Goal: Task Accomplishment & Management: Complete application form

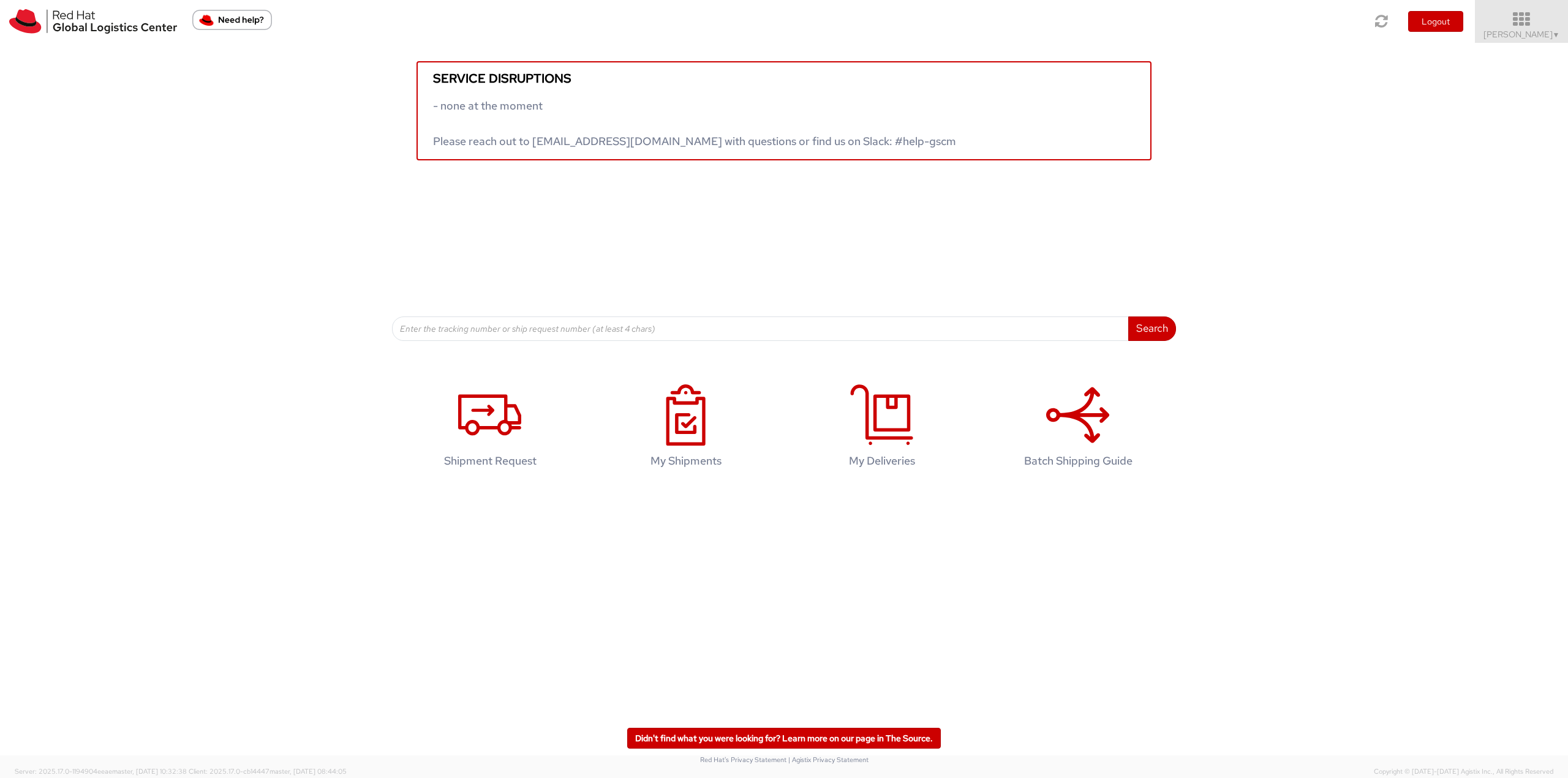
click at [1524, 35] on span "Robert Lomax ▼" at bounding box center [1522, 34] width 77 height 11
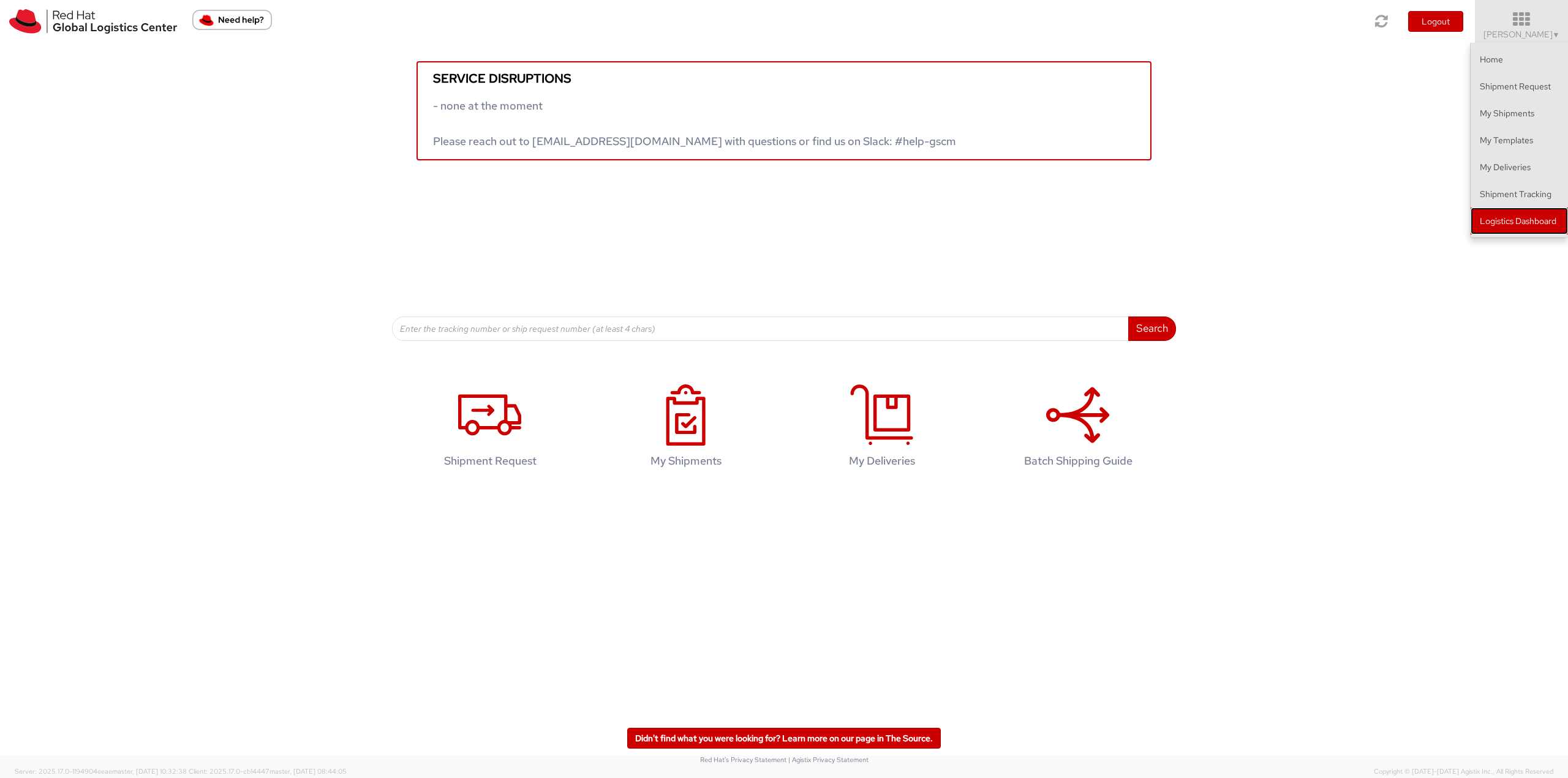
click at [1504, 223] on link "Logistics Dashboard" at bounding box center [1519, 221] width 97 height 27
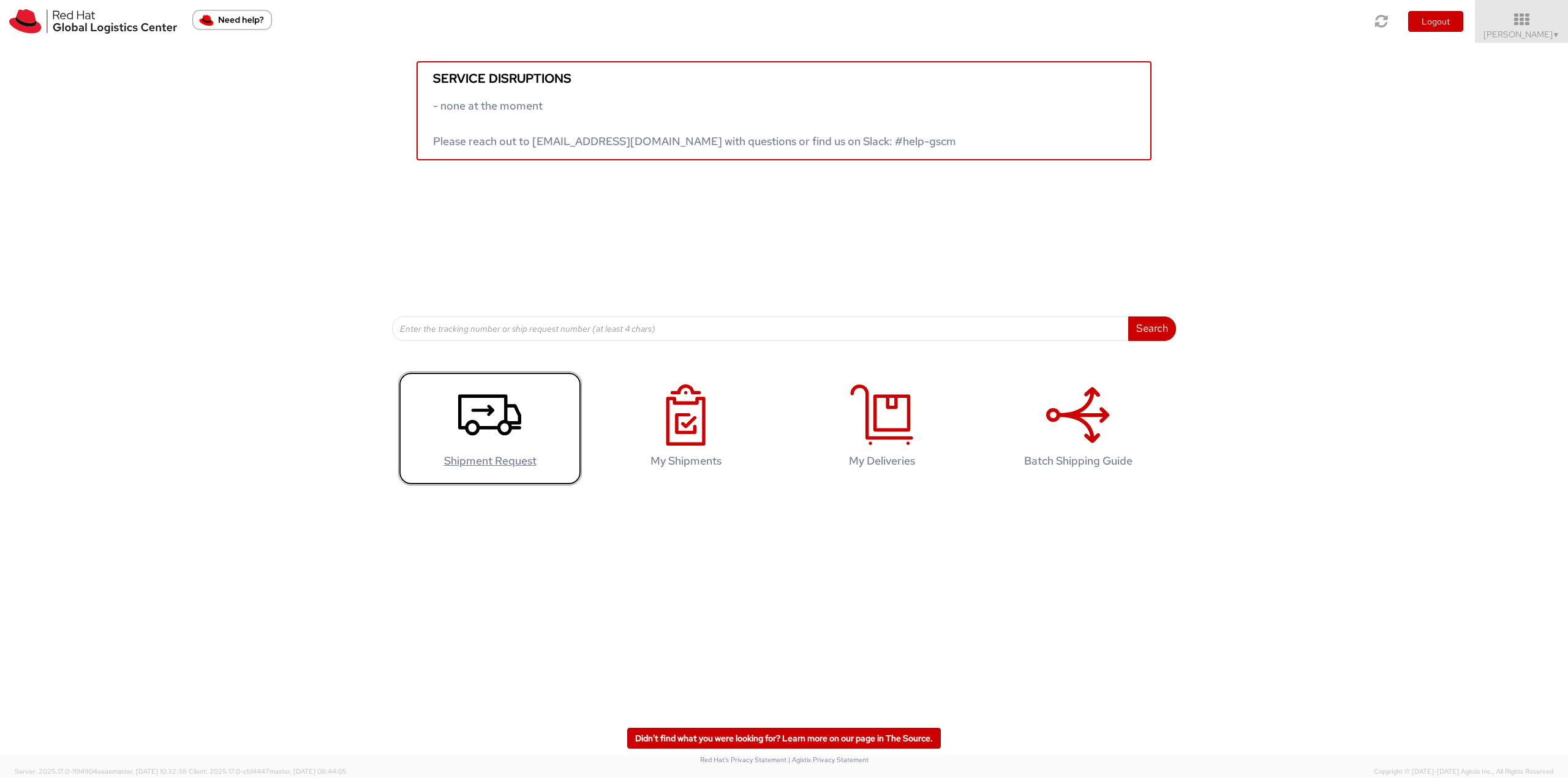
click at [506, 447] on agx-glyph at bounding box center [489, 442] width 63 height 11
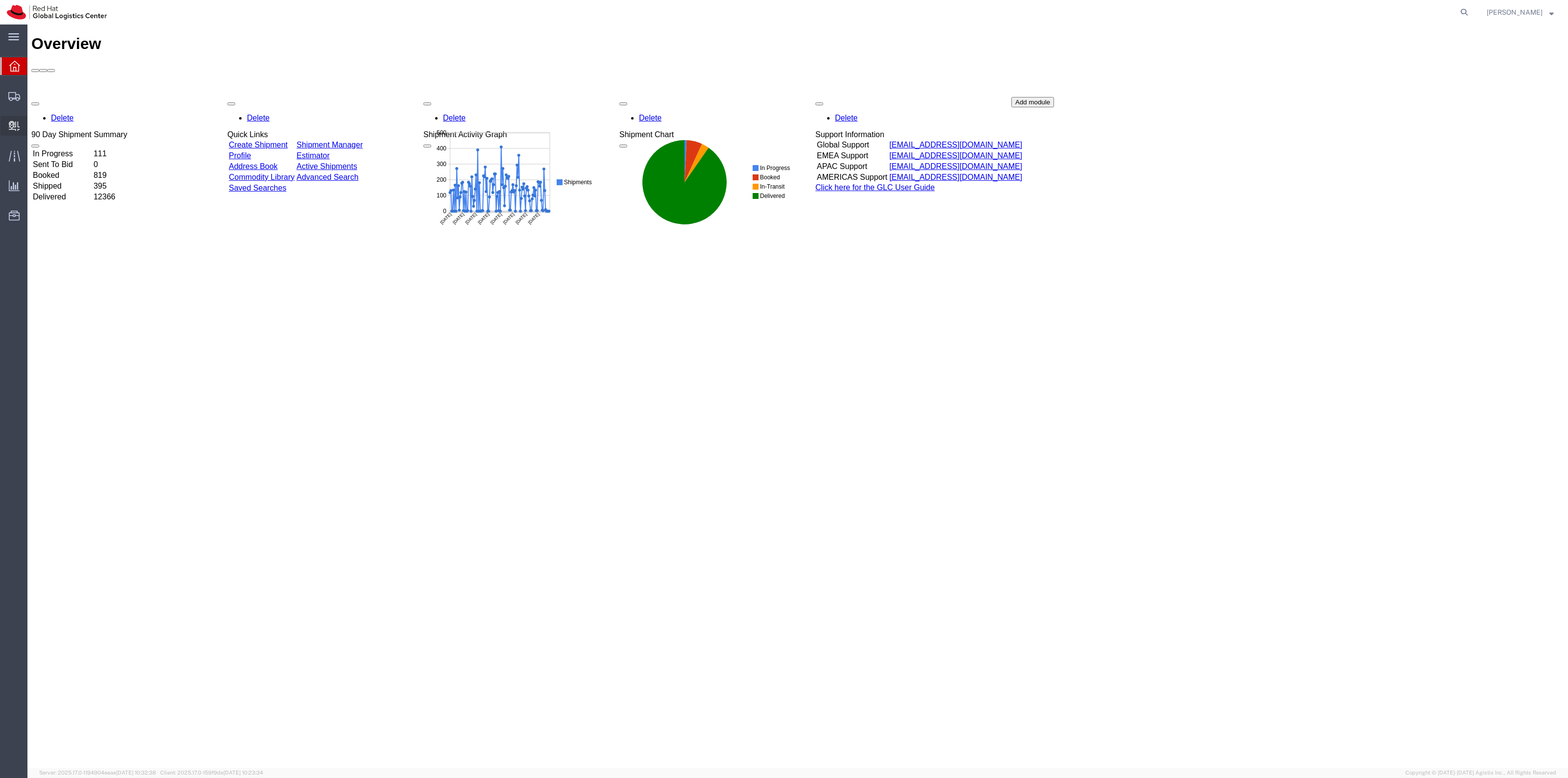
click at [0, 0] on span "Create Delivery" at bounding box center [0, 0] width 0 height 0
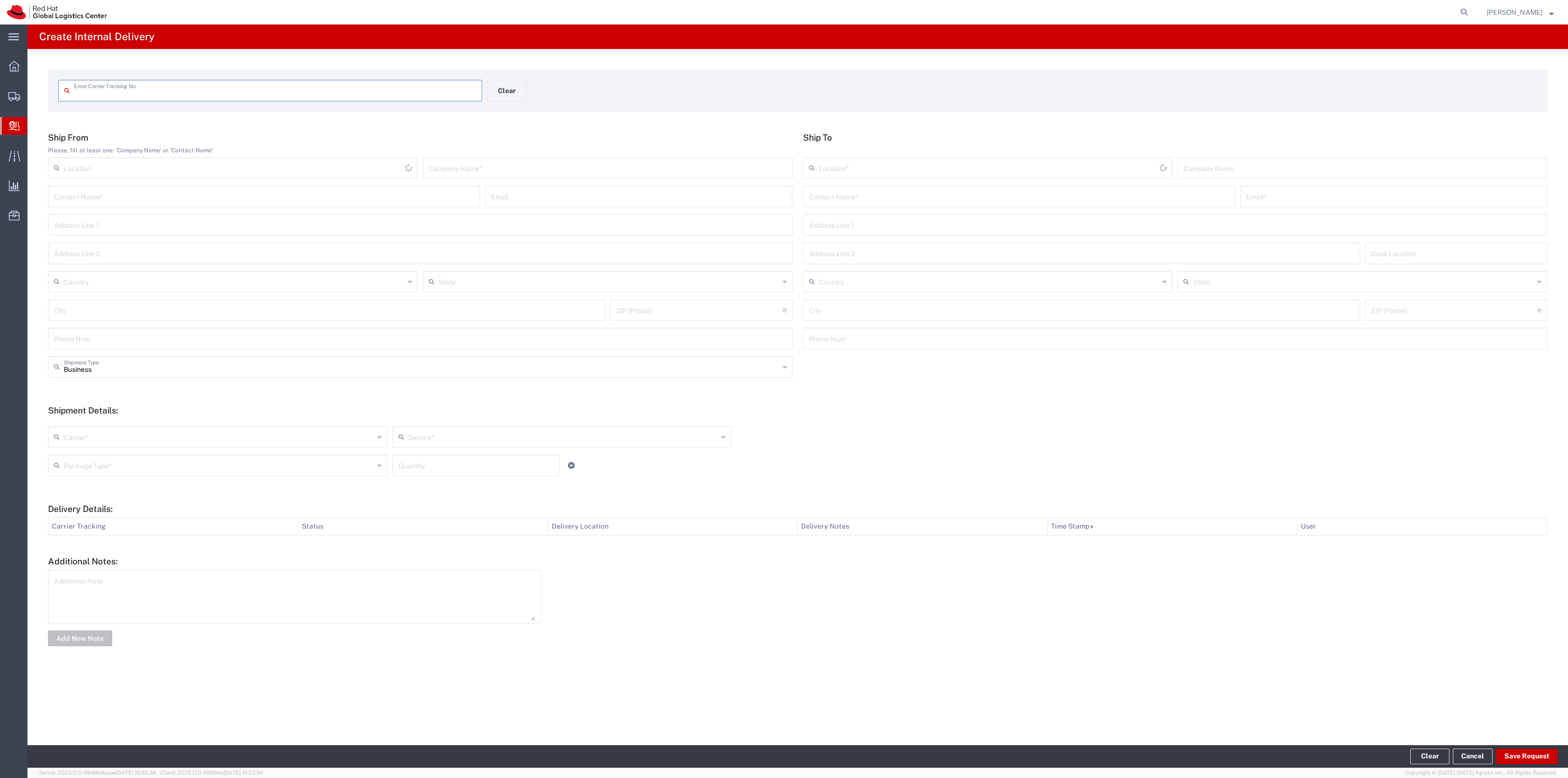
click at [299, 82] on input "text" at bounding box center [275, 90] width 402 height 17
click at [837, 196] on input "text" at bounding box center [1019, 196] width 421 height 17
paste input "[PERSON_NAME]"
type input "[PERSON_NAME]"
click at [895, 236] on p "[STREET_ADDRESS]" at bounding box center [1019, 232] width 419 height 13
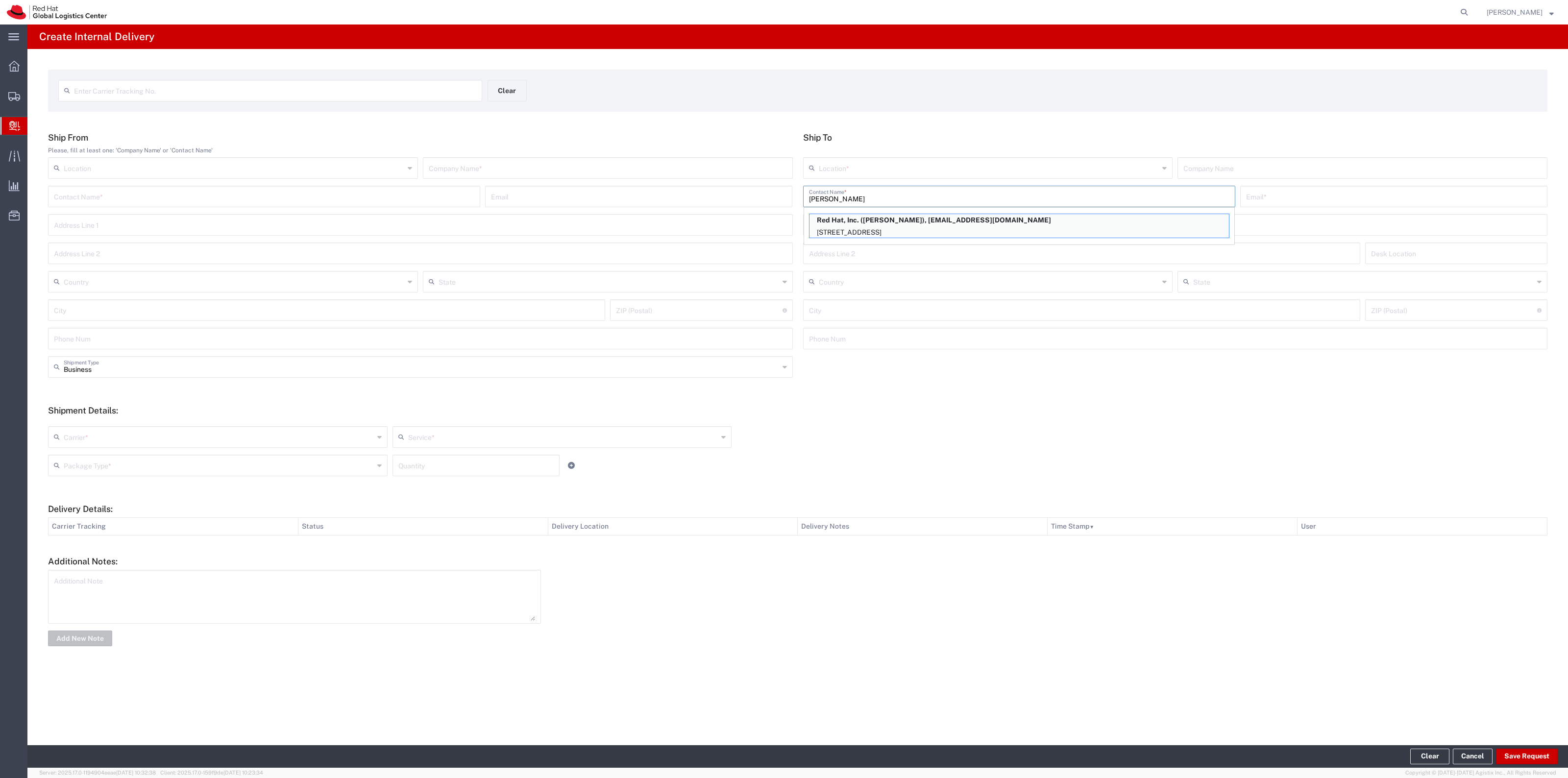
type input "RH - [GEOGRAPHIC_DATA]"
type input "Red Hat, Inc."
type input "[EMAIL_ADDRESS][DOMAIN_NAME]"
type input "[STREET_ADDRESS]"
type input "FLEX"
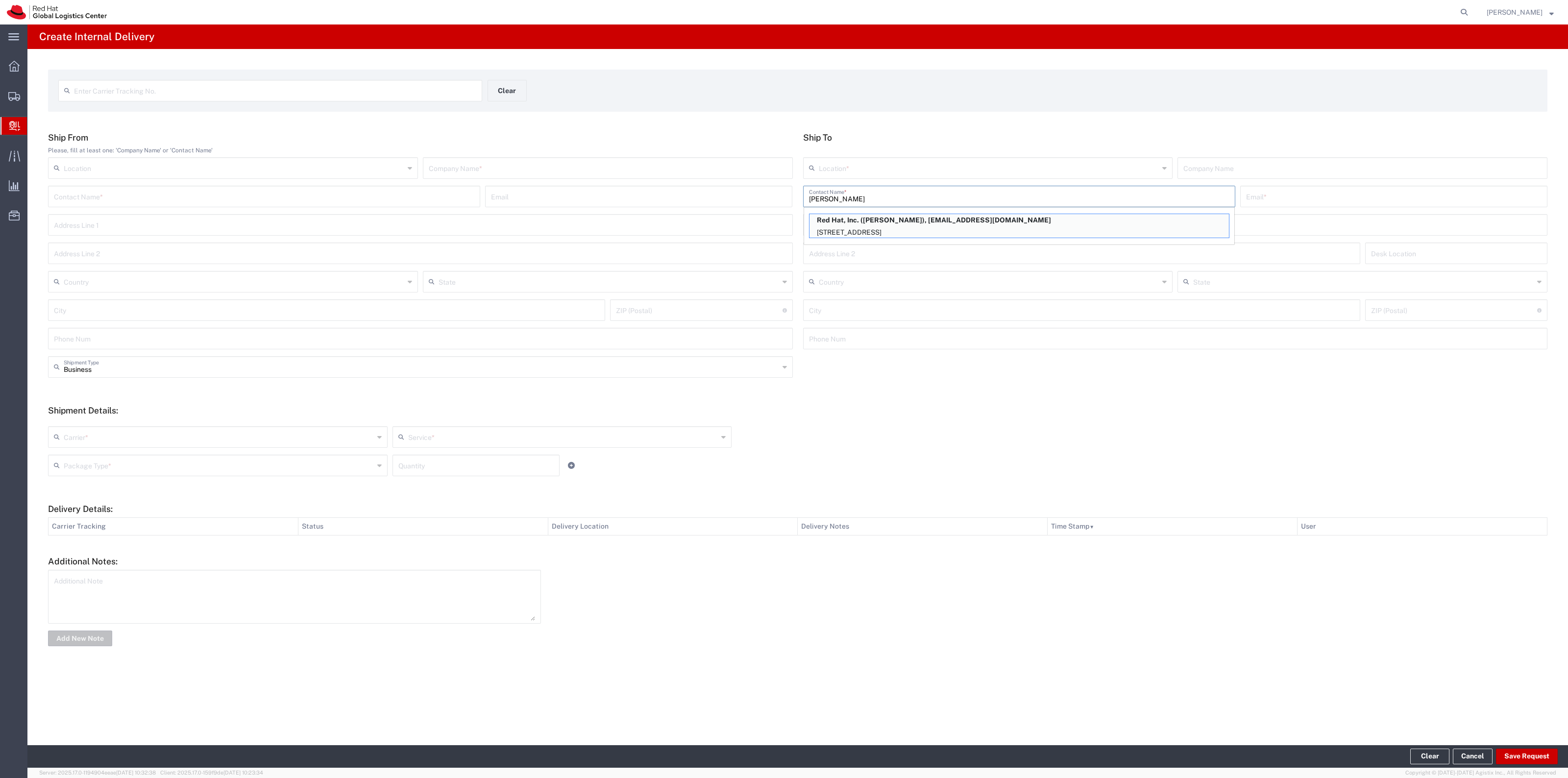
type input "[GEOGRAPHIC_DATA]"
type input "RALEIGH"
type input "27601"
type input "[US_STATE]"
click at [693, 176] on div "Company Name *" at bounding box center [607, 168] width 370 height 22
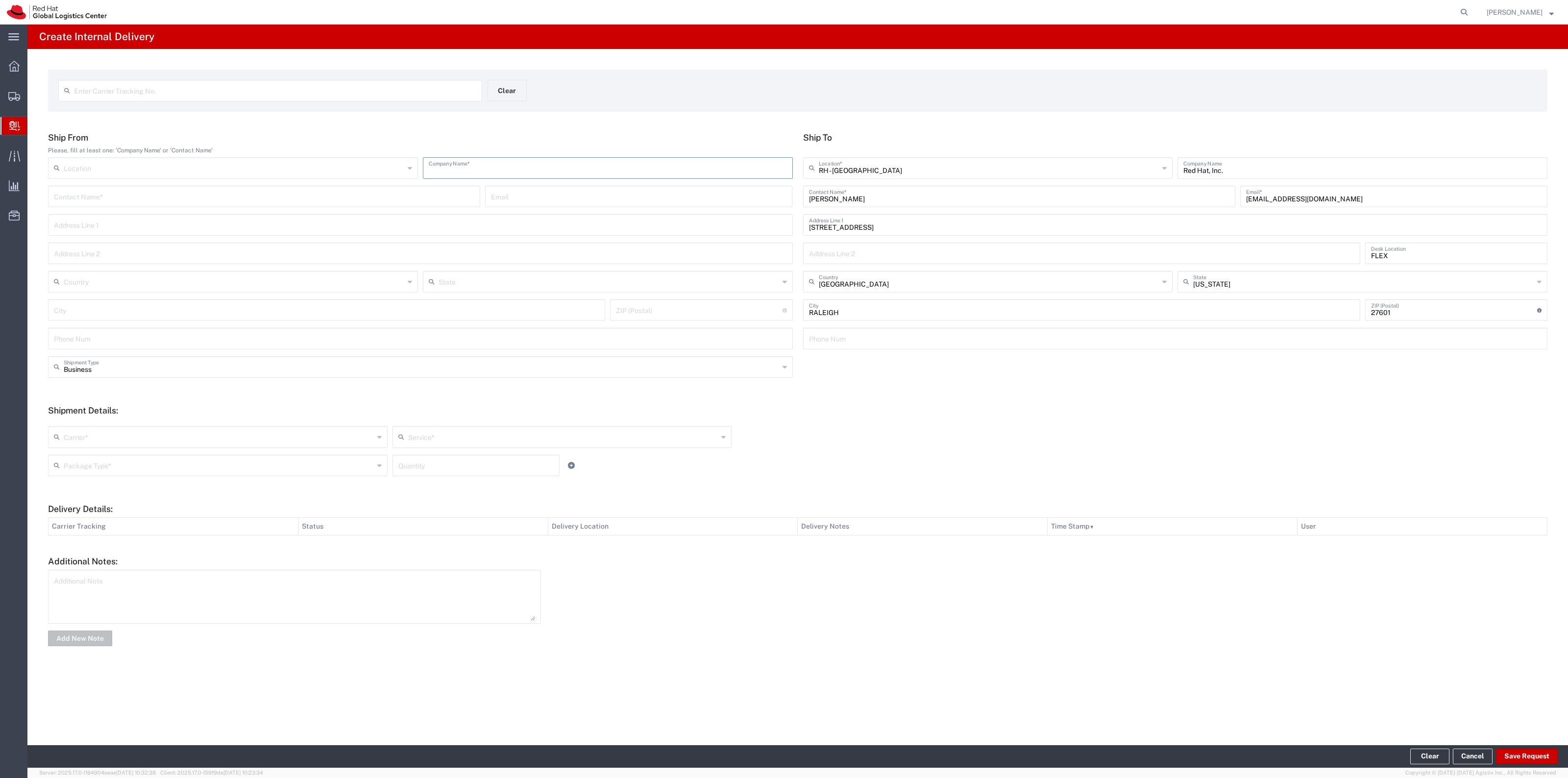
click at [690, 166] on input "text" at bounding box center [607, 167] width 358 height 17
type input "Red Hat"
click at [96, 441] on input "text" at bounding box center [219, 436] width 310 height 17
click at [96, 511] on span "Interoffice" at bounding box center [217, 506] width 337 height 15
type input "Interoffice"
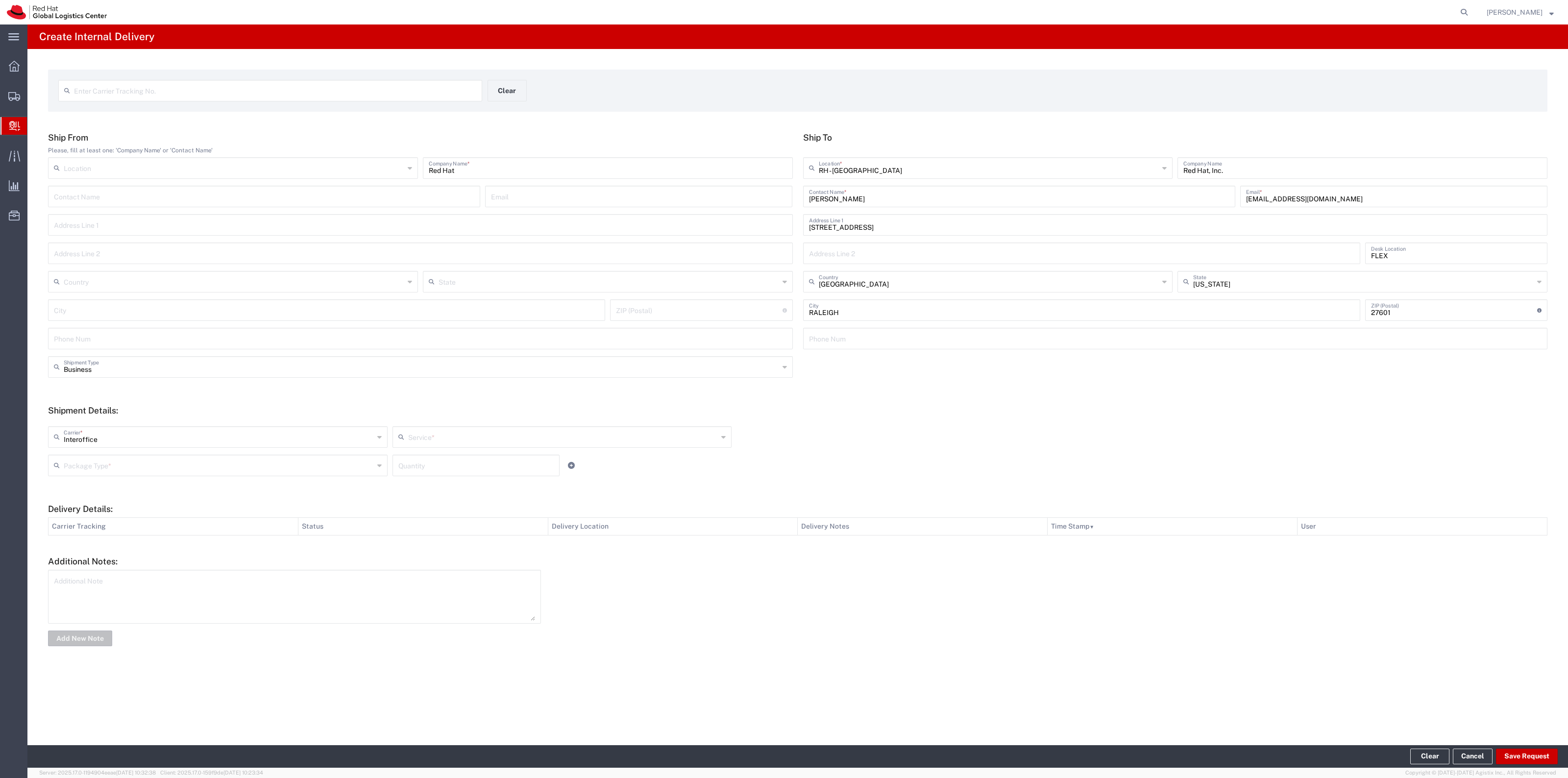
drag, startPoint x: 452, startPoint y: 436, endPoint x: 452, endPoint y: 441, distance: 5.0
click at [454, 435] on input "text" at bounding box center [563, 436] width 310 height 17
click at [441, 465] on span "IO_Ground" at bounding box center [562, 458] width 337 height 15
type input "IO_Ground"
click at [345, 476] on div "Package Type *" at bounding box center [218, 465] width 339 height 22
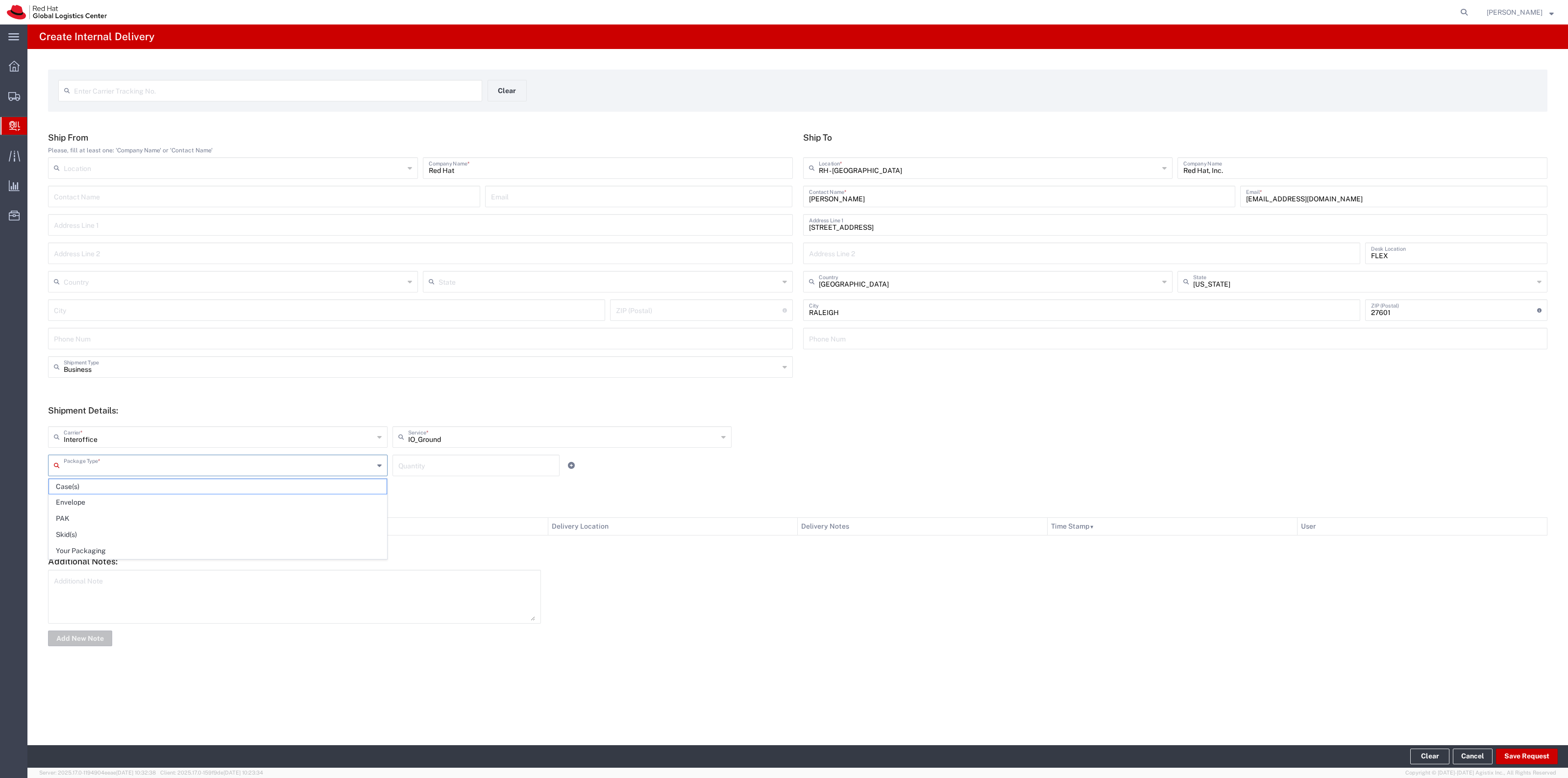
drag, startPoint x: 336, startPoint y: 475, endPoint x: 304, endPoint y: 511, distance: 48.2
click at [334, 476] on div "Package Type *" at bounding box center [218, 465] width 339 height 22
click at [257, 558] on span "Your Packaging" at bounding box center [217, 550] width 337 height 15
type input "Your Packaging"
click at [478, 464] on input "number" at bounding box center [475, 465] width 155 height 17
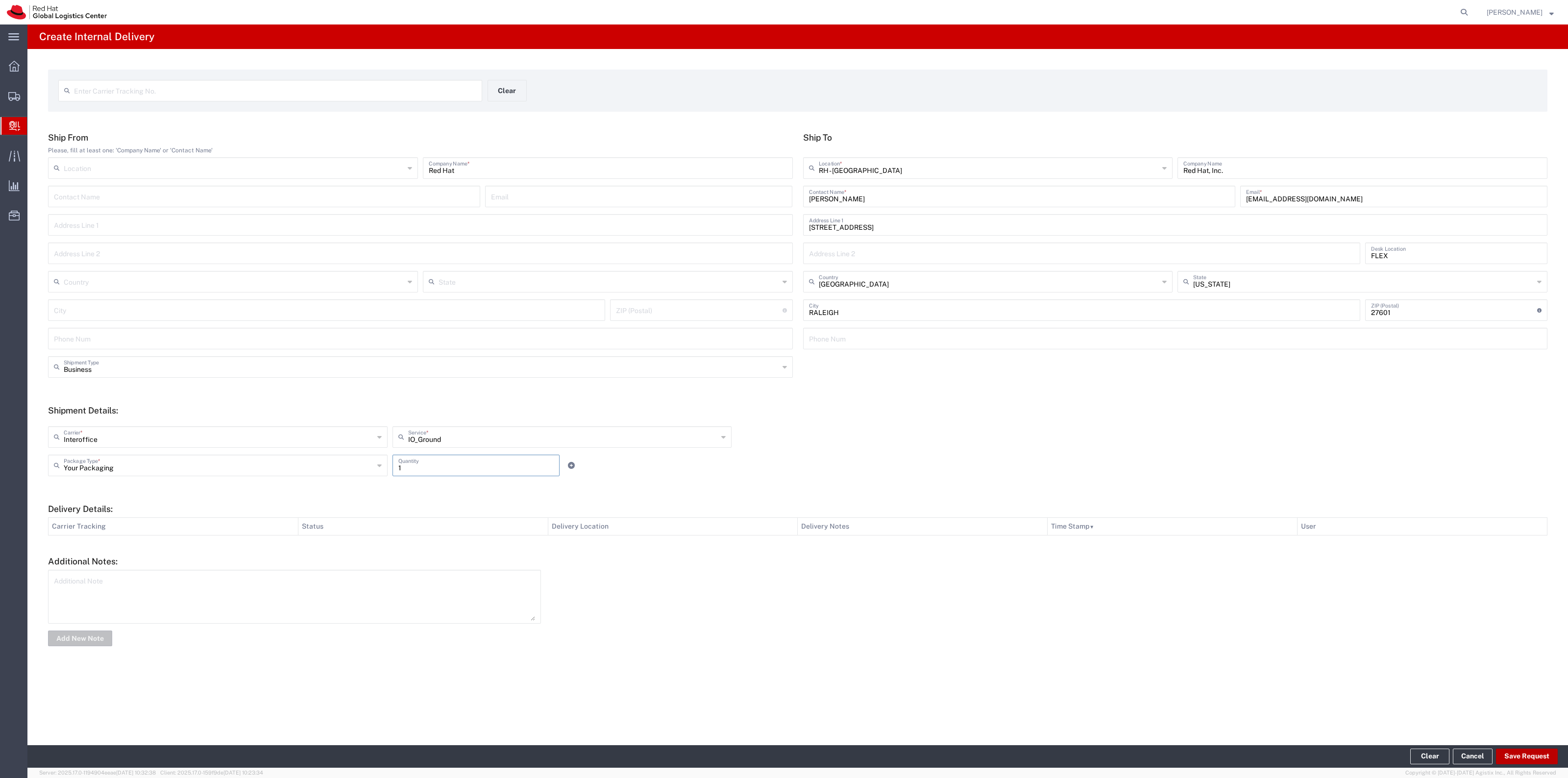
type input "1"
click at [1524, 764] on button "Save Request" at bounding box center [1527, 756] width 62 height 16
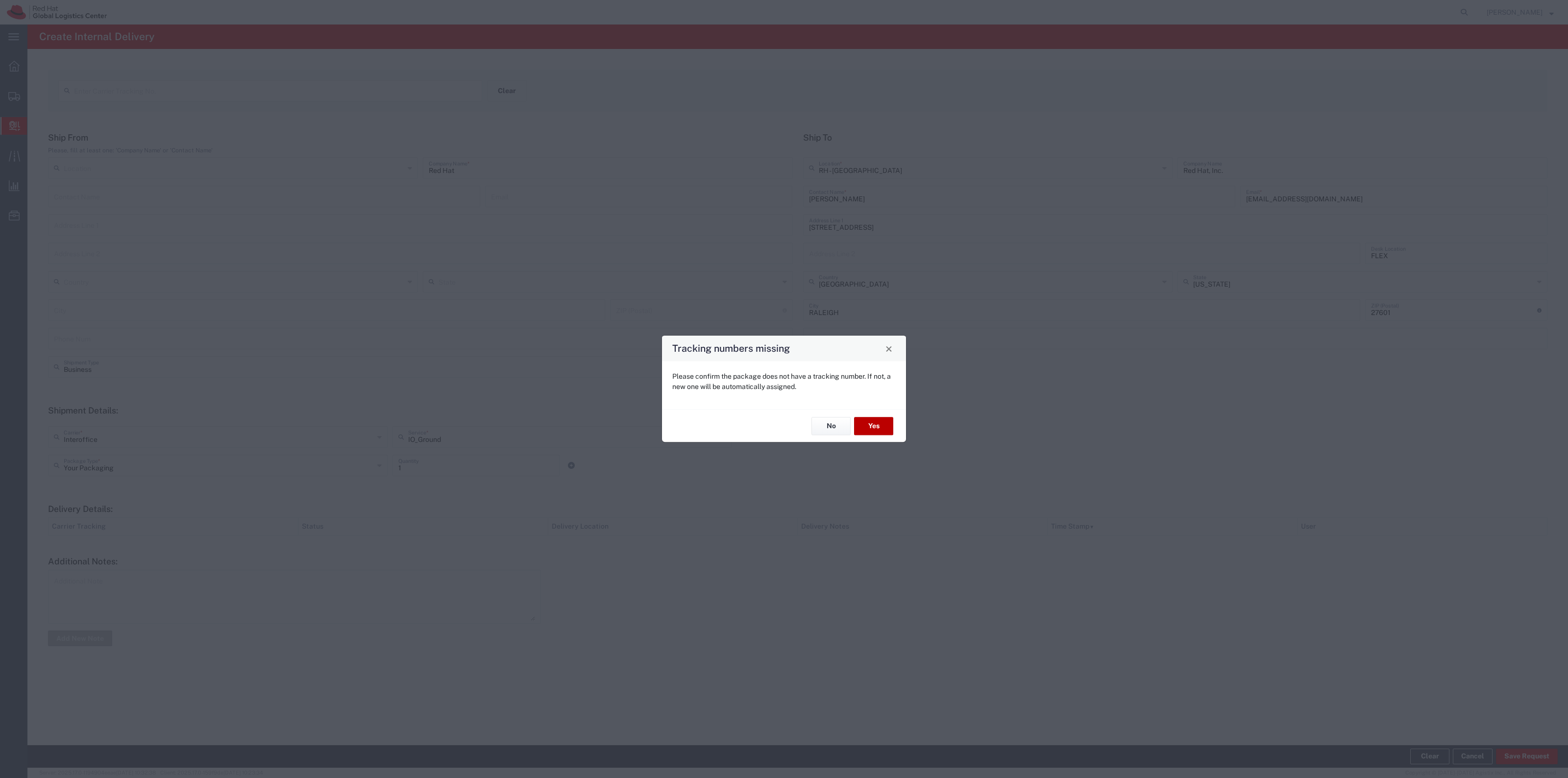
click at [875, 419] on button "Yes" at bounding box center [873, 426] width 39 height 18
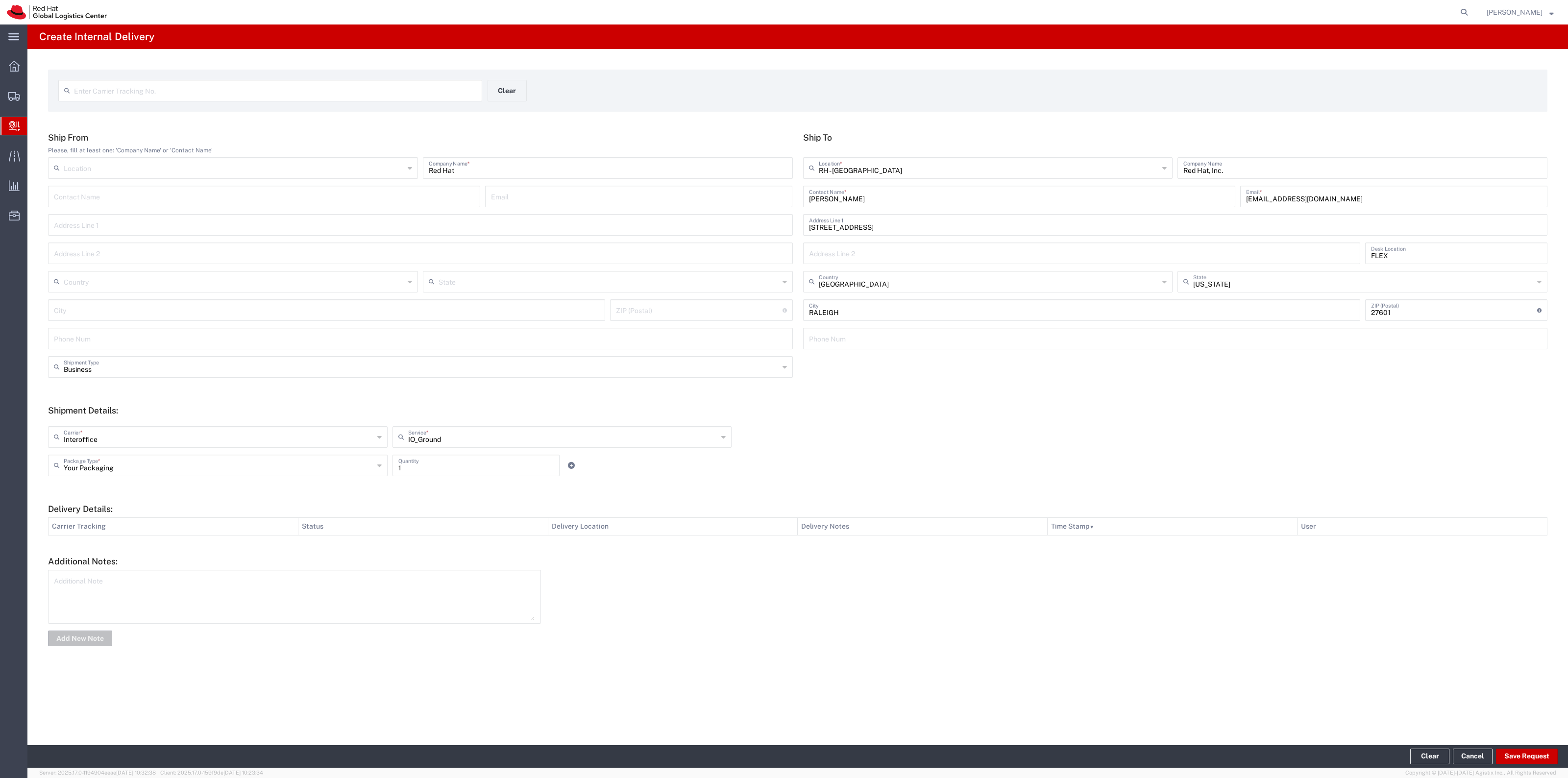
type input "Red Hat"
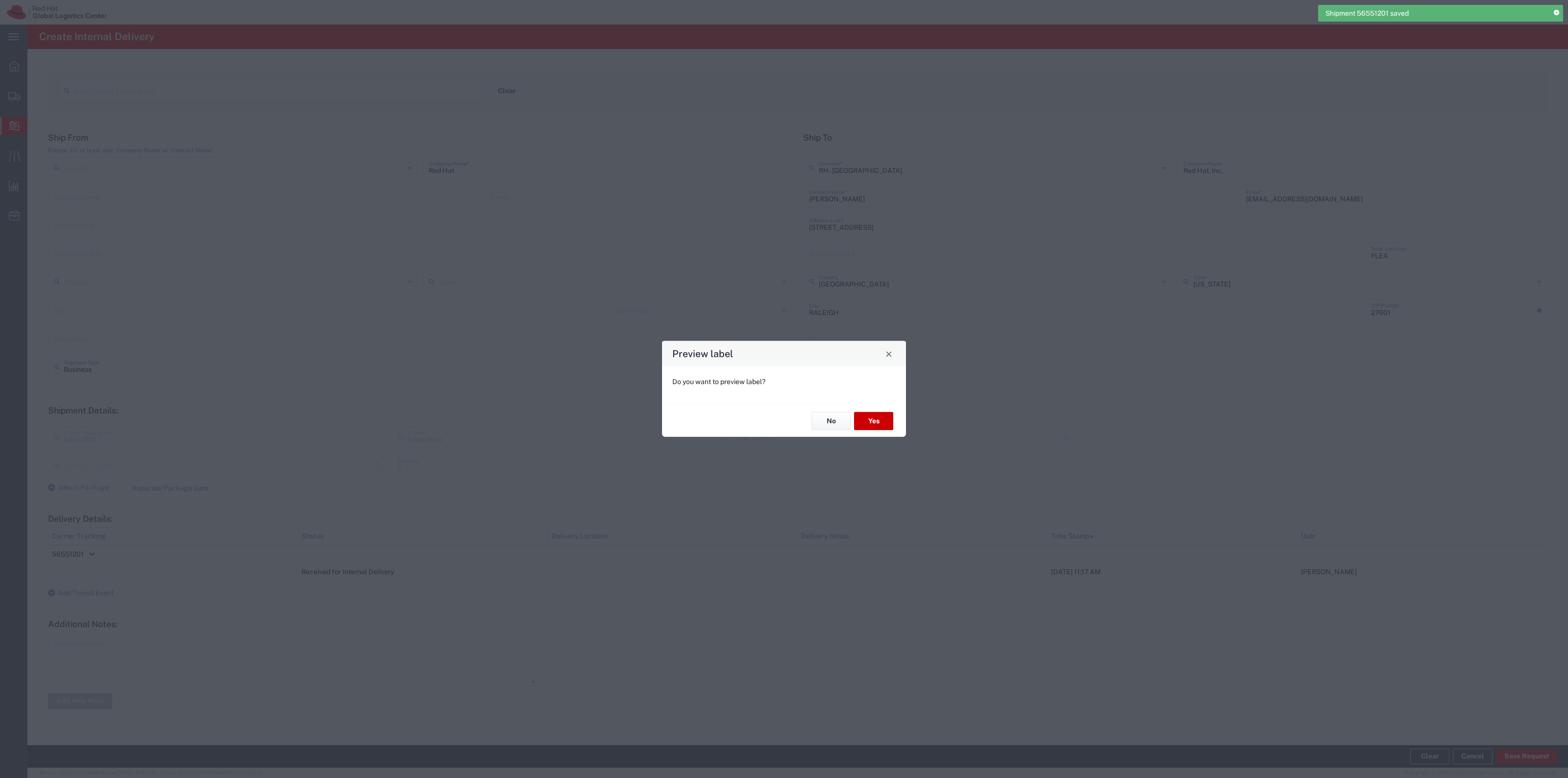
type input "Your Packaging"
type input "IO_Ground"
click at [873, 425] on button "Yes" at bounding box center [873, 420] width 39 height 18
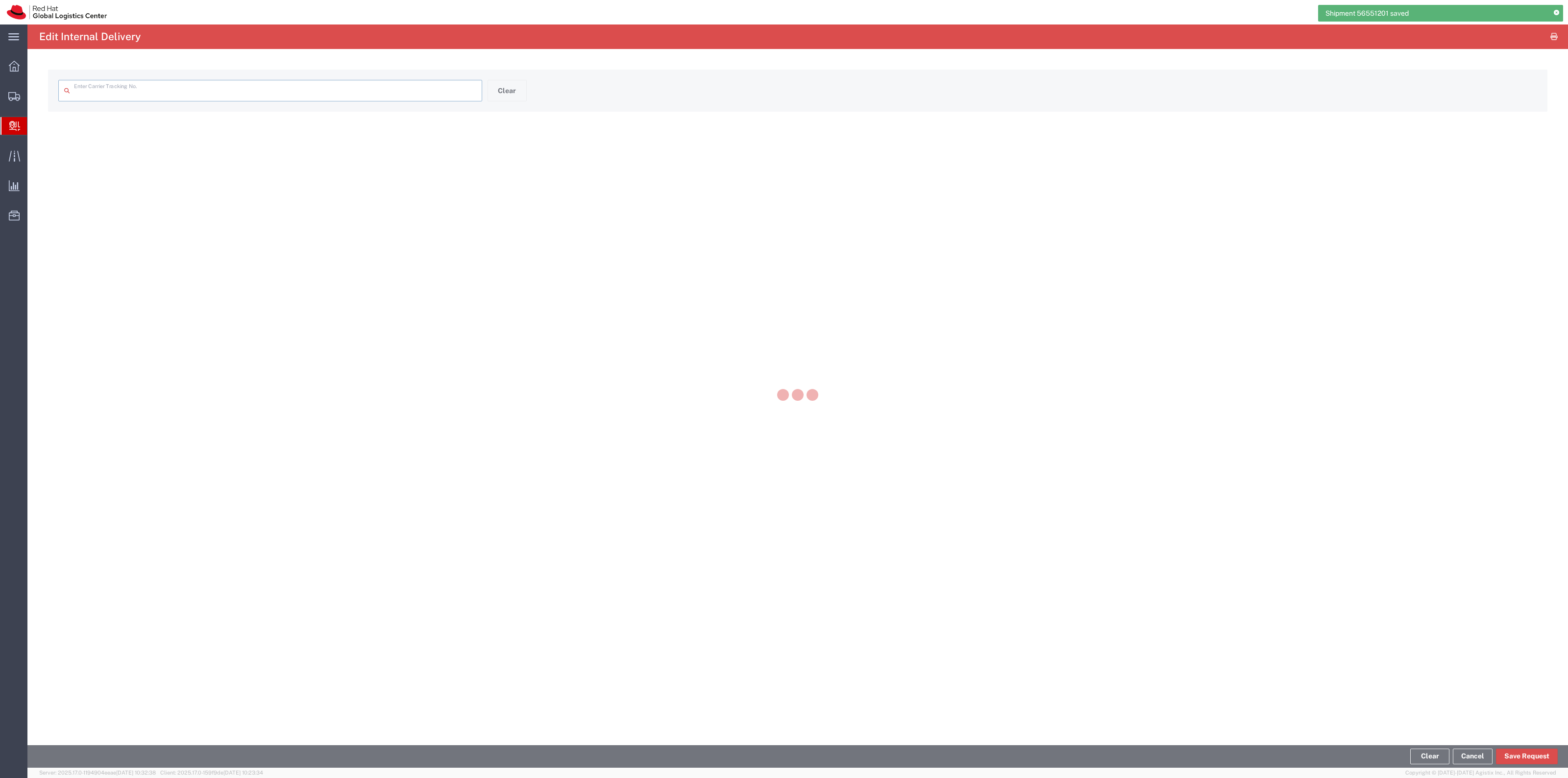
type input "56551201"
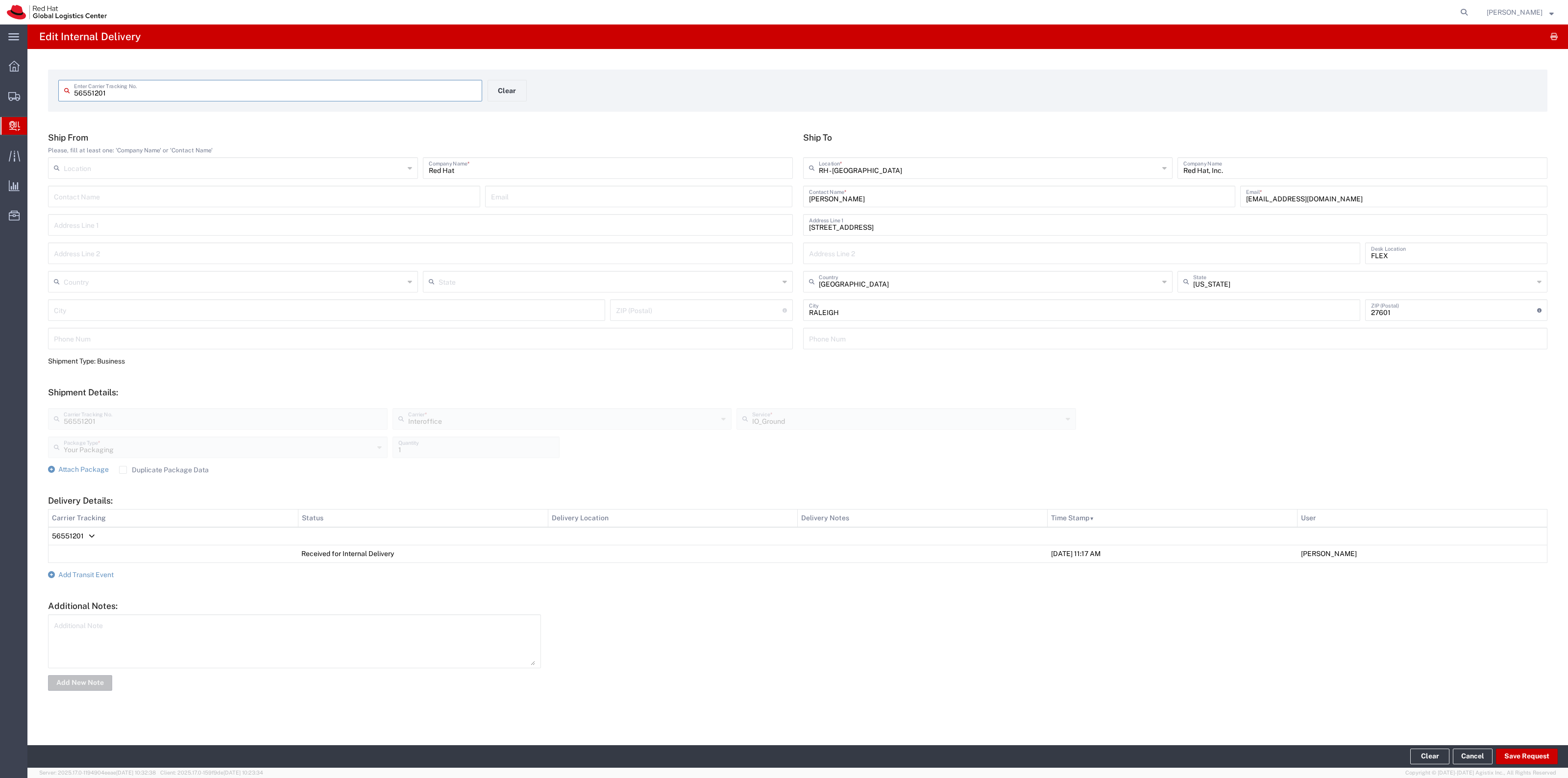
click at [147, 86] on input "56551201" at bounding box center [275, 90] width 402 height 17
click at [502, 84] on button "Clear" at bounding box center [506, 90] width 39 height 22
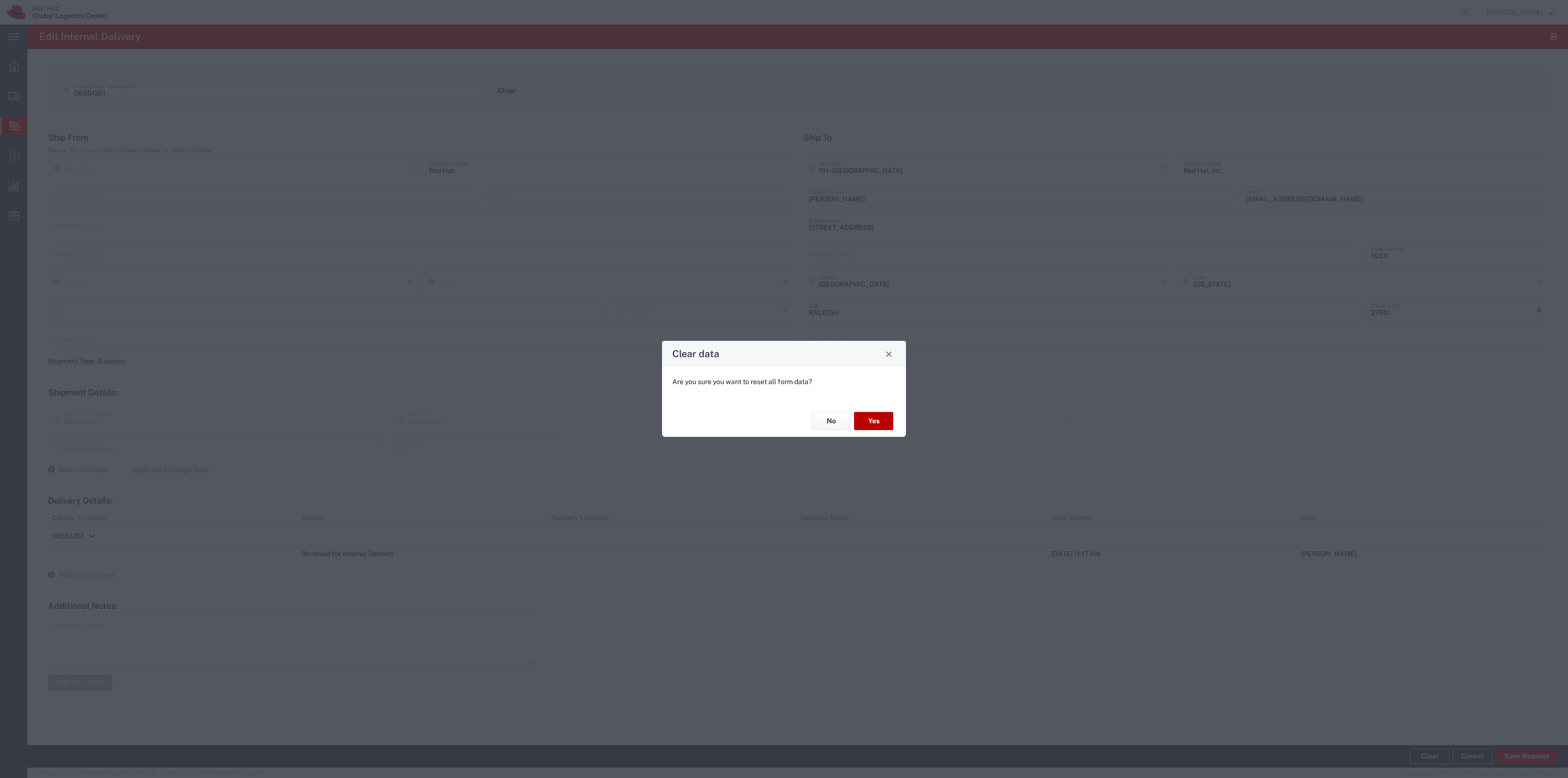
click at [875, 419] on button "Yes" at bounding box center [873, 420] width 39 height 18
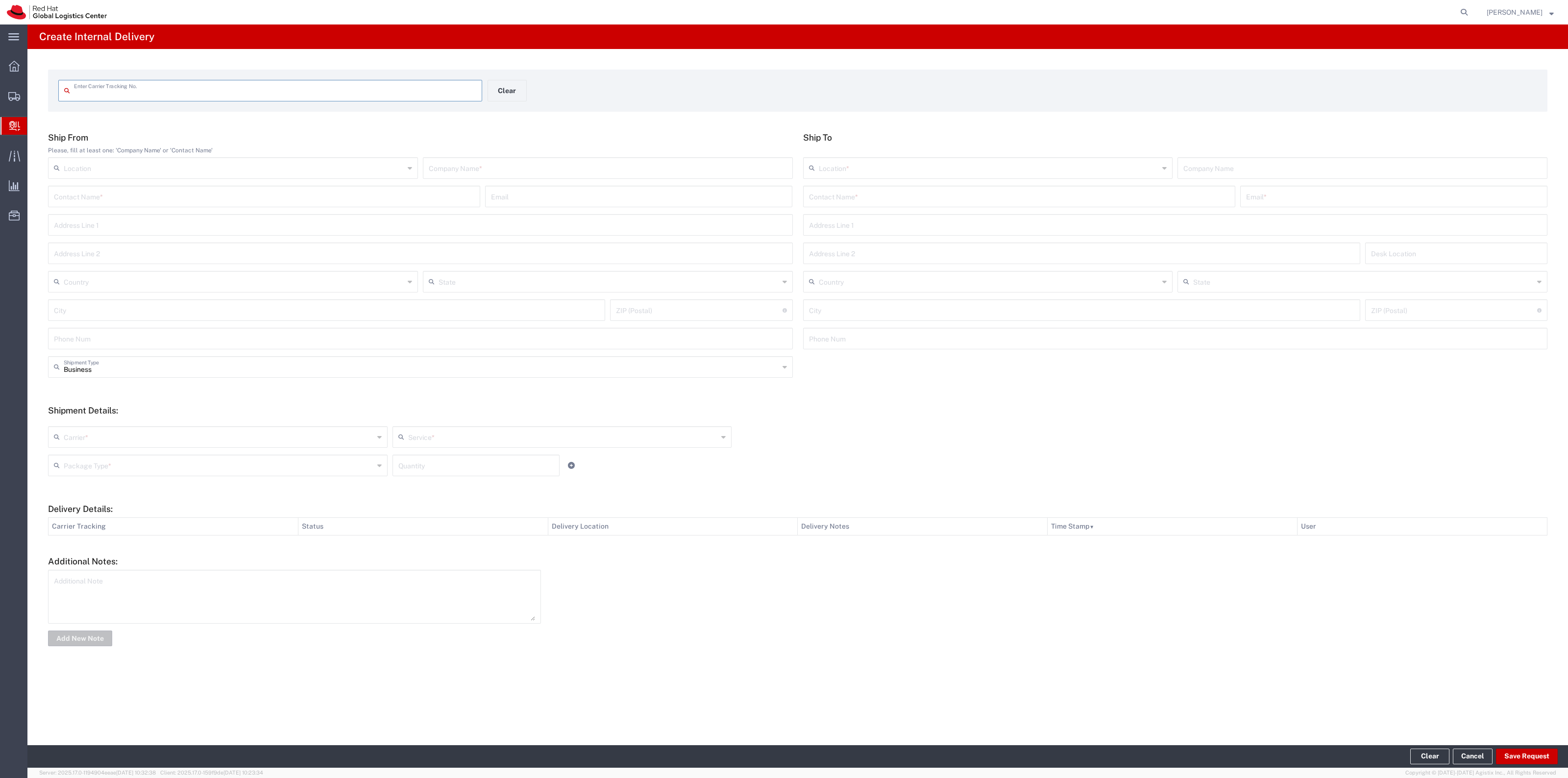
click at [846, 199] on input "text" at bounding box center [1019, 196] width 421 height 17
paste input "[PERSON_NAME]"
type input "[PERSON_NAME]"
click at [889, 216] on p "Red Hat, Inc. ([PERSON_NAME]), [EMAIL_ADDRESS][DOMAIN_NAME]" at bounding box center [1019, 220] width 419 height 13
type input "RH - [GEOGRAPHIC_DATA]"
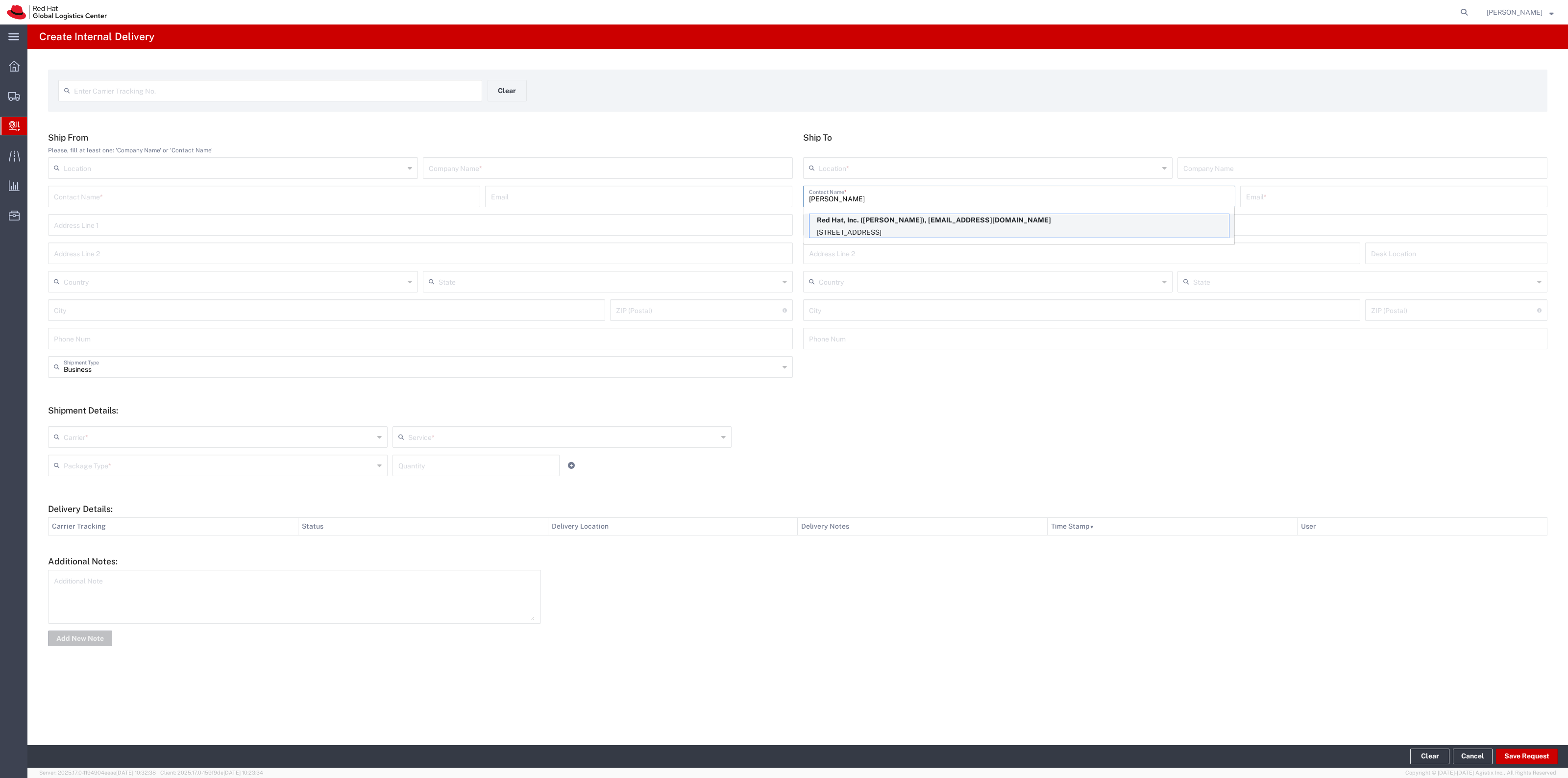
type input "Red Hat, Inc."
type input "[EMAIL_ADDRESS][DOMAIN_NAME]"
type input "[STREET_ADDRESS]"
type input "FLEX"
type input "[GEOGRAPHIC_DATA]"
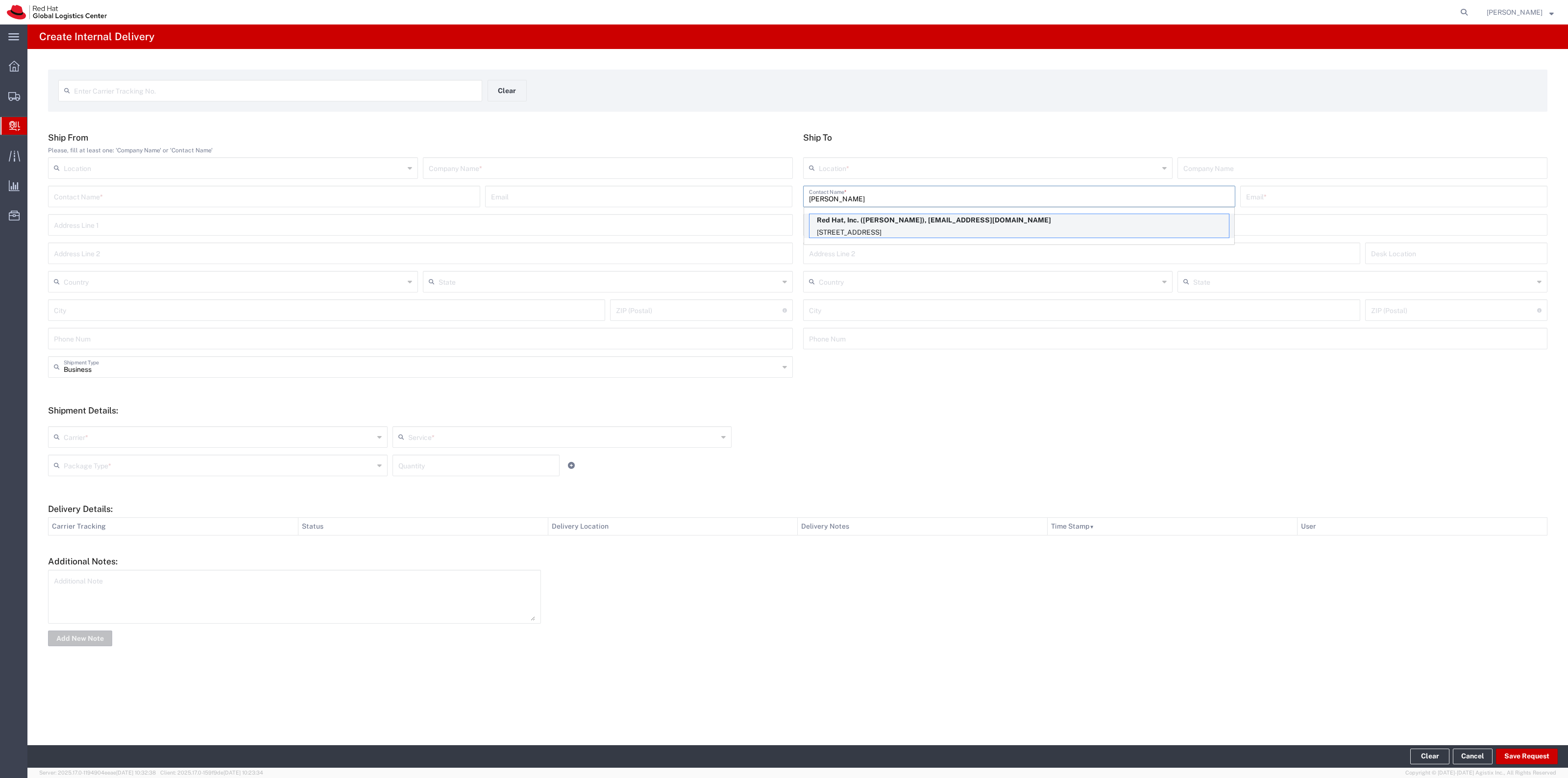
type input "RALEIGH"
type input "27601"
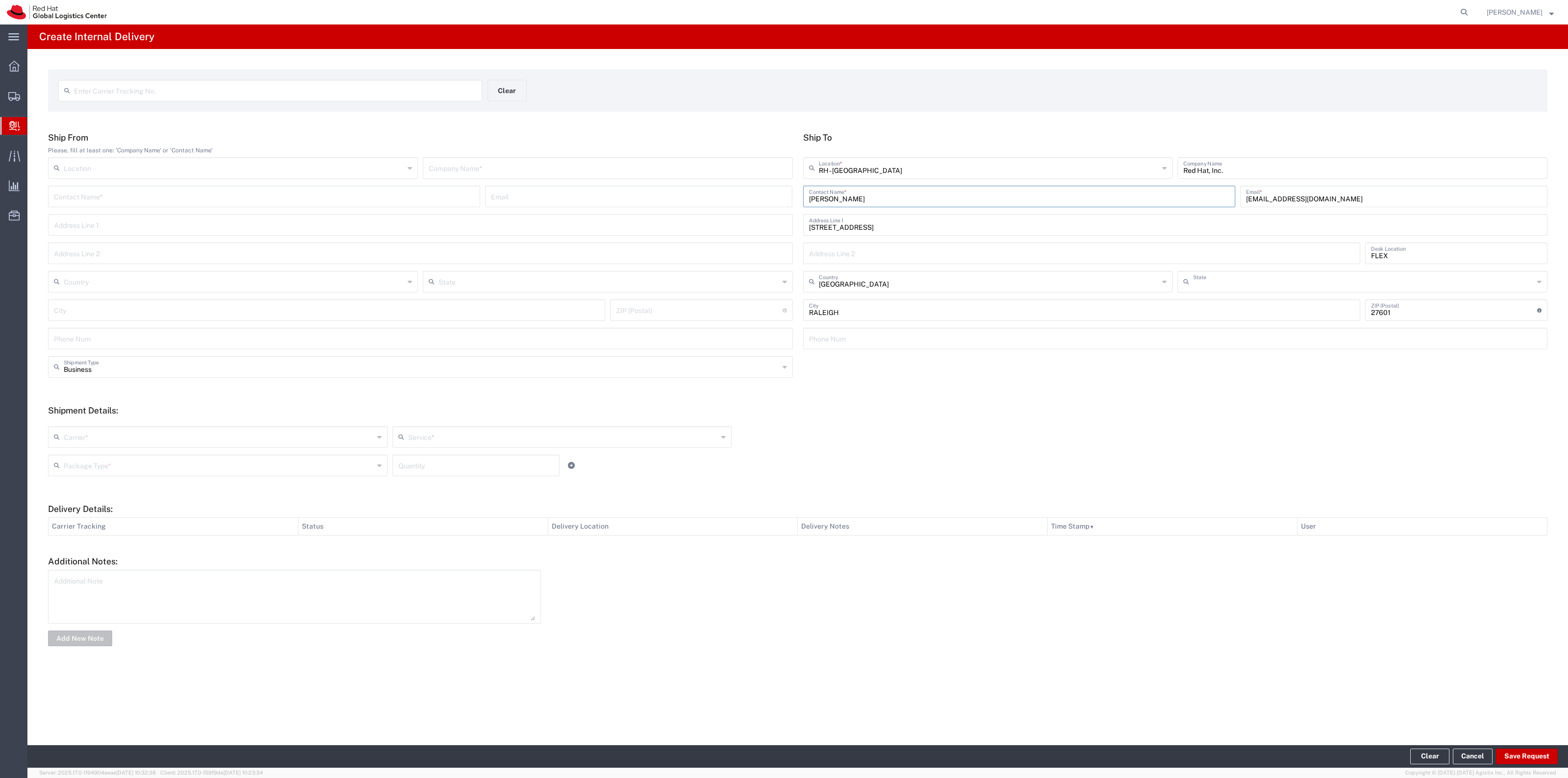
type input "[US_STATE]"
click at [470, 160] on input "text" at bounding box center [607, 167] width 358 height 17
type input "Red Hat"
drag, startPoint x: 125, startPoint y: 428, endPoint x: 126, endPoint y: 441, distance: 13.0
click at [125, 439] on input "text" at bounding box center [219, 436] width 310 height 17
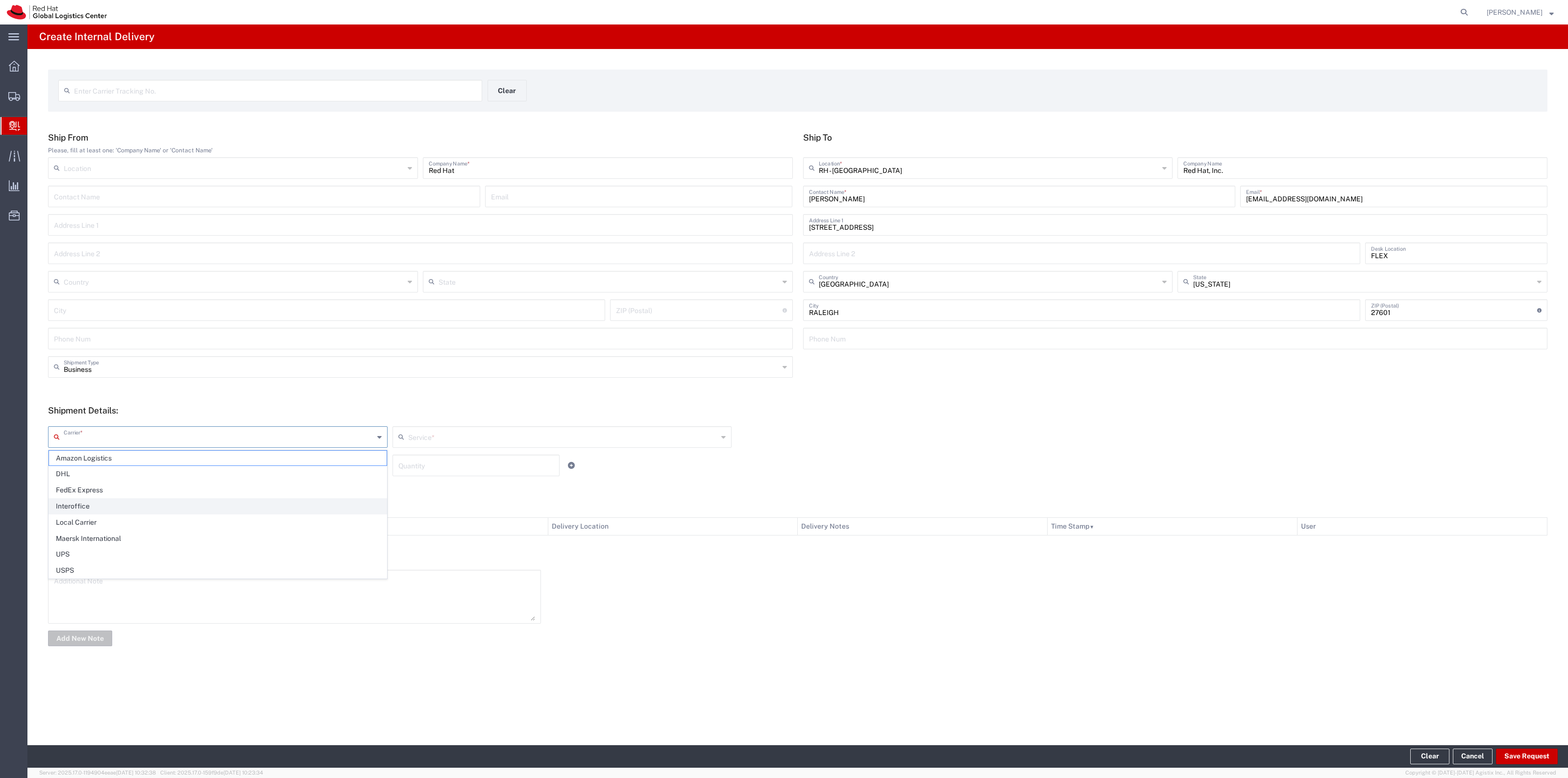
click at [108, 500] on span "Interoffice" at bounding box center [217, 506] width 337 height 15
type input "Interoffice"
click at [410, 432] on input "text" at bounding box center [563, 436] width 311 height 17
drag, startPoint x: 430, startPoint y: 461, endPoint x: 403, endPoint y: 461, distance: 27.0
click at [430, 461] on span "IO_Ground" at bounding box center [562, 458] width 337 height 15
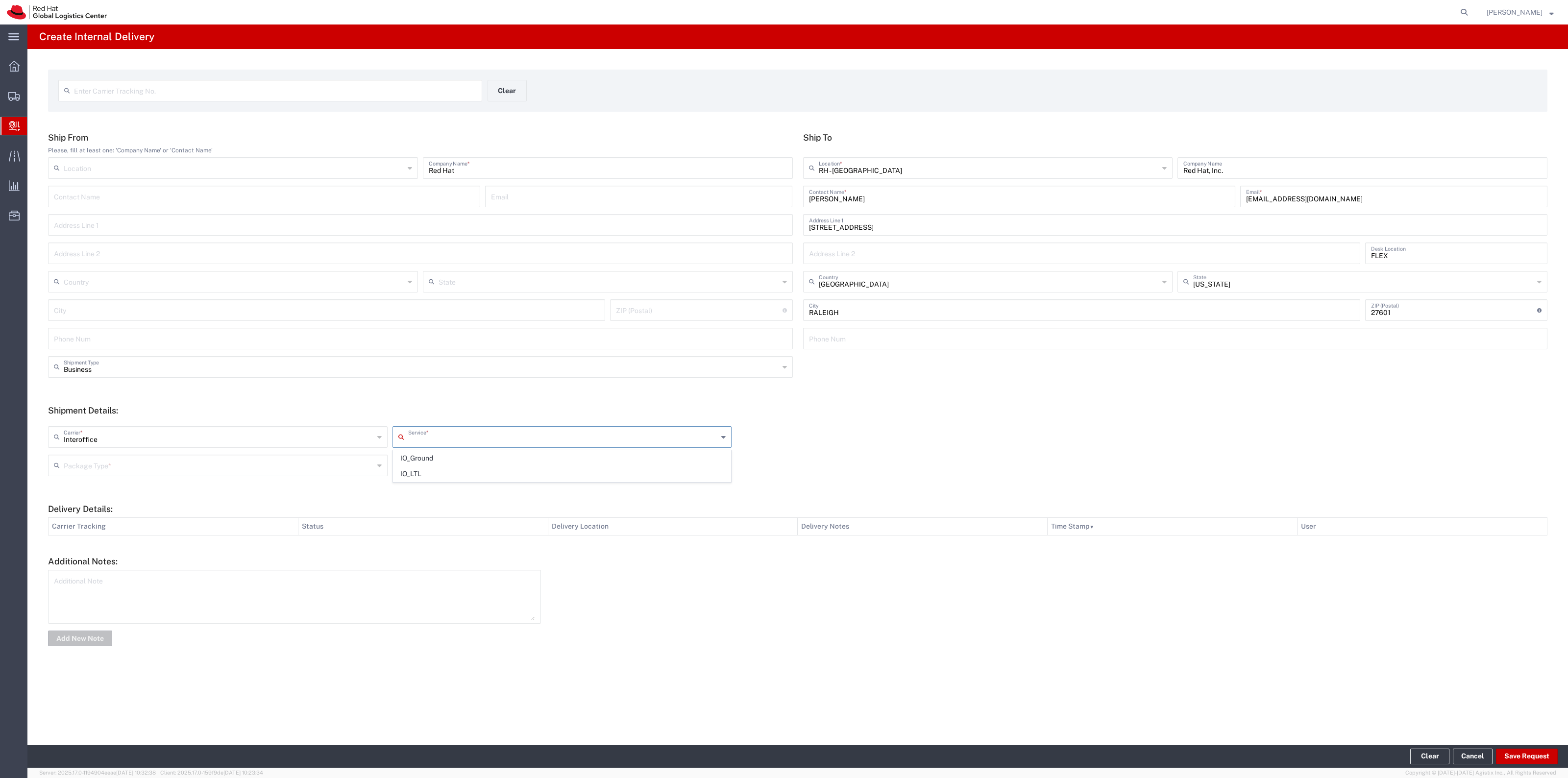
type input "IO_Ground"
click at [333, 469] on input "text" at bounding box center [219, 465] width 310 height 17
click at [186, 552] on span "Your Packaging" at bounding box center [217, 550] width 337 height 15
type input "Your Packaging"
click at [459, 467] on input "1" at bounding box center [475, 465] width 155 height 17
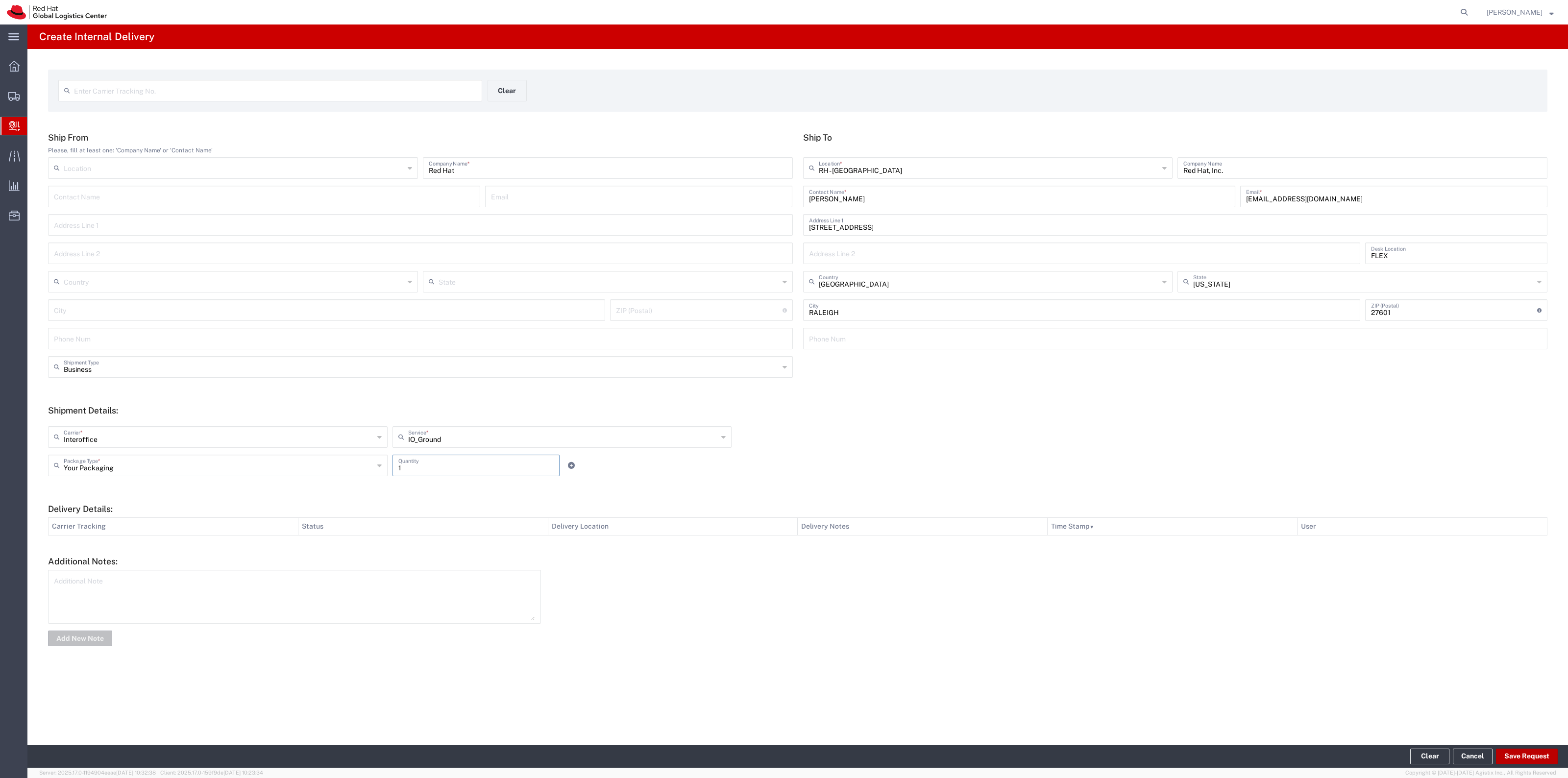
type input "1"
click at [1502, 754] on button "Save Request" at bounding box center [1527, 756] width 62 height 16
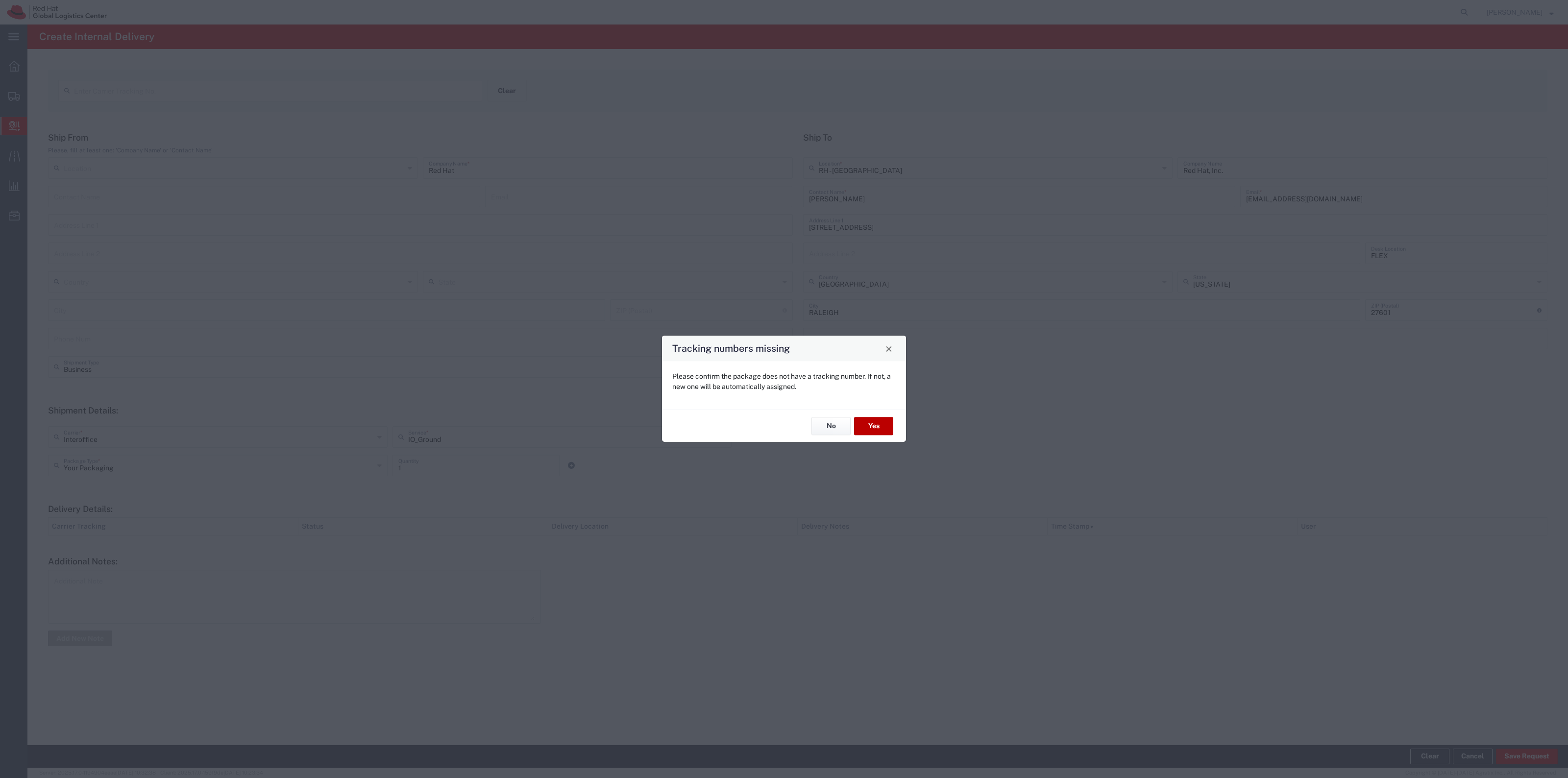
click at [869, 430] on button "Yes" at bounding box center [873, 426] width 39 height 18
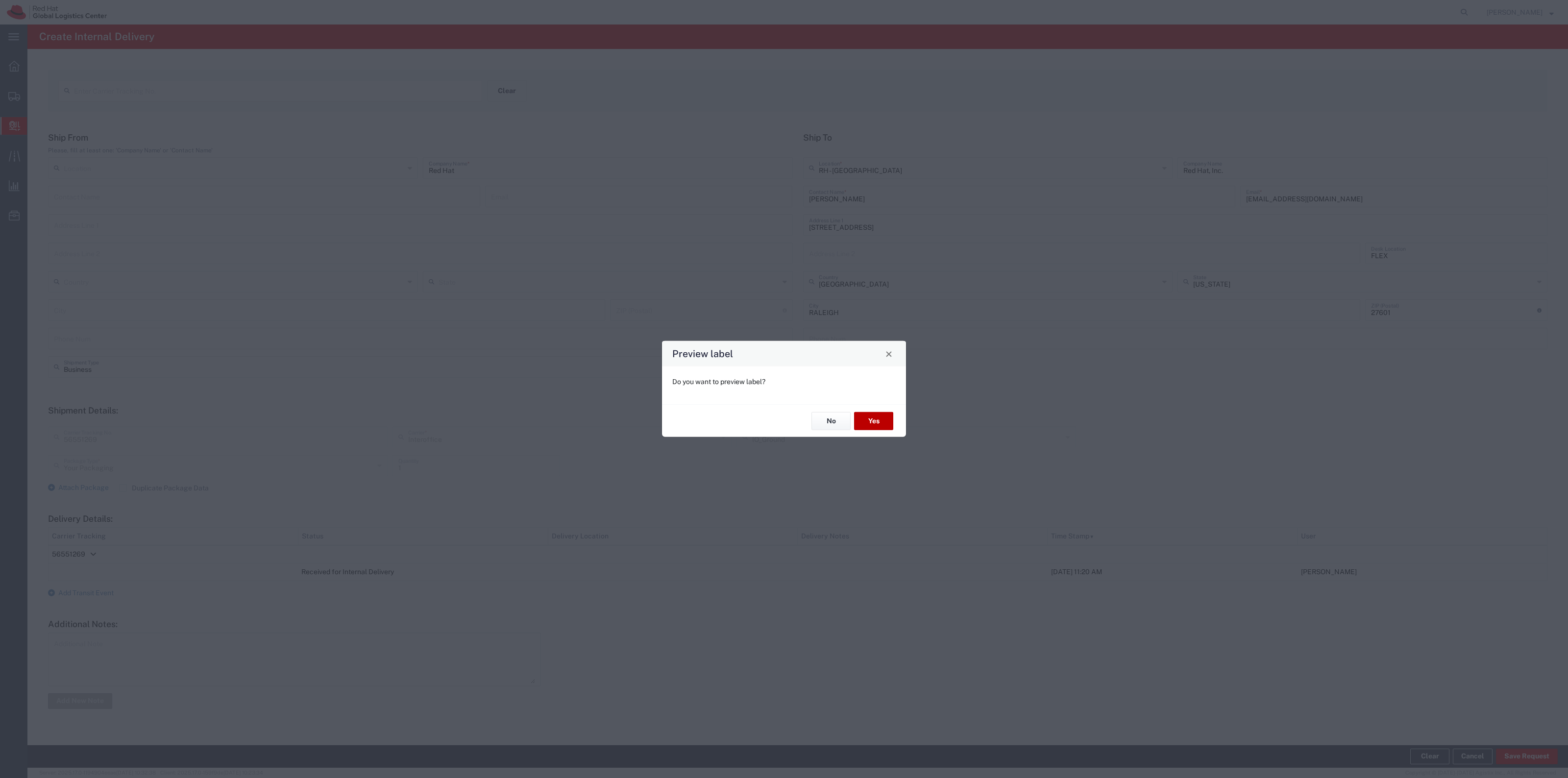
click at [871, 424] on button "Yes" at bounding box center [873, 420] width 39 height 18
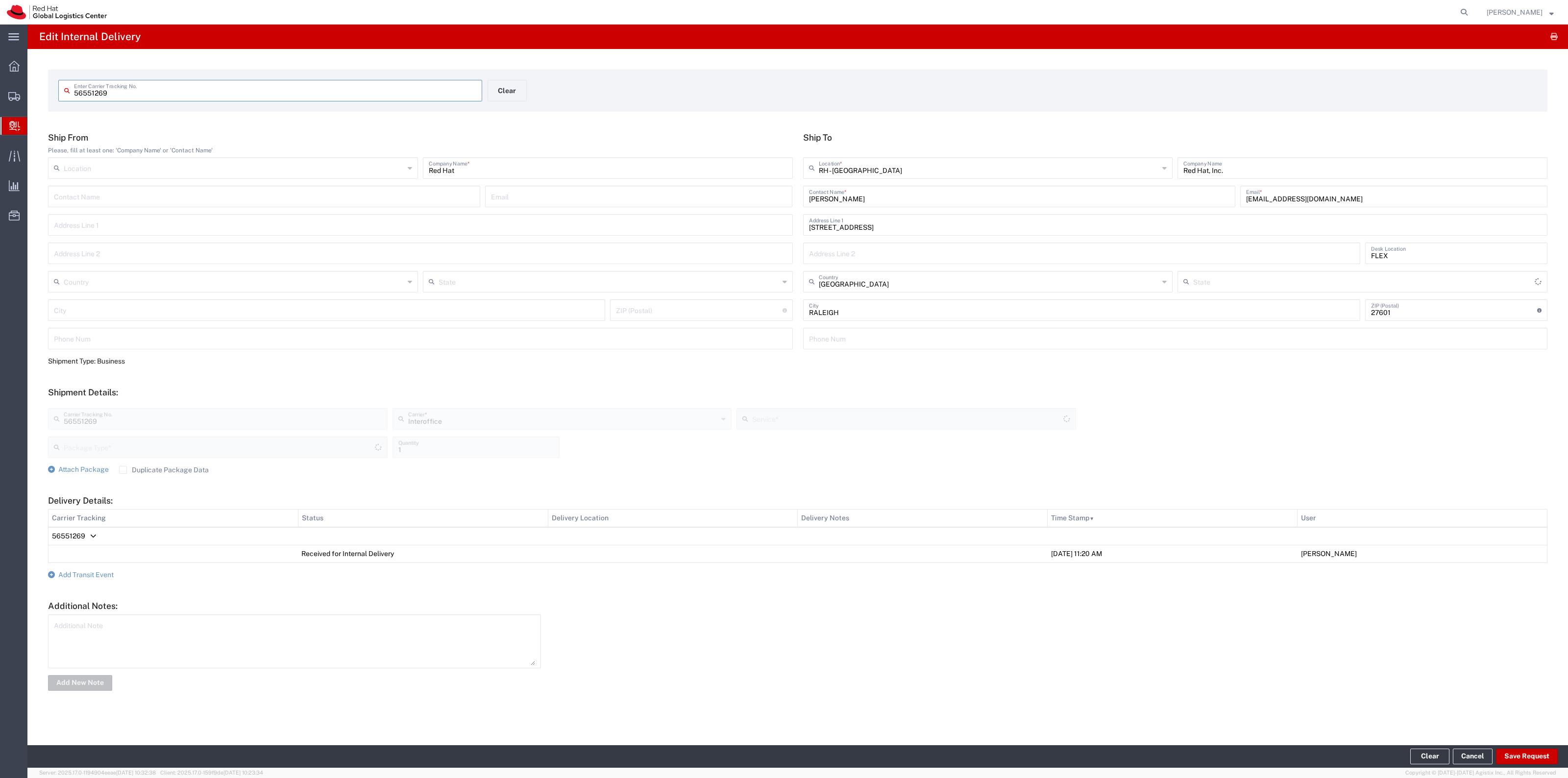
type input "IO_Ground"
type input "Your Packaging"
type input "[US_STATE]"
click at [212, 97] on input "56551269" at bounding box center [275, 90] width 402 height 17
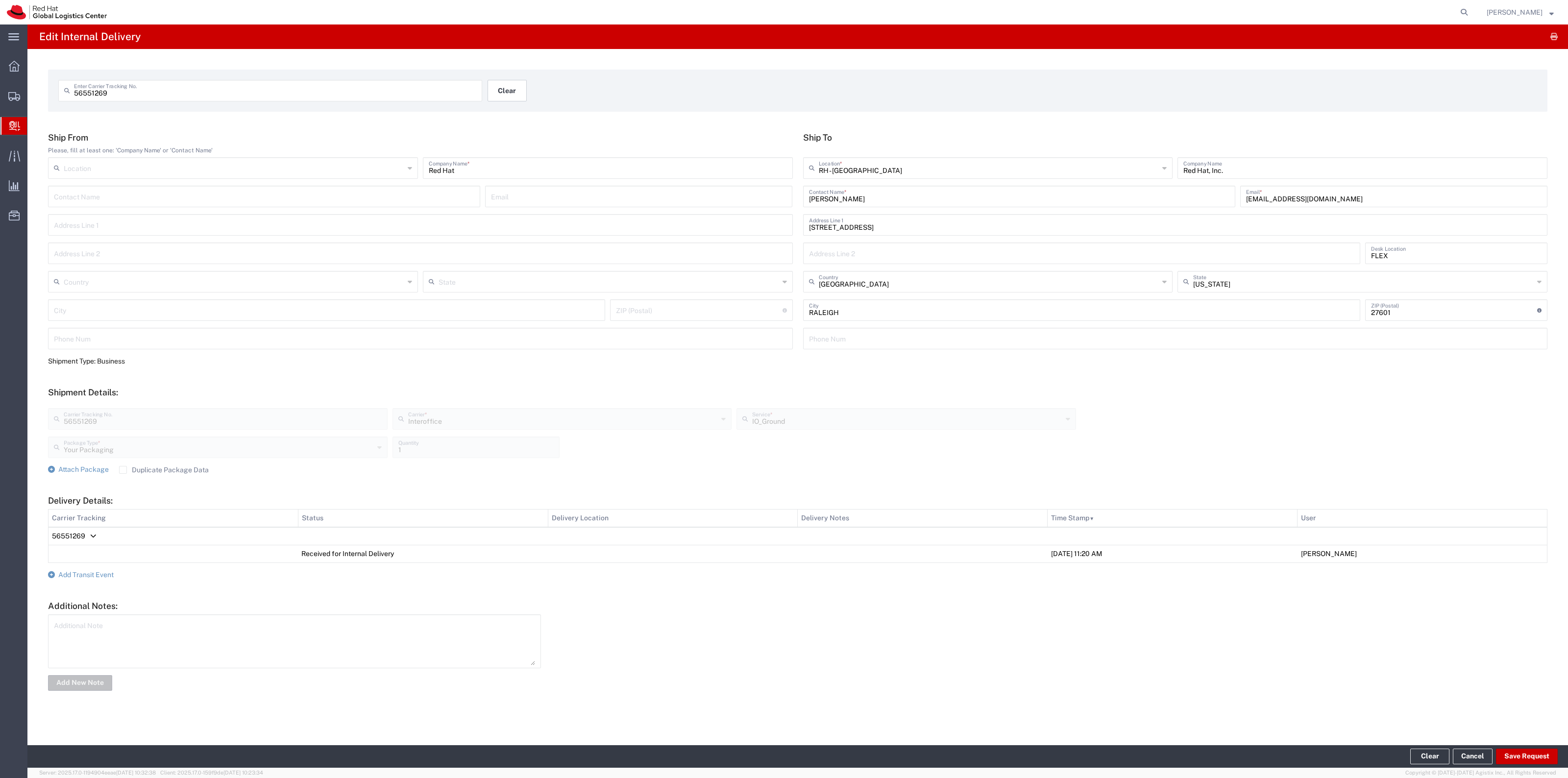
click at [516, 90] on button "Clear" at bounding box center [506, 90] width 39 height 22
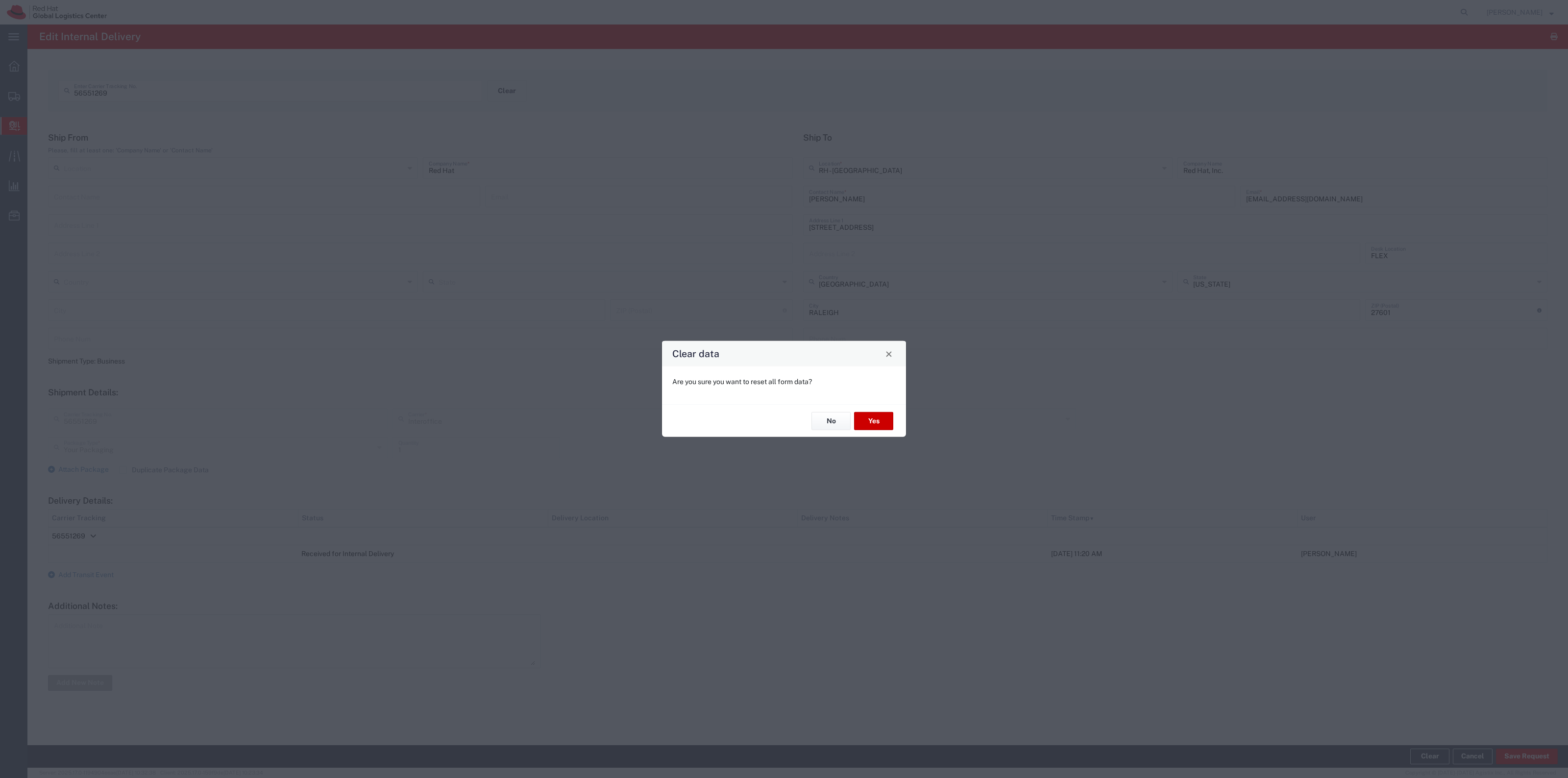
click at [896, 417] on div "No Yes" at bounding box center [784, 420] width 244 height 33
click at [894, 418] on div "No Yes" at bounding box center [784, 420] width 244 height 33
click at [893, 418] on button "Yes" at bounding box center [873, 420] width 39 height 18
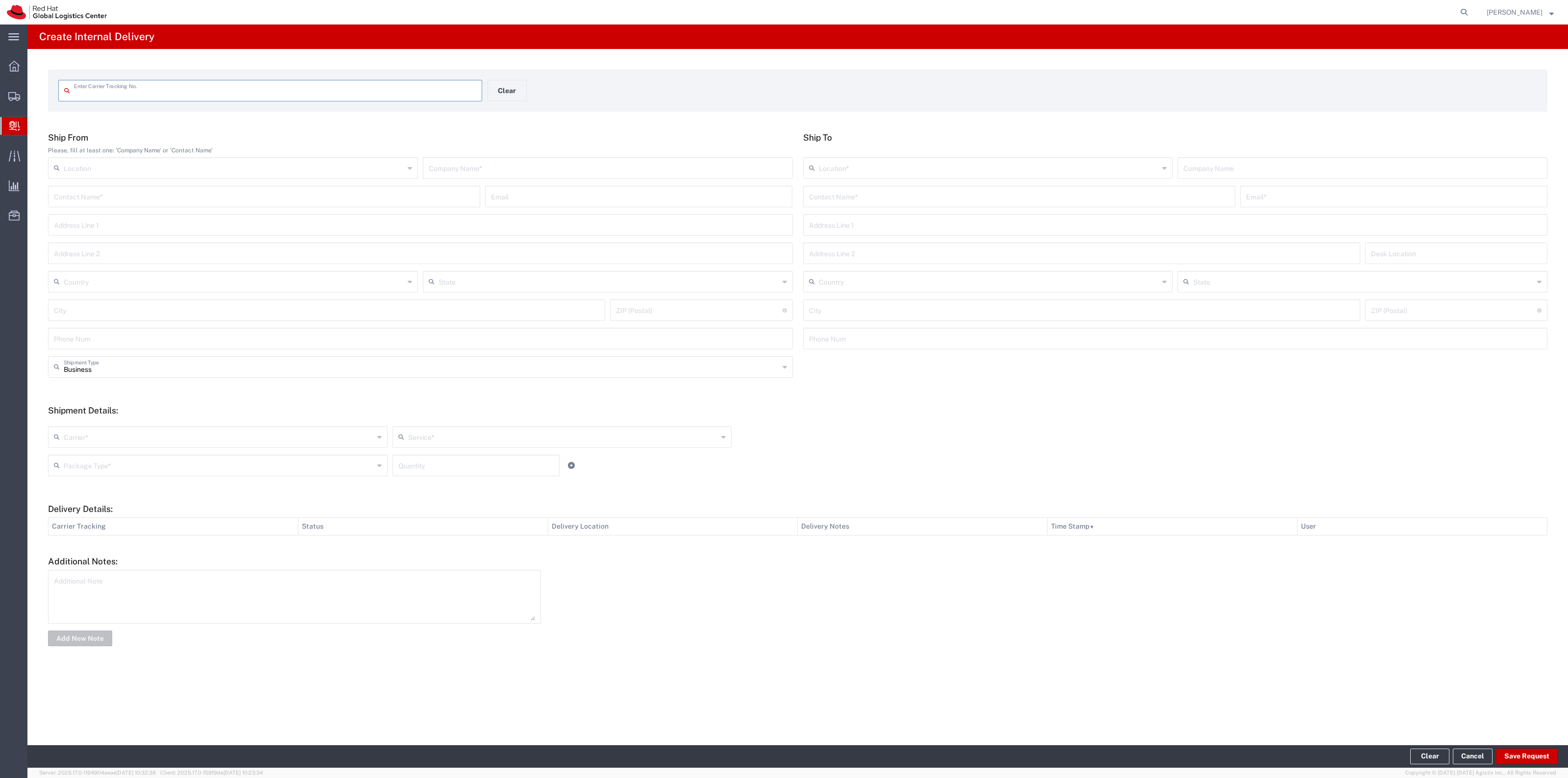
click at [849, 205] on div "Contact Name *" at bounding box center [1019, 196] width 432 height 22
click at [852, 199] on input "text" at bounding box center [1019, 196] width 421 height 17
paste input "[PERSON_NAME]"
type input "[PERSON_NAME]"
click at [1290, 201] on input "text" at bounding box center [1394, 196] width 296 height 17
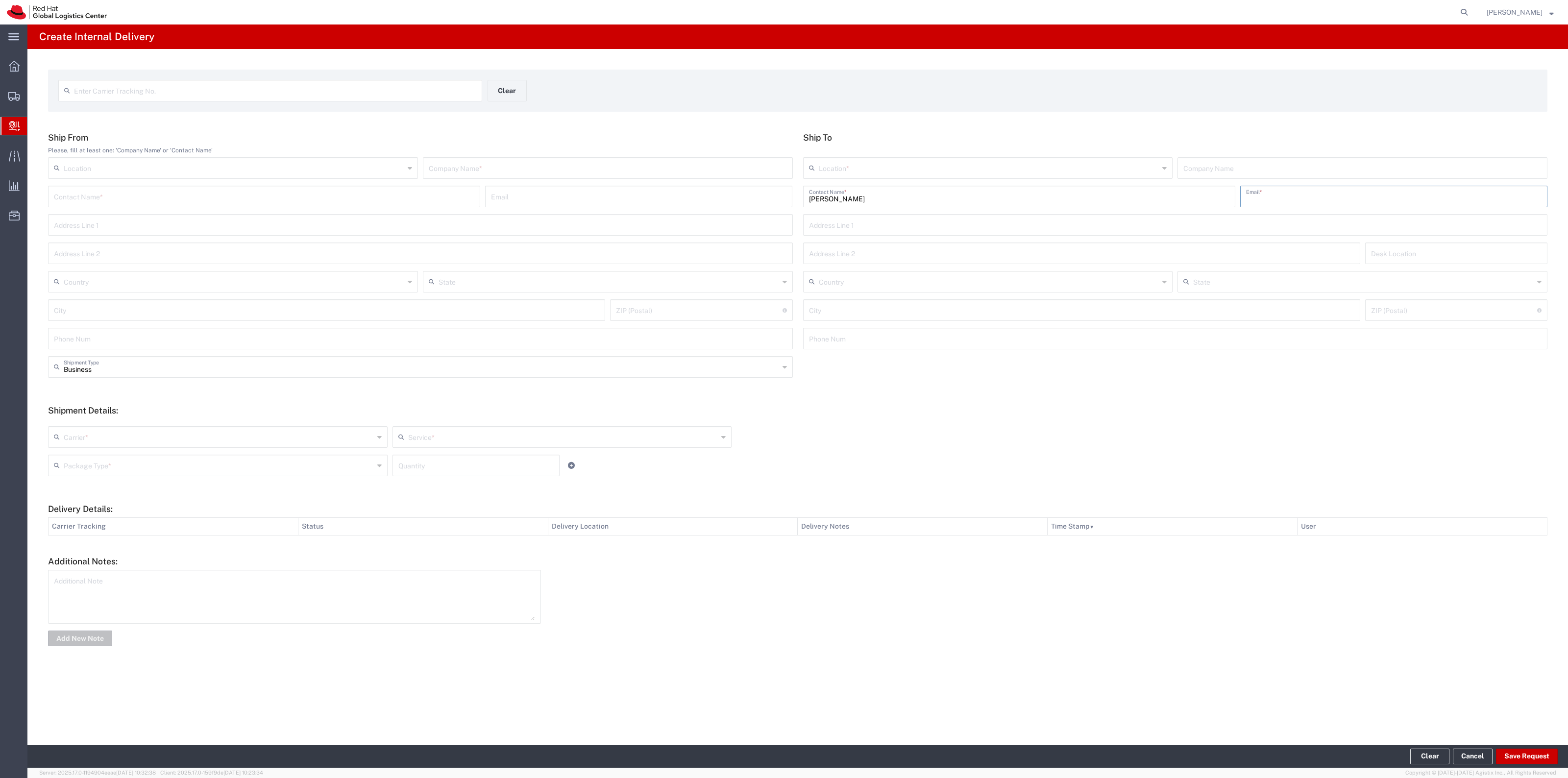
paste input "[EMAIL_ADDRESS][DOMAIN_NAME]"
type input "[EMAIL_ADDRESS][DOMAIN_NAME]"
drag, startPoint x: 871, startPoint y: 199, endPoint x: 631, endPoint y: 192, distance: 240.1
click at [632, 192] on div "Ship From Please, fill at least one: 'Company Name' or 'Contact Name' Location …" at bounding box center [798, 243] width 1510 height 224
click at [1372, 193] on input "[EMAIL_ADDRESS][DOMAIN_NAME]" at bounding box center [1394, 196] width 296 height 17
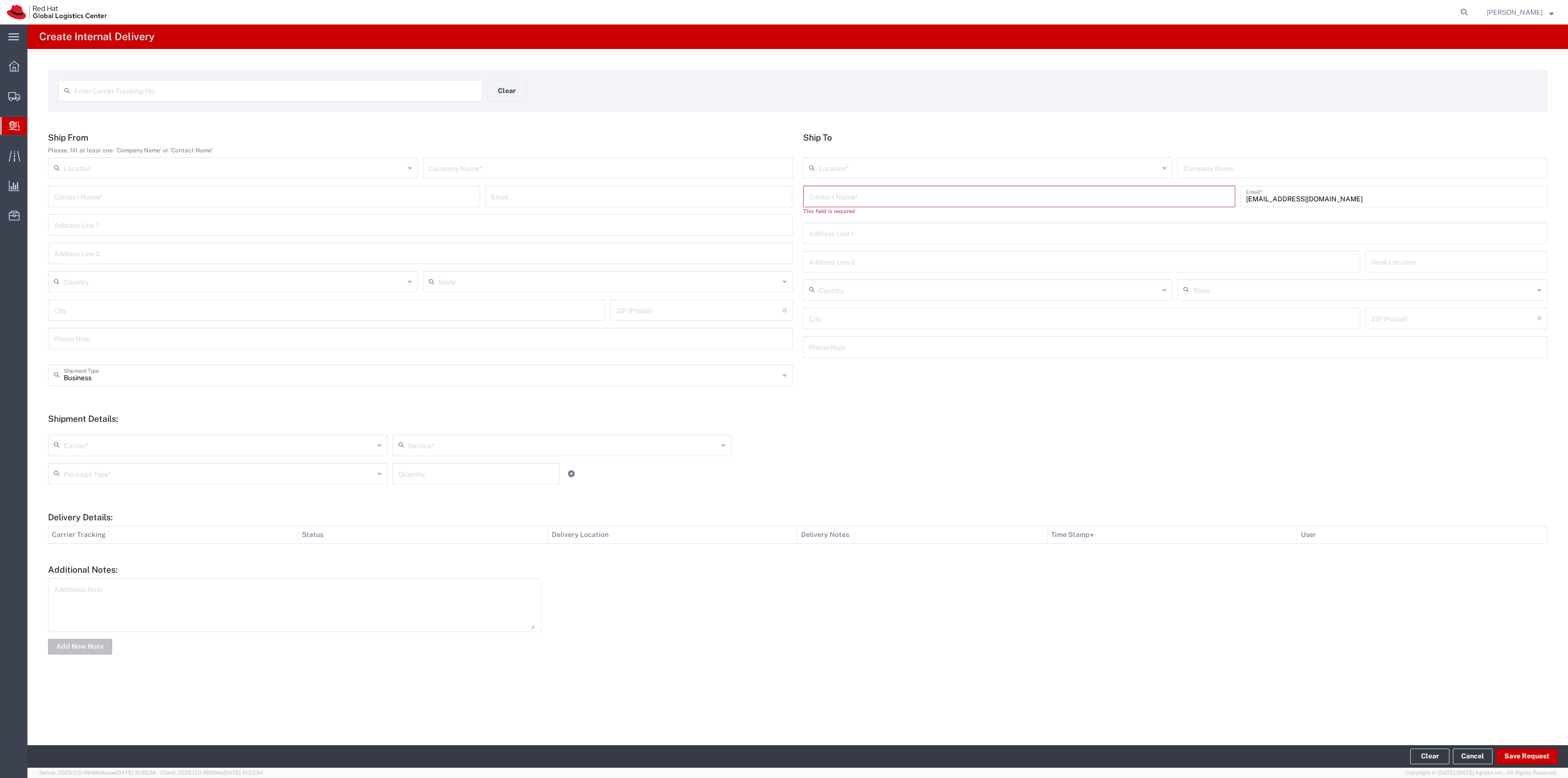
click at [965, 199] on input "text" at bounding box center [1019, 196] width 421 height 17
paste input "[PERSON_NAME]"
type input "[PERSON_NAME]"
drag, startPoint x: 873, startPoint y: 189, endPoint x: 751, endPoint y: 191, distance: 122.0
click at [757, 192] on div "Ship From Please, fill at least one: 'Company Name' or 'Contact Name' Location …" at bounding box center [798, 243] width 1510 height 224
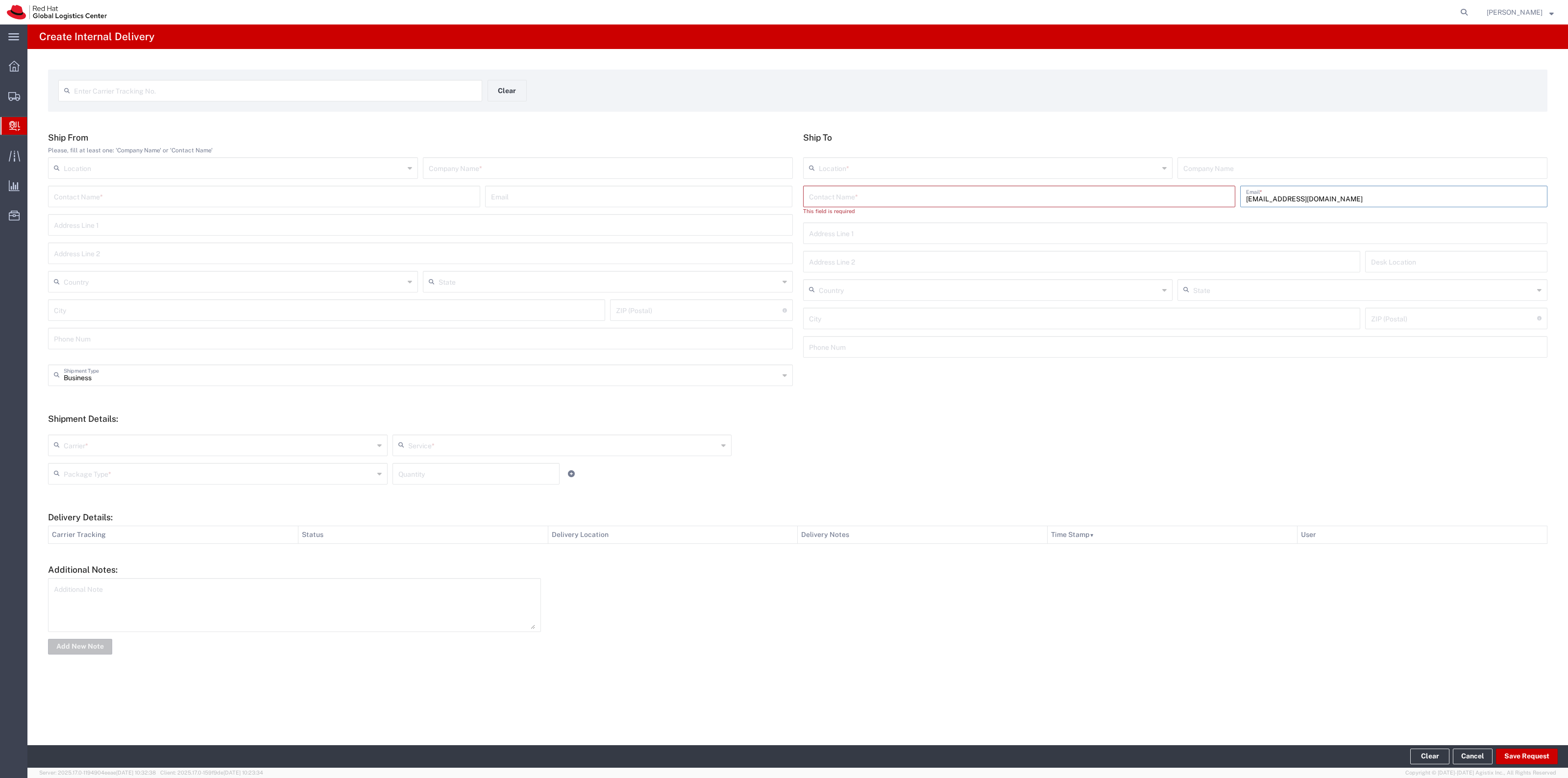
click at [1348, 203] on input "[EMAIL_ADDRESS][DOMAIN_NAME]" at bounding box center [1394, 196] width 296 height 17
type input "[EMAIL_ADDRESS][DOMAIN_NAME]"
click at [1339, 214] on div "Red Hat, Inc. ([PERSON_NAME]), [EMAIL_ADDRESS][DOMAIN_NAME] [STREET_ADDRESS]" at bounding box center [1394, 226] width 296 height 24
type input "RH - [GEOGRAPHIC_DATA]"
type input "Red Hat, Inc."
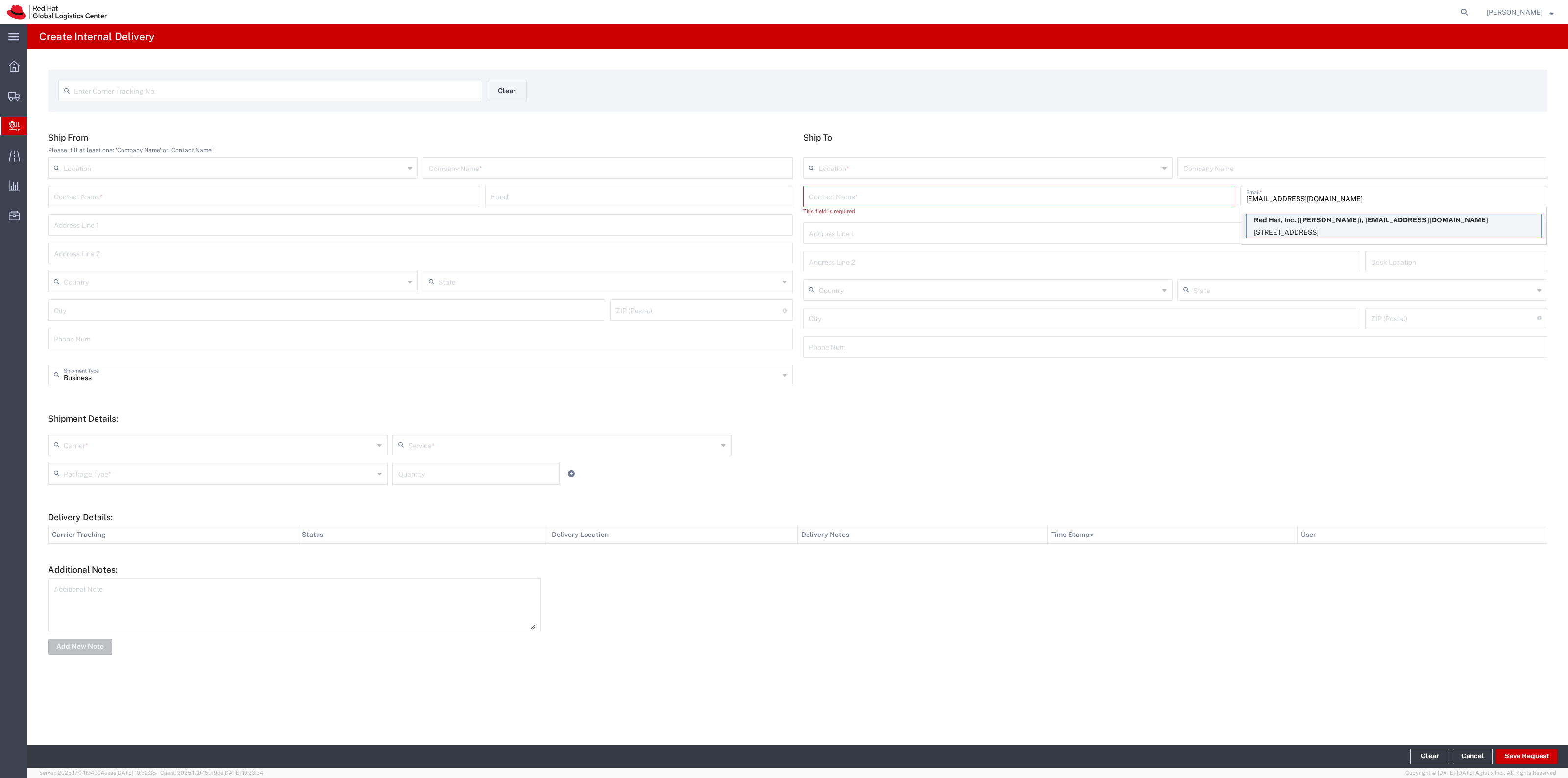
type input "[PERSON_NAME]"
type input "[STREET_ADDRESS]"
type input "FLEX"
type input "[GEOGRAPHIC_DATA]"
type input "RALEIGH"
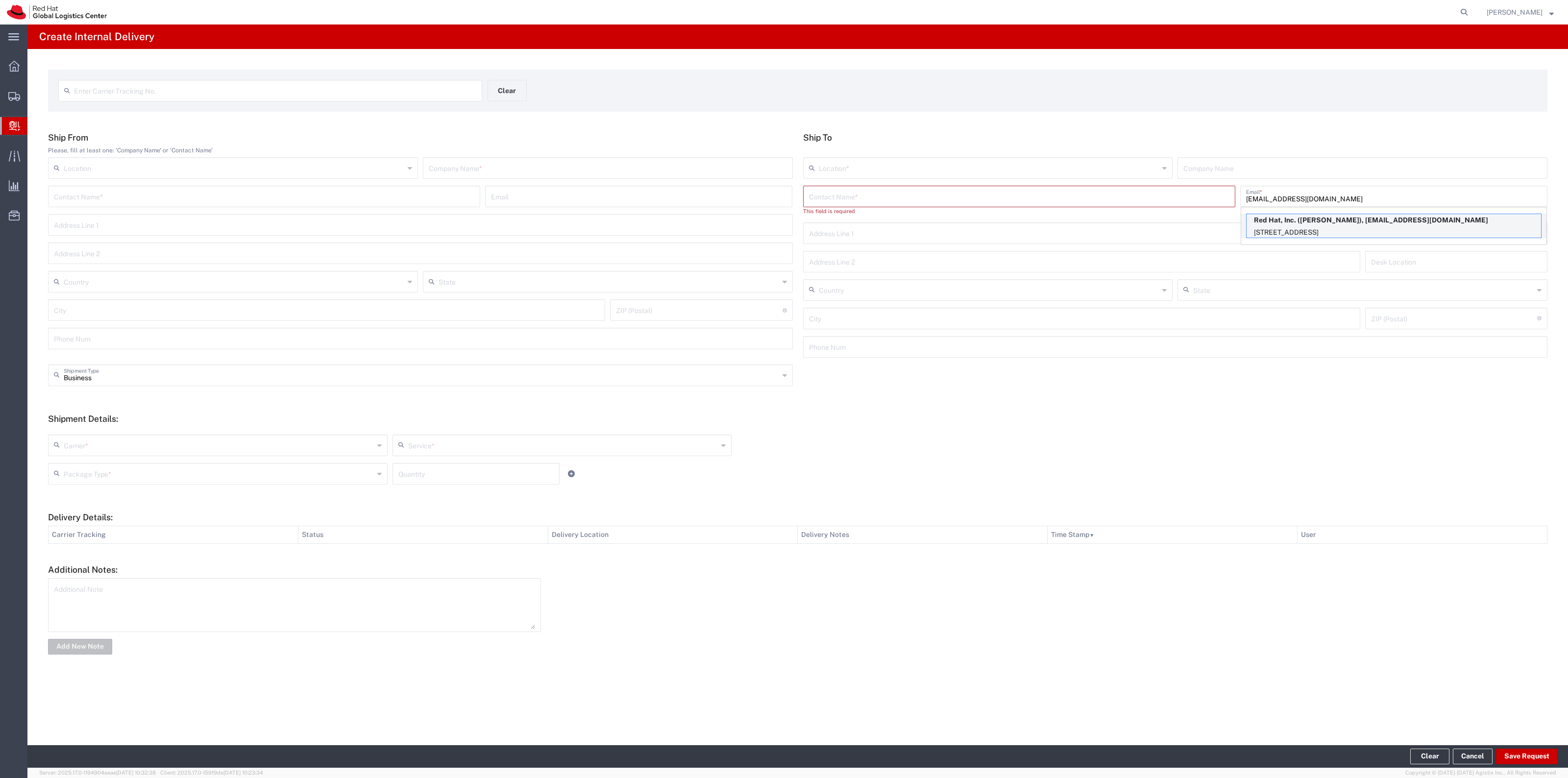
type input "27601"
type input "[US_STATE]"
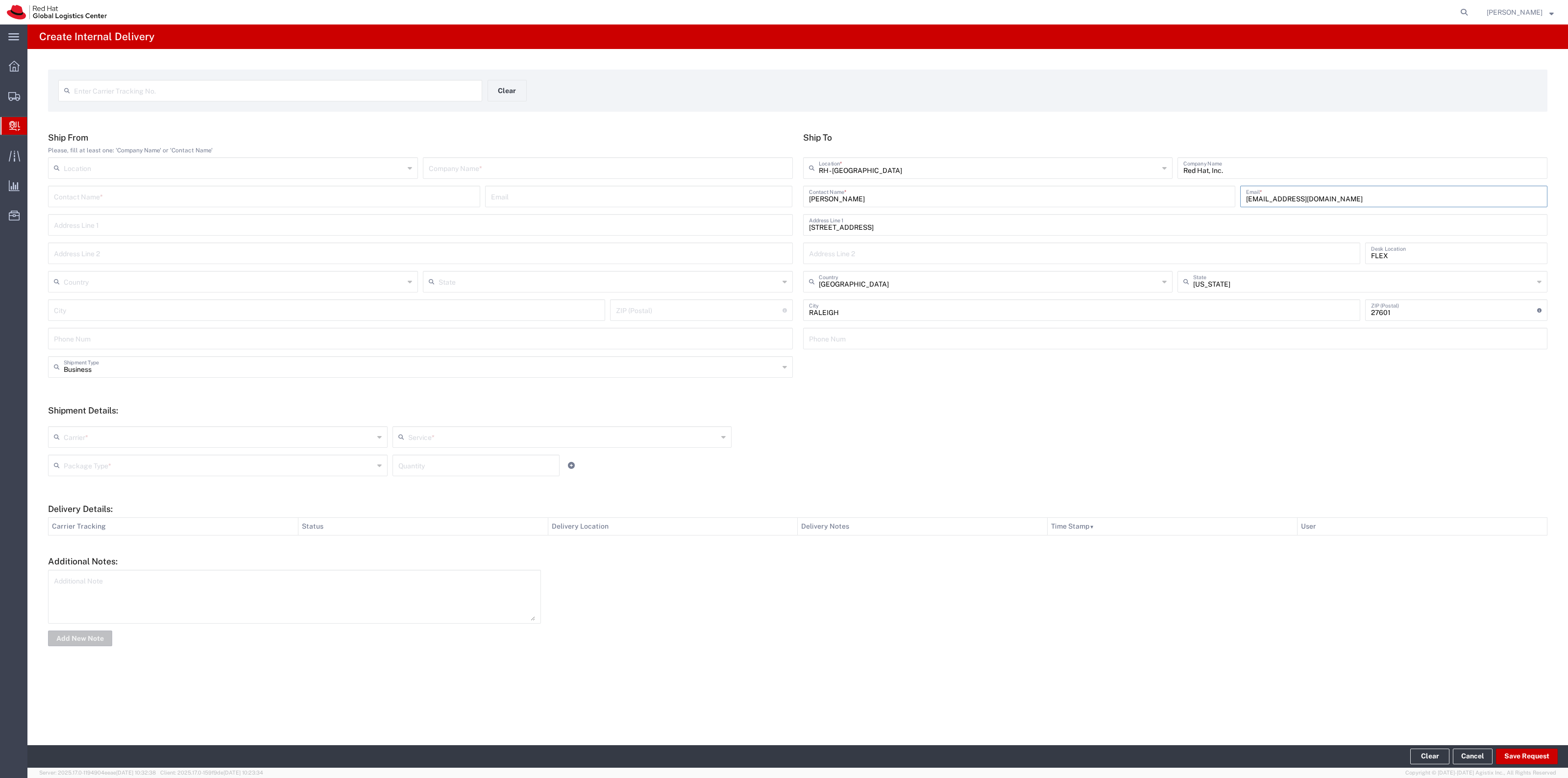
click at [461, 163] on input "text" at bounding box center [607, 167] width 358 height 17
type input "Red Hat"
click at [179, 446] on div "Carrier *" at bounding box center [218, 437] width 339 height 22
click at [182, 441] on input "text" at bounding box center [219, 436] width 310 height 17
click at [136, 499] on li "Interoffice" at bounding box center [217, 506] width 339 height 16
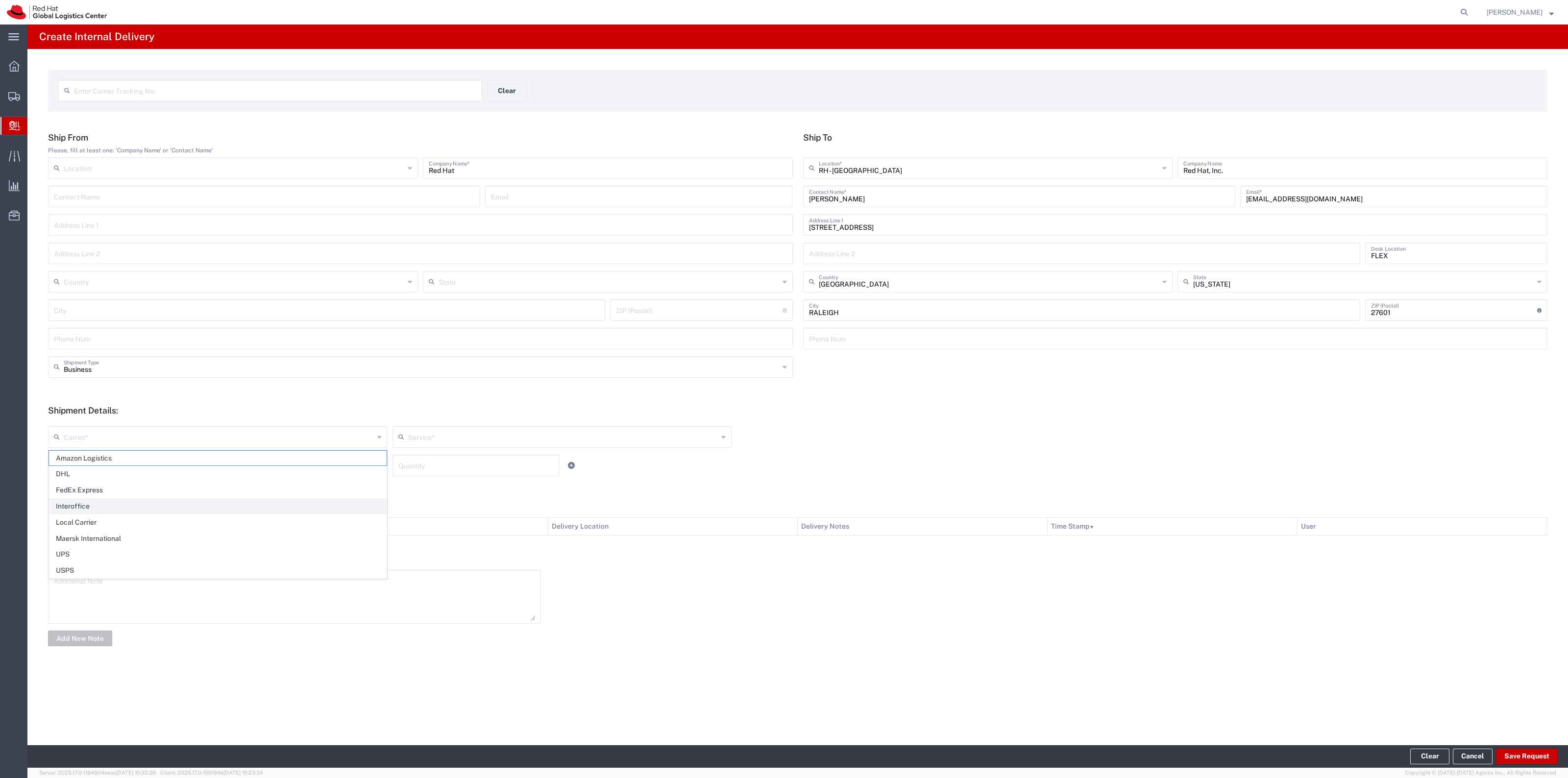
type input "Interoffice"
click at [422, 434] on input "text" at bounding box center [563, 436] width 310 height 17
click at [428, 452] on span "IO_Ground" at bounding box center [562, 458] width 337 height 15
type input "IO_Ground"
click at [377, 458] on icon at bounding box center [379, 465] width 5 height 16
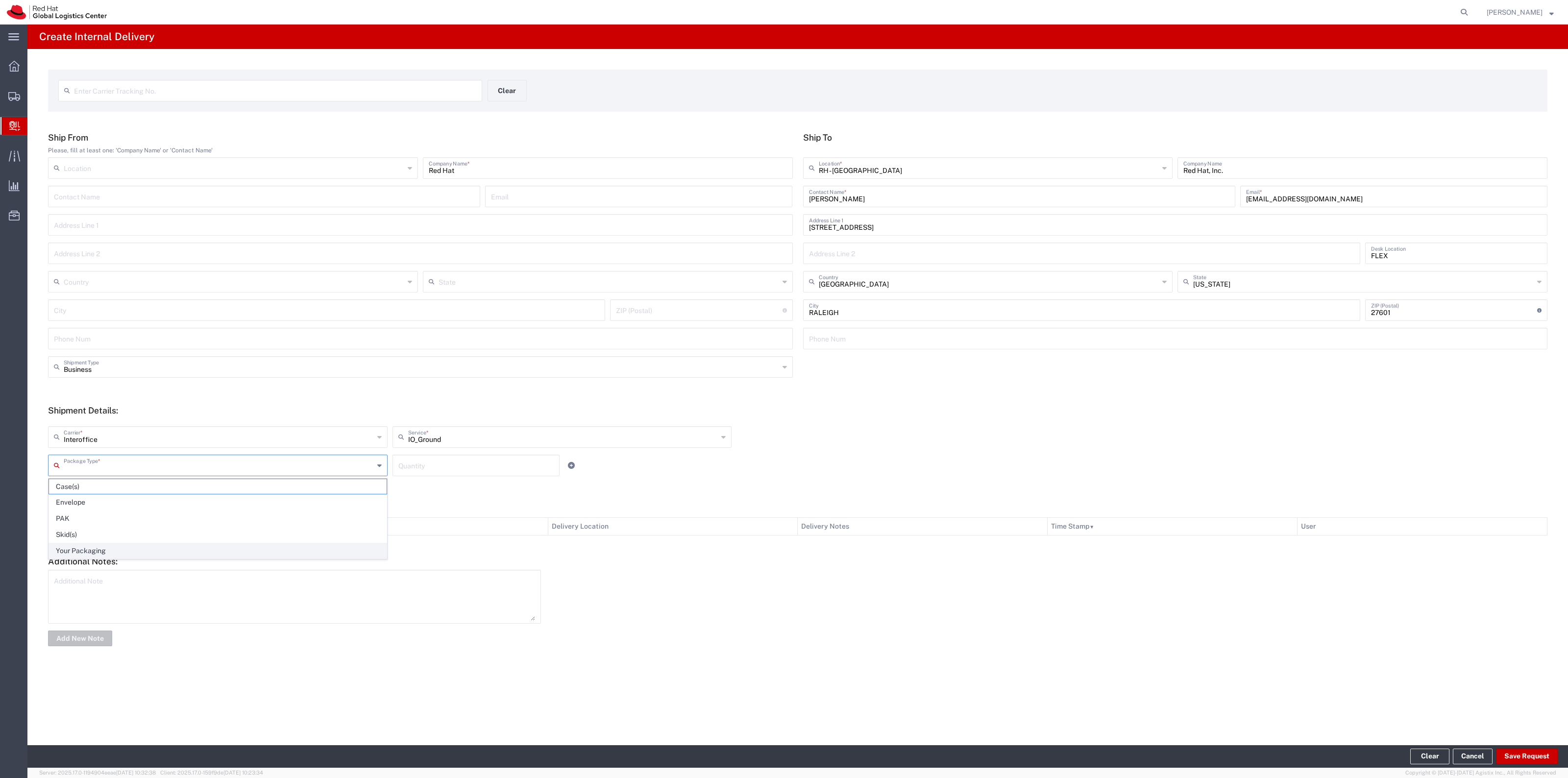
click at [216, 544] on span "Your Packaging" at bounding box center [217, 550] width 337 height 15
type input "Your Packaging"
click at [408, 449] on div "Interoffice Carrier * Amazon Logistics DHL FedEx Express Interoffice Local Carr…" at bounding box center [562, 440] width 1033 height 28
click at [408, 459] on input "number" at bounding box center [475, 465] width 155 height 17
type input "1"
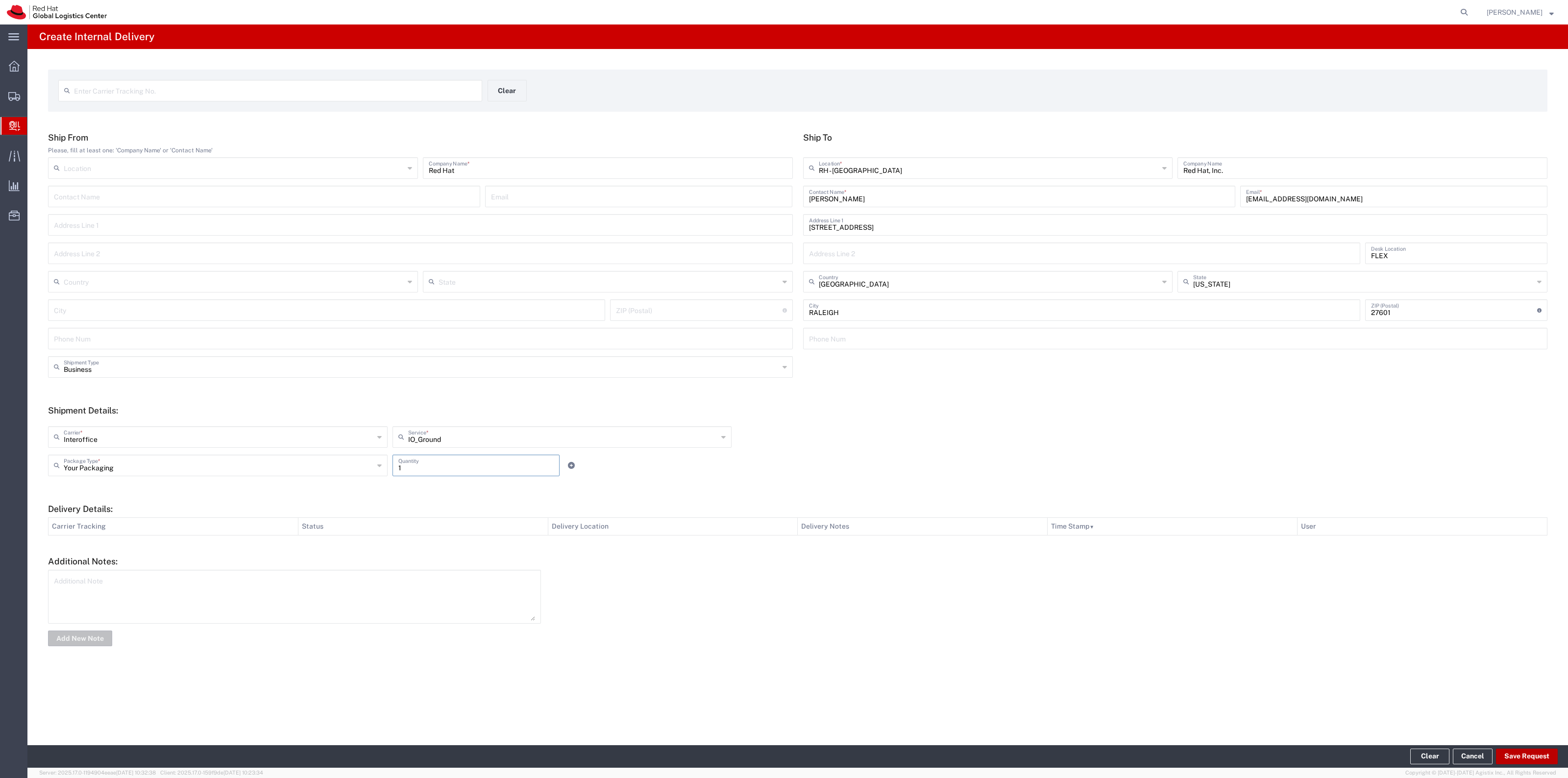
click at [1520, 752] on button "Save Request" at bounding box center [1527, 756] width 62 height 16
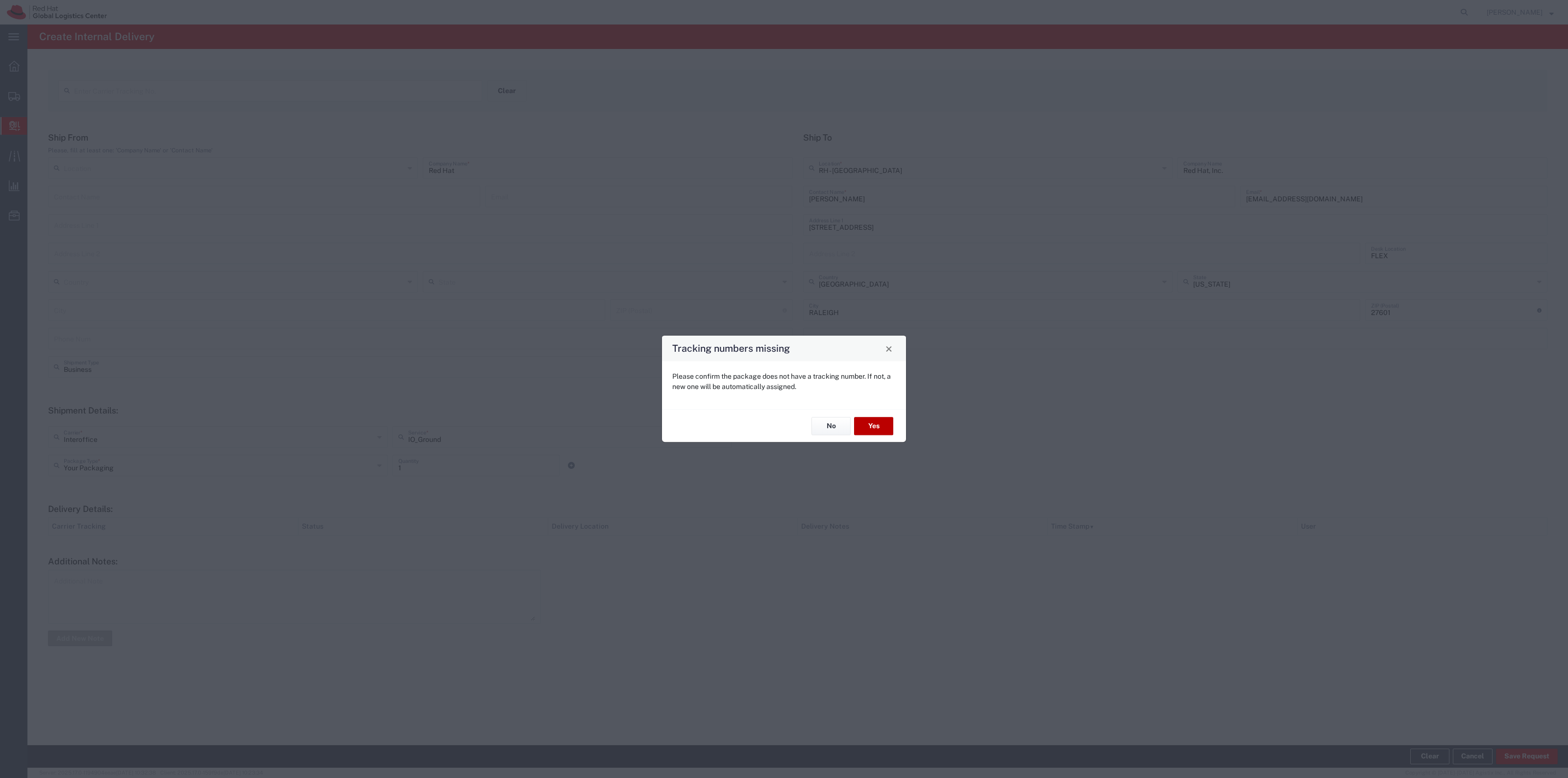
click at [875, 424] on button "Yes" at bounding box center [873, 426] width 39 height 18
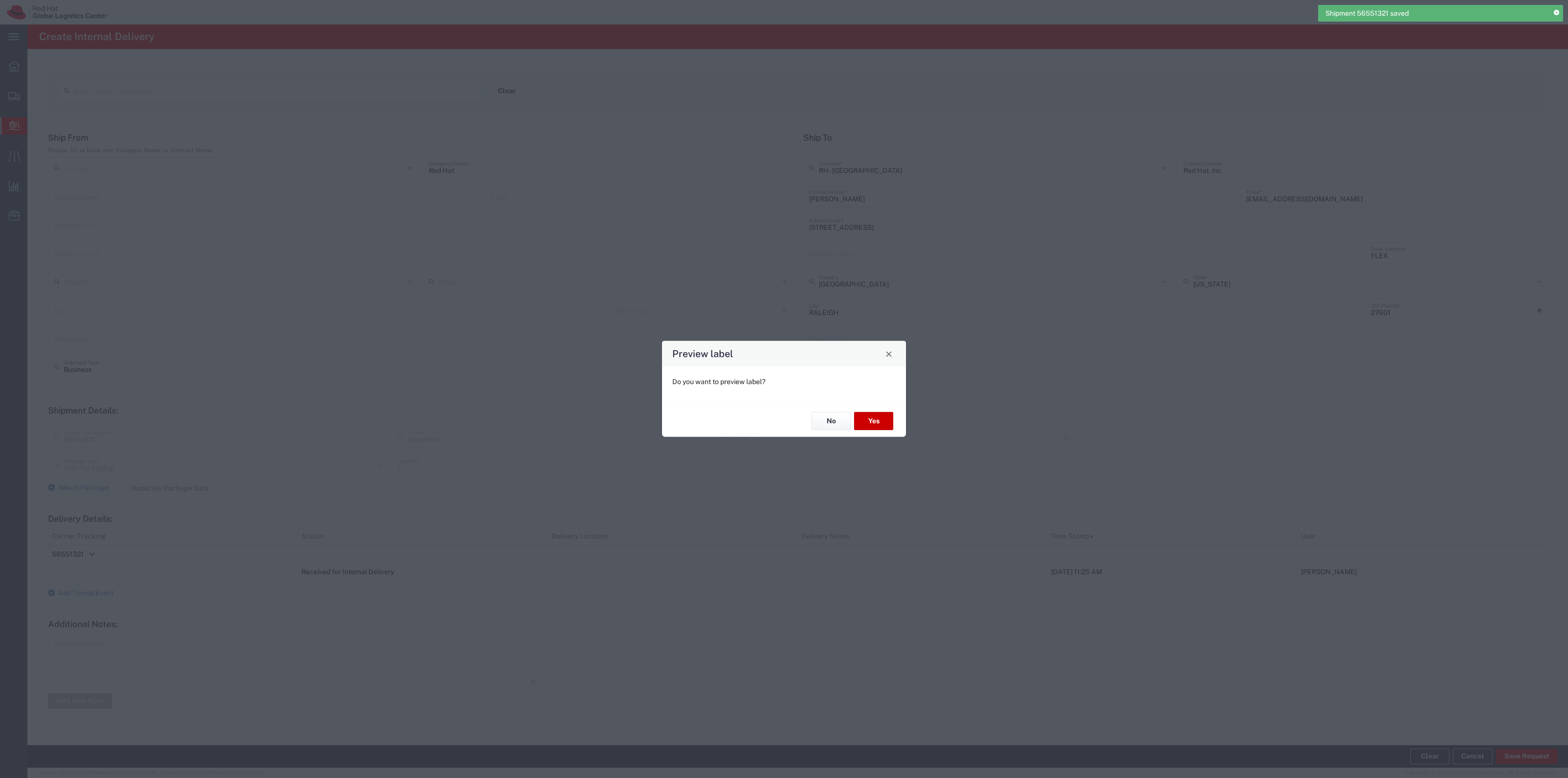
type input "IO_Ground"
click at [875, 426] on button "Yes" at bounding box center [873, 420] width 39 height 18
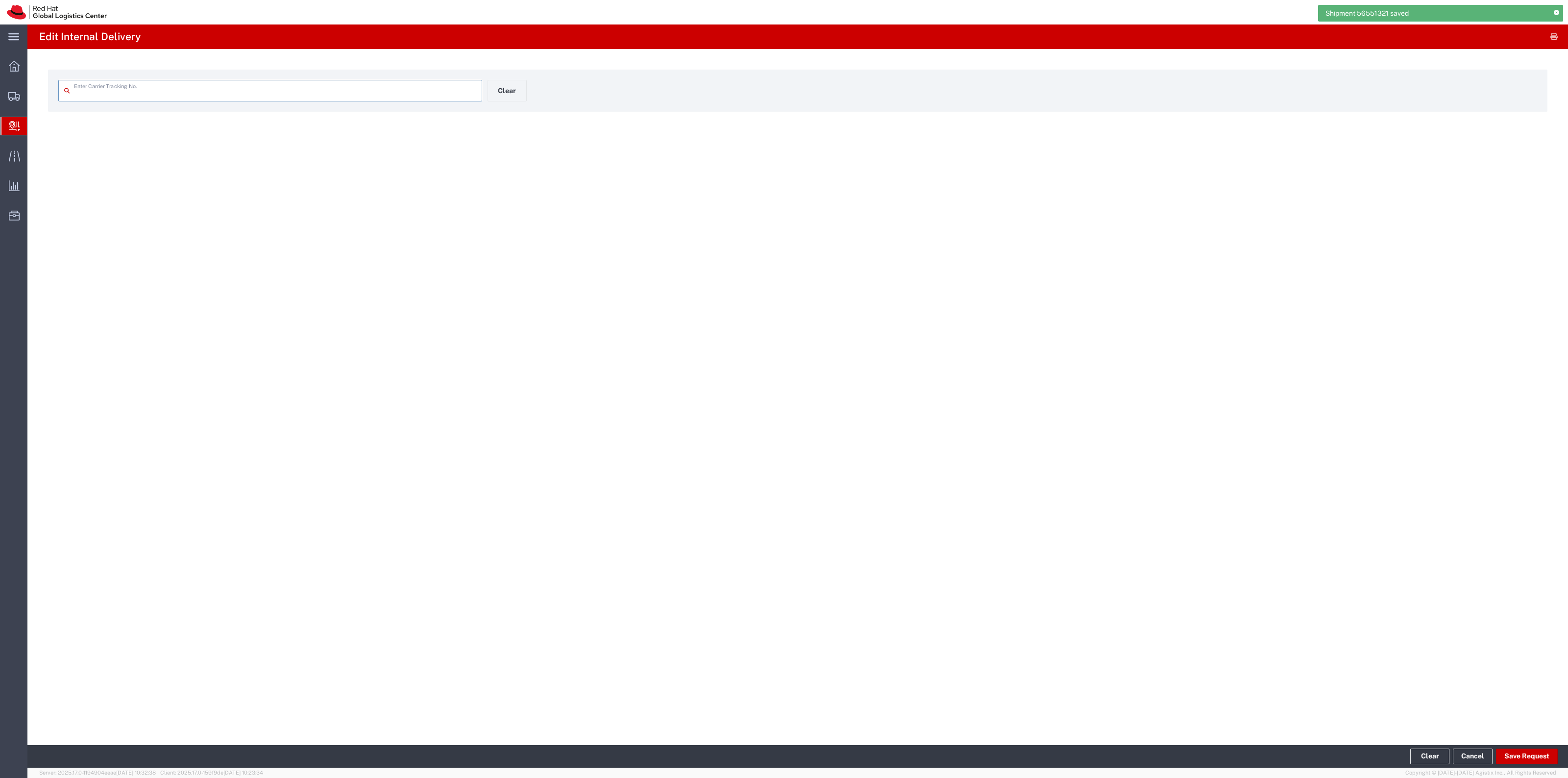
type input "56551321"
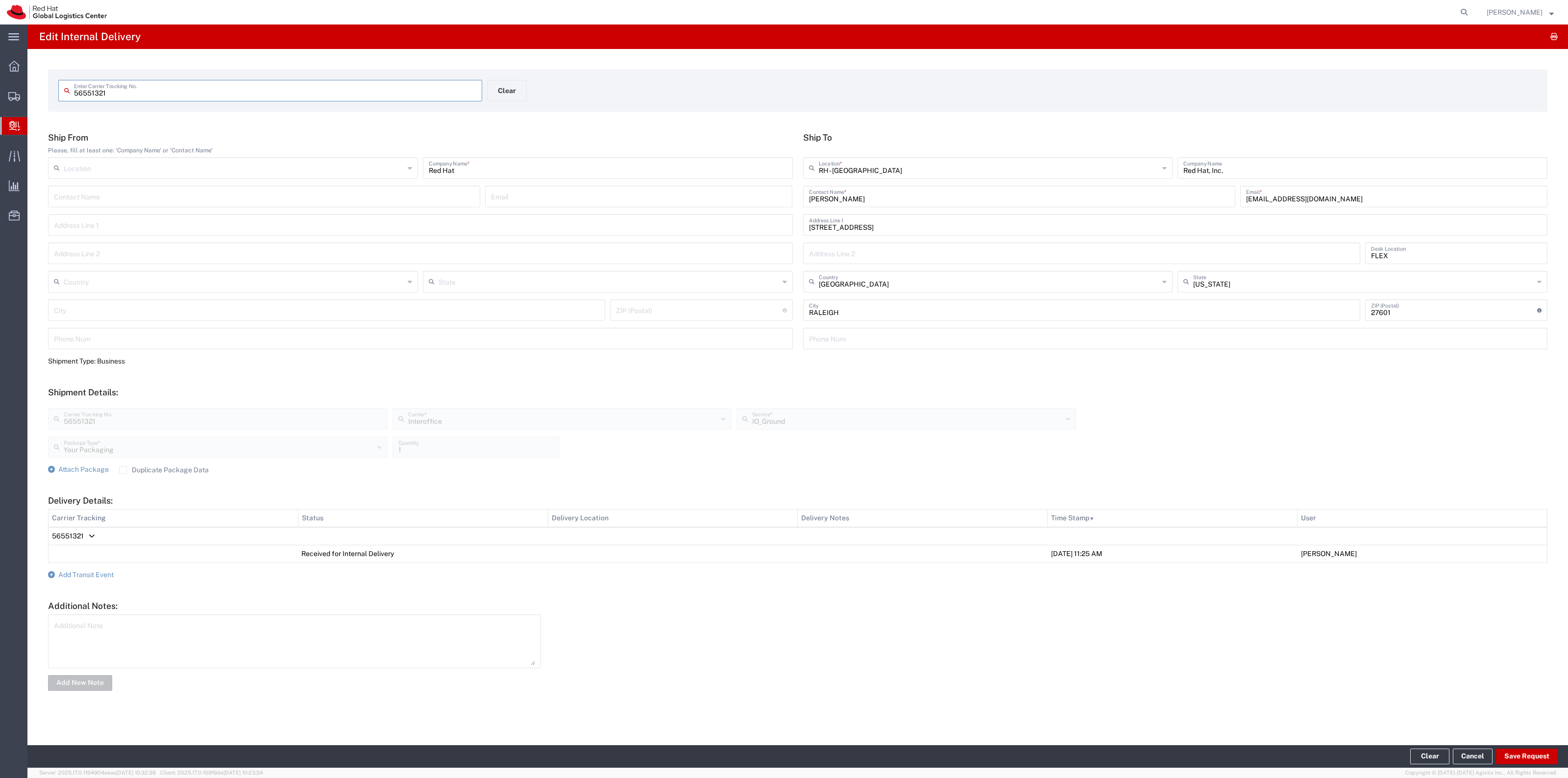
click at [219, 88] on input "56551321" at bounding box center [275, 90] width 402 height 17
click at [510, 86] on button "Clear" at bounding box center [506, 90] width 39 height 22
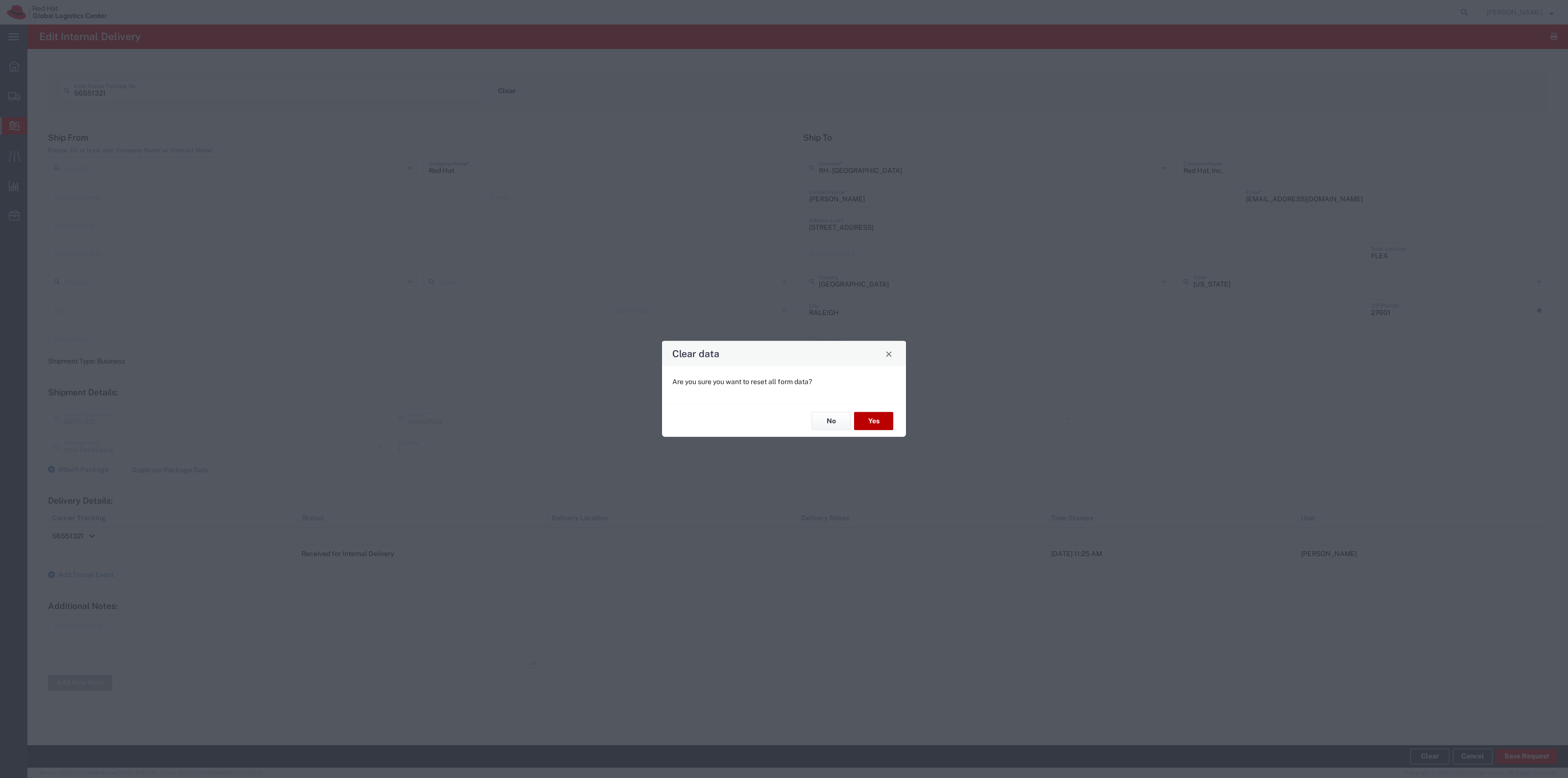
click at [881, 424] on button "Yes" at bounding box center [873, 420] width 39 height 18
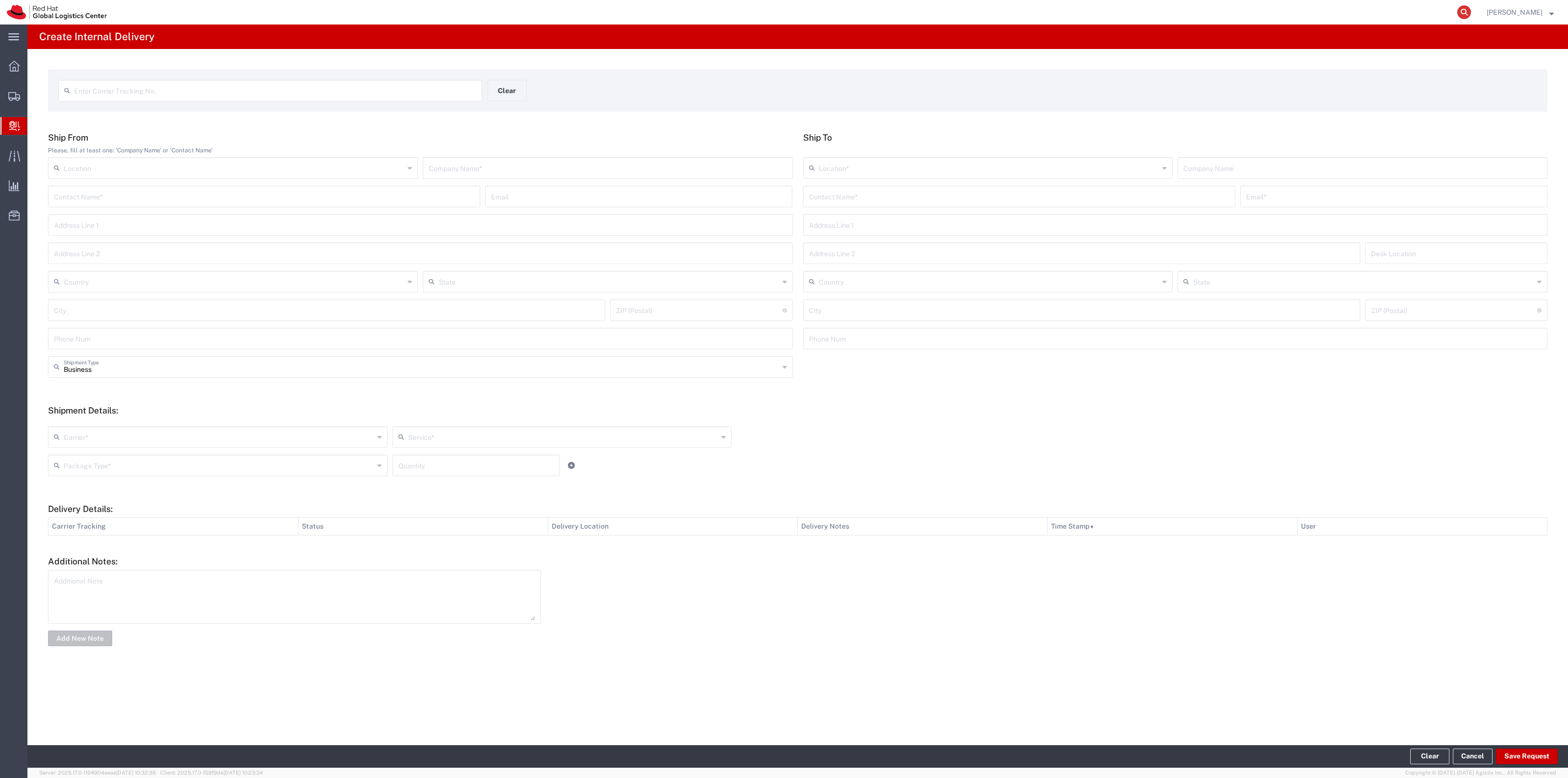
click at [1471, 11] on icon at bounding box center [1464, 12] width 14 height 14
paste input "1015626972151763321100392114519375"
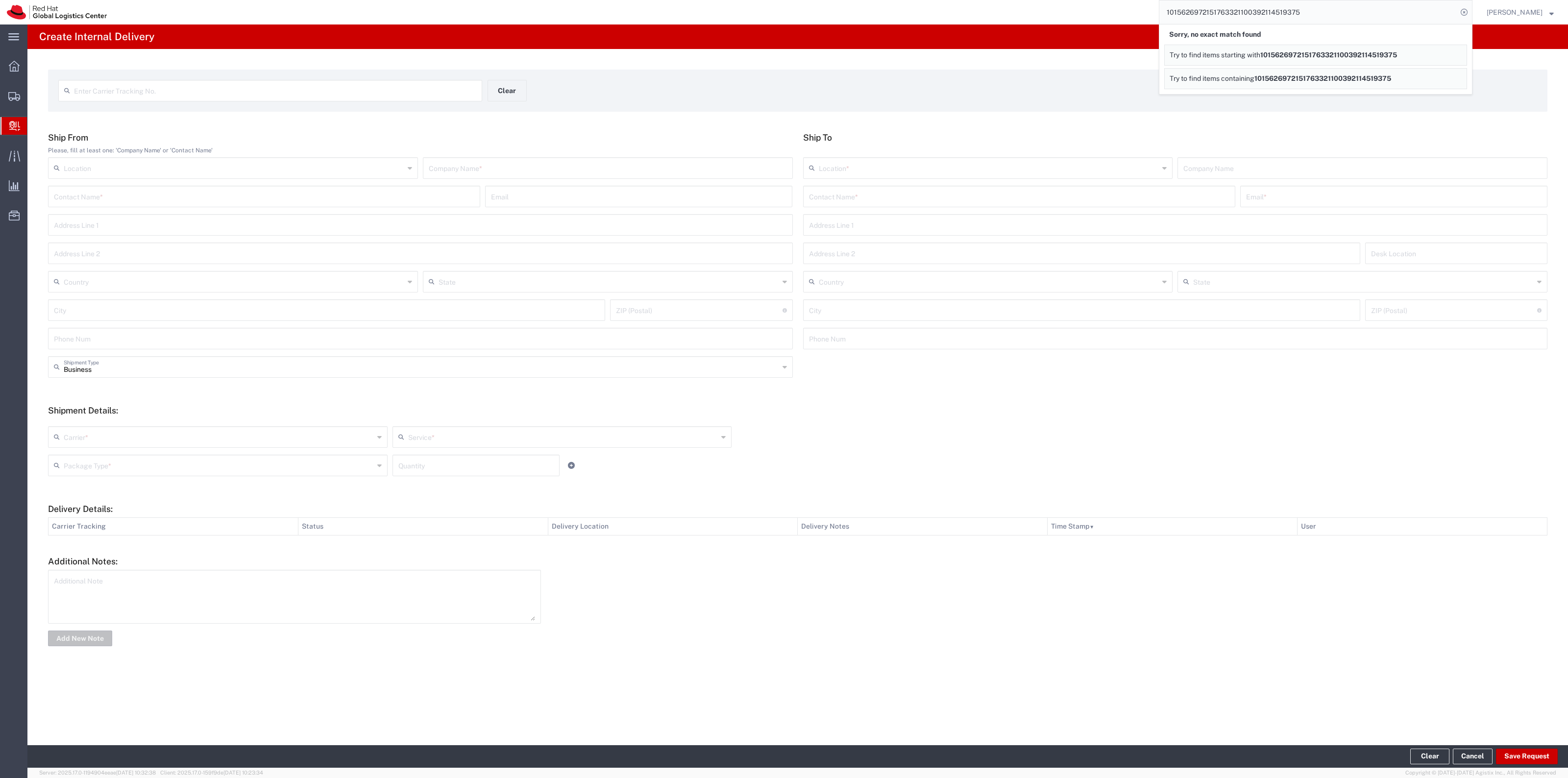
drag, startPoint x: 1262, startPoint y: 13, endPoint x: 1094, endPoint y: 11, distance: 168.0
click at [1095, 11] on div "1015626972151763321100392114519375 Sorry, no exact match found Try to find item…" at bounding box center [793, 12] width 1359 height 24
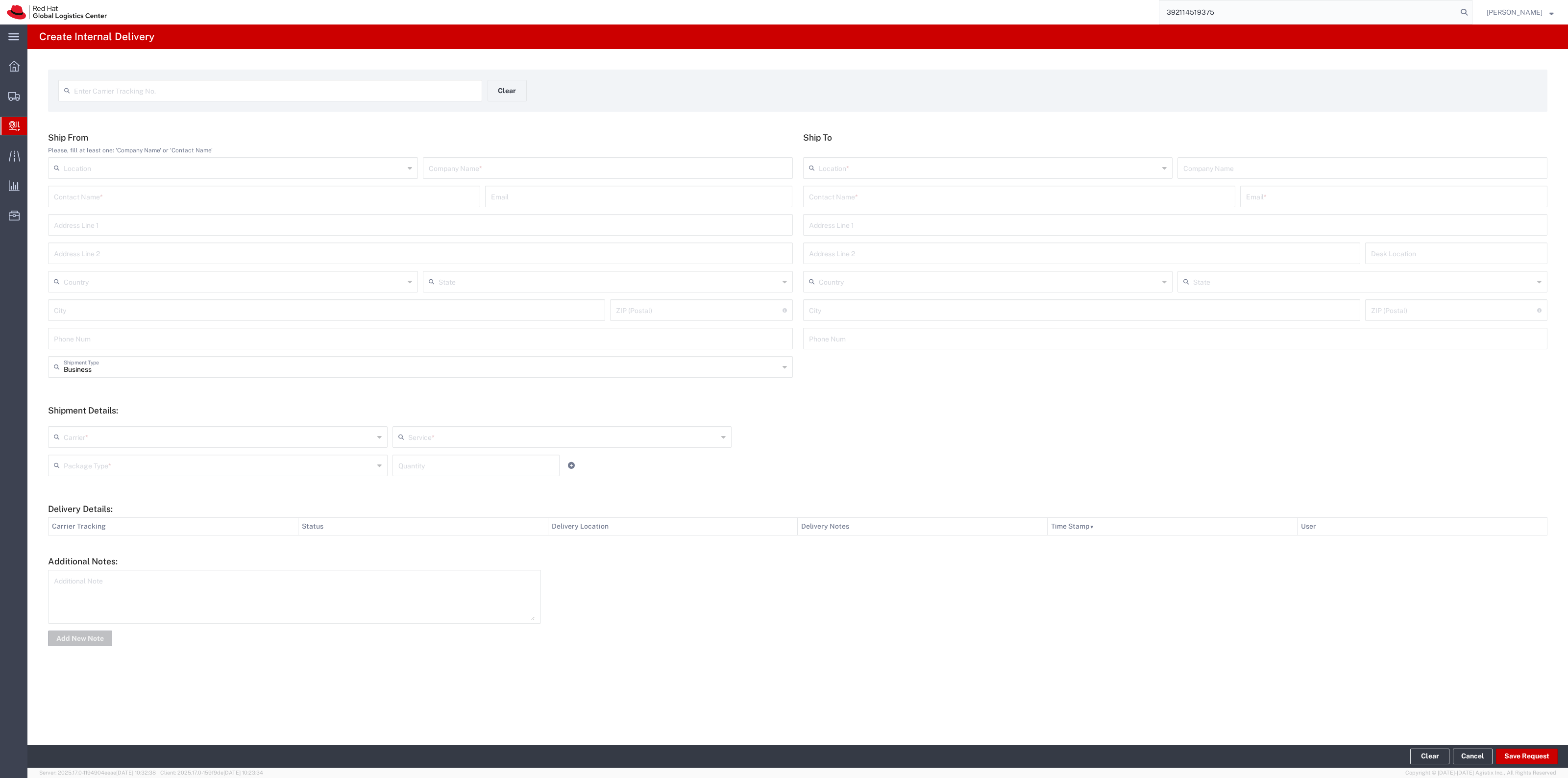
type input "392114519375"
click at [1199, 56] on div "56496193" at bounding box center [1195, 57] width 46 height 11
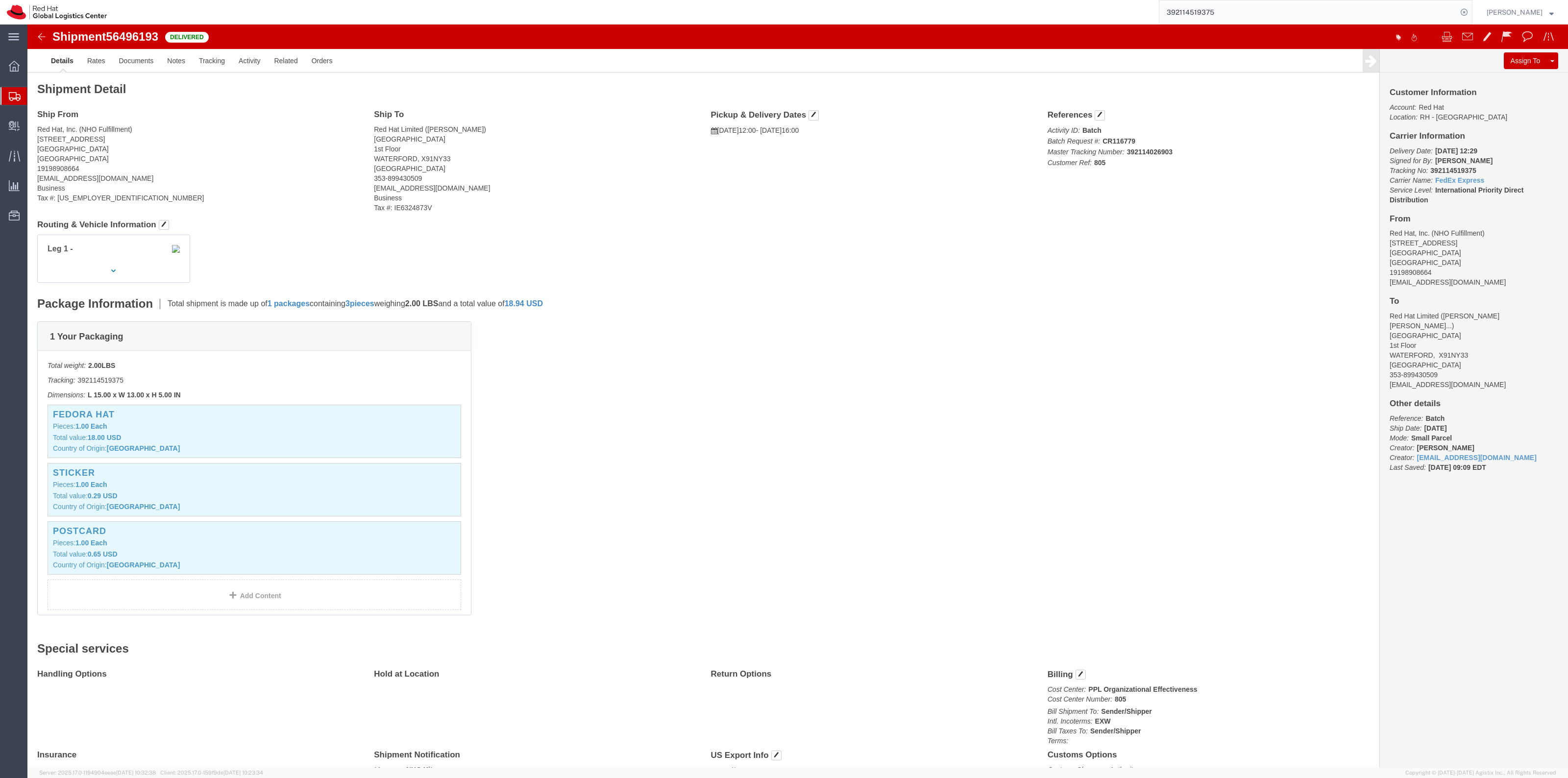
click at [0, 0] on span "Shipment Manager" at bounding box center [0, 0] width 0 height 0
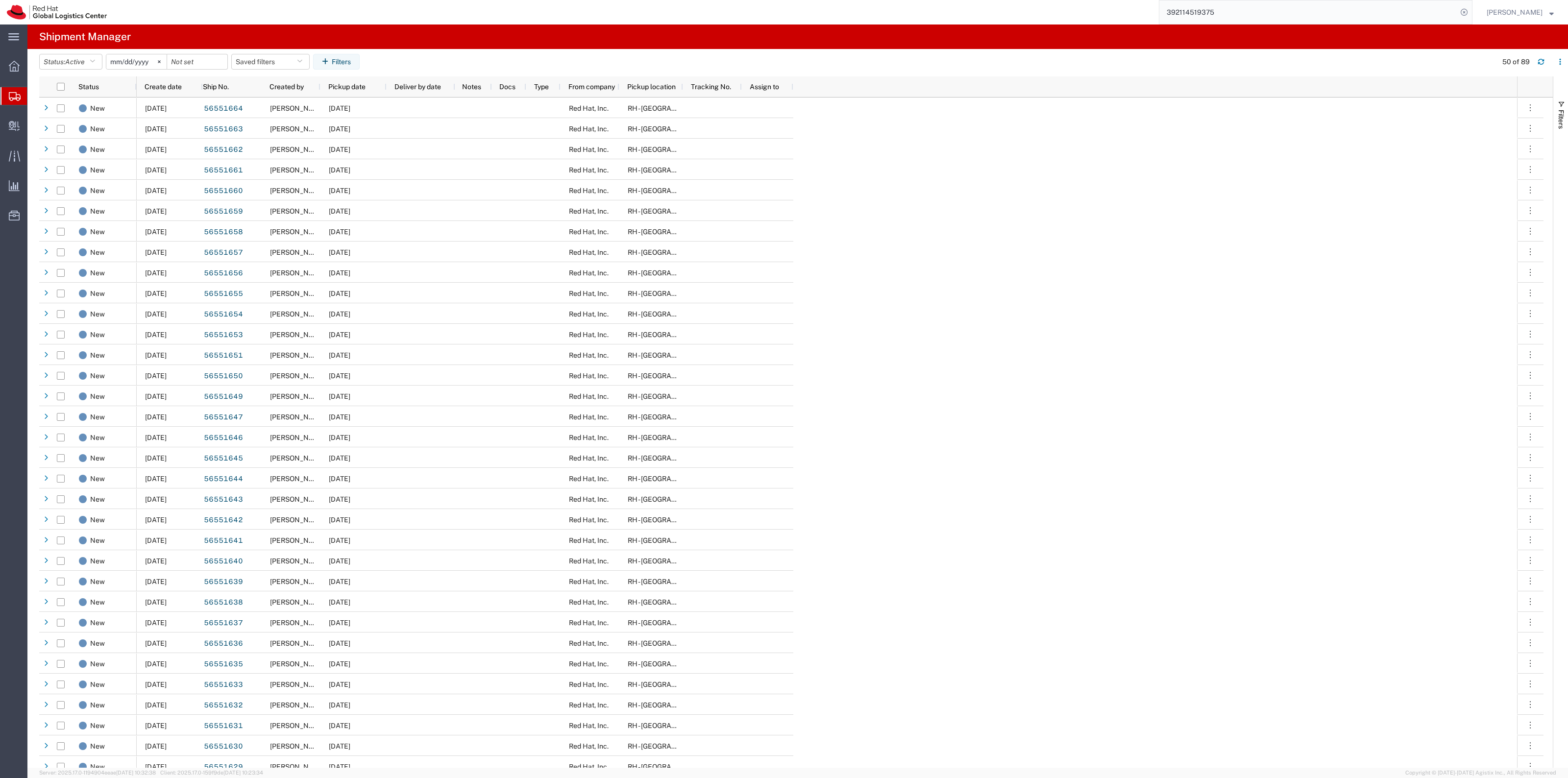
click at [280, 52] on header "Status: Active Active All Approved Booked Canceled Delivered Denied New On Hold…" at bounding box center [803, 63] width 1529 height 28
click at [281, 59] on button "Saved filters" at bounding box center [270, 62] width 79 height 16
click at [277, 102] on span "New filter save" at bounding box center [297, 104] width 128 height 18
type input "[DATE]"
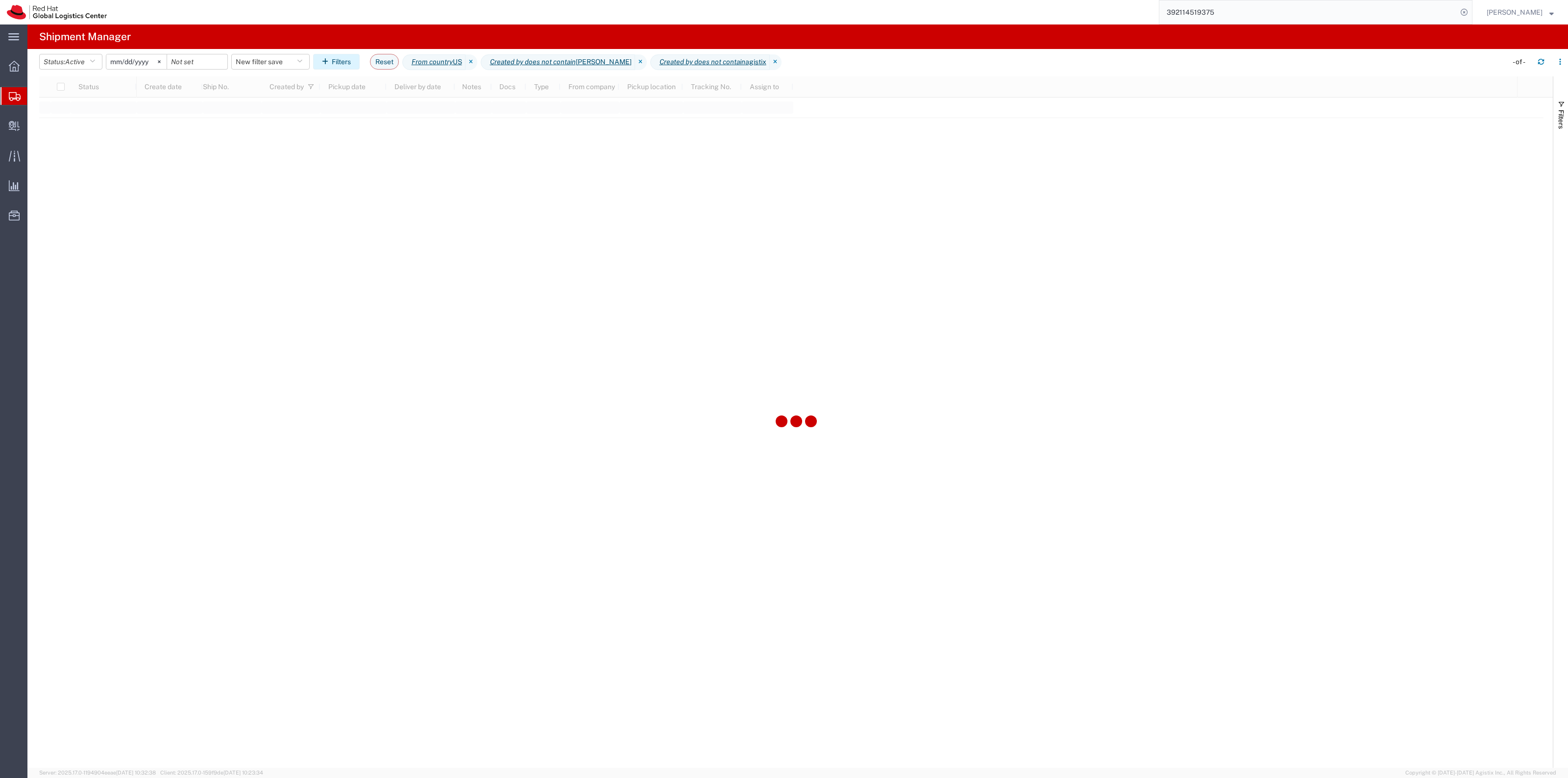
click at [347, 65] on button "Filters" at bounding box center [336, 62] width 47 height 16
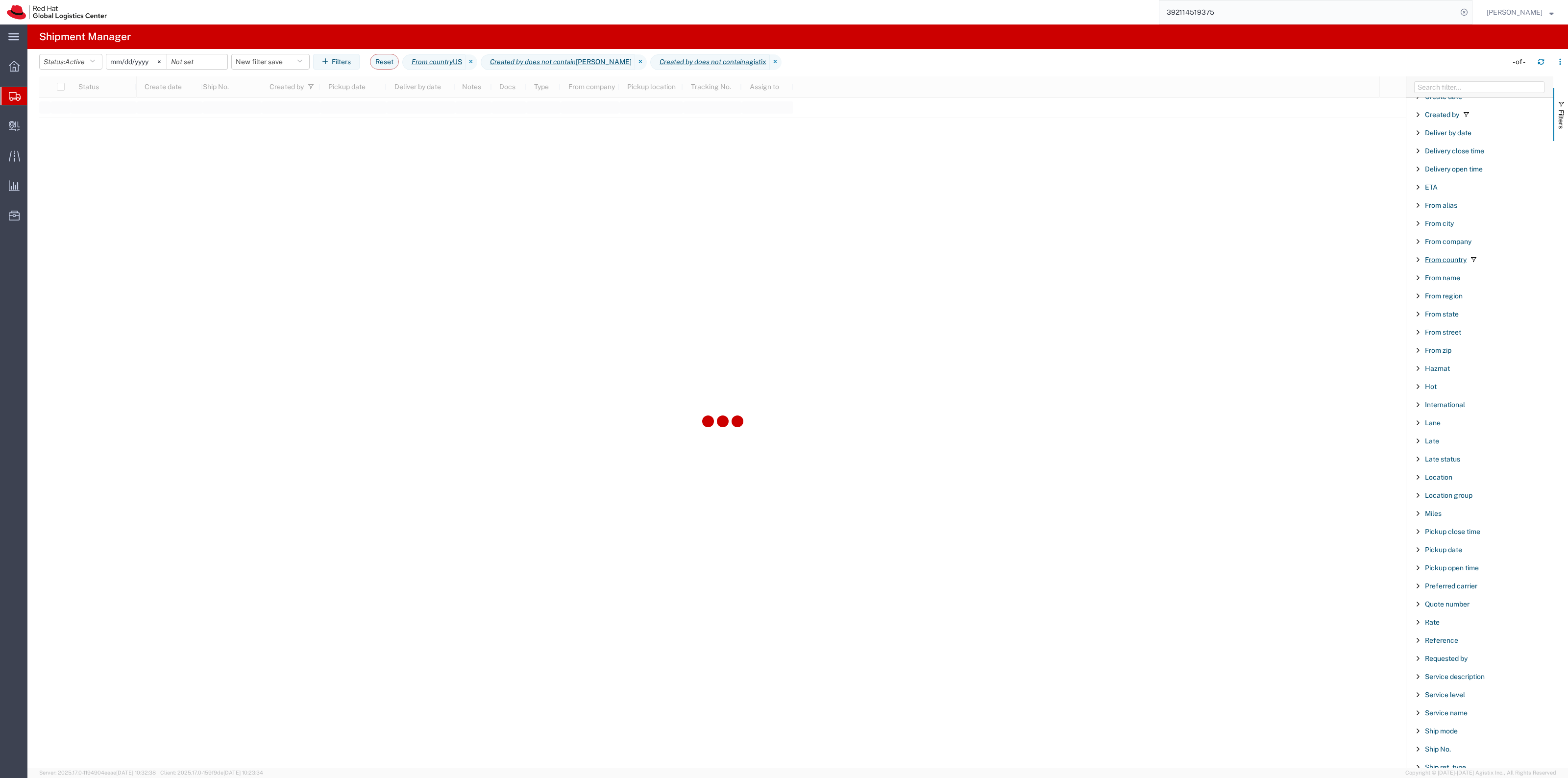
scroll to position [306, 0]
click at [1438, 527] on span "Reference" at bounding box center [1441, 525] width 33 height 8
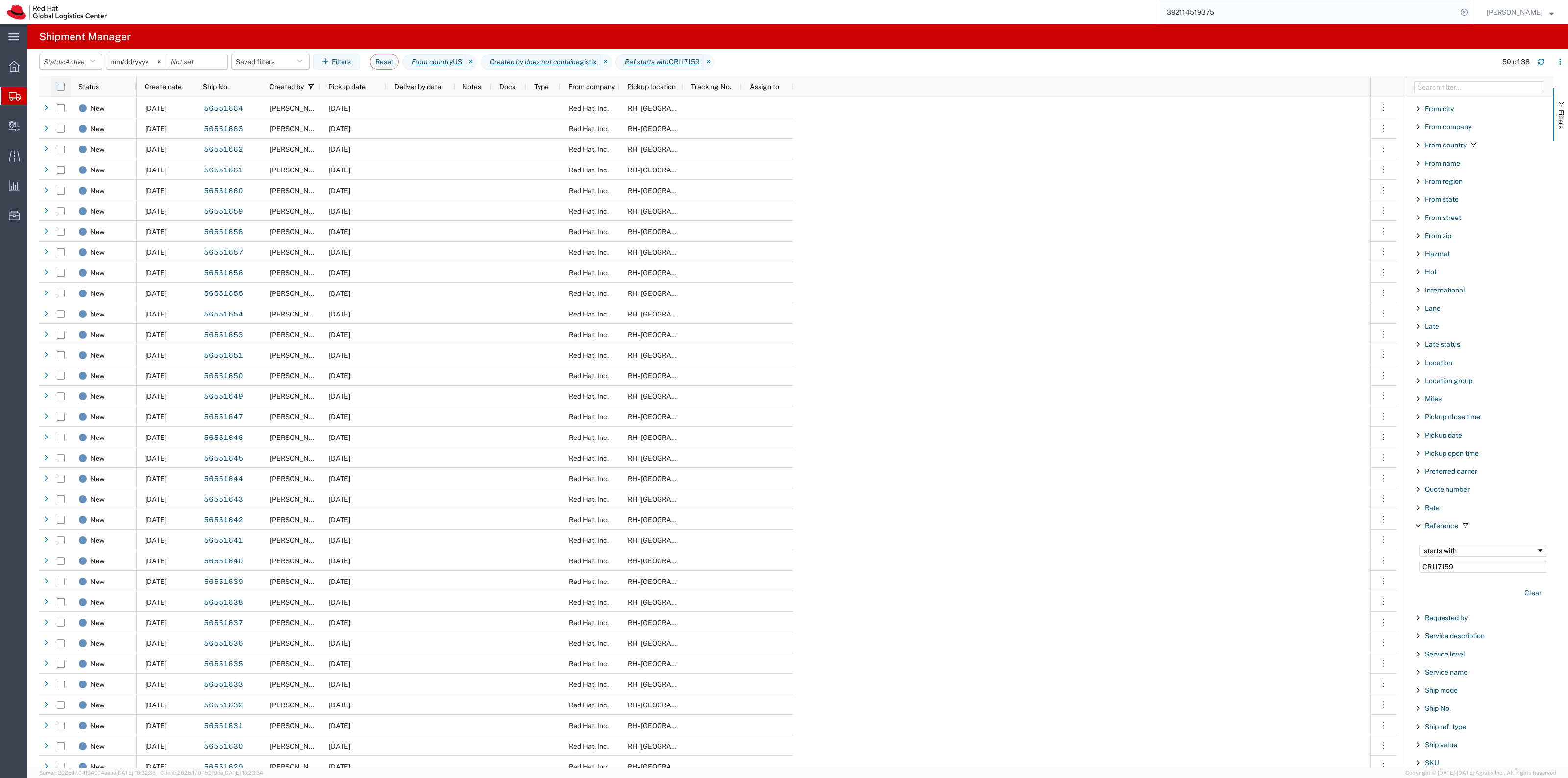
type input "CR117159"
click at [59, 84] on input "checkbox" at bounding box center [61, 86] width 8 height 8
checkbox input "true"
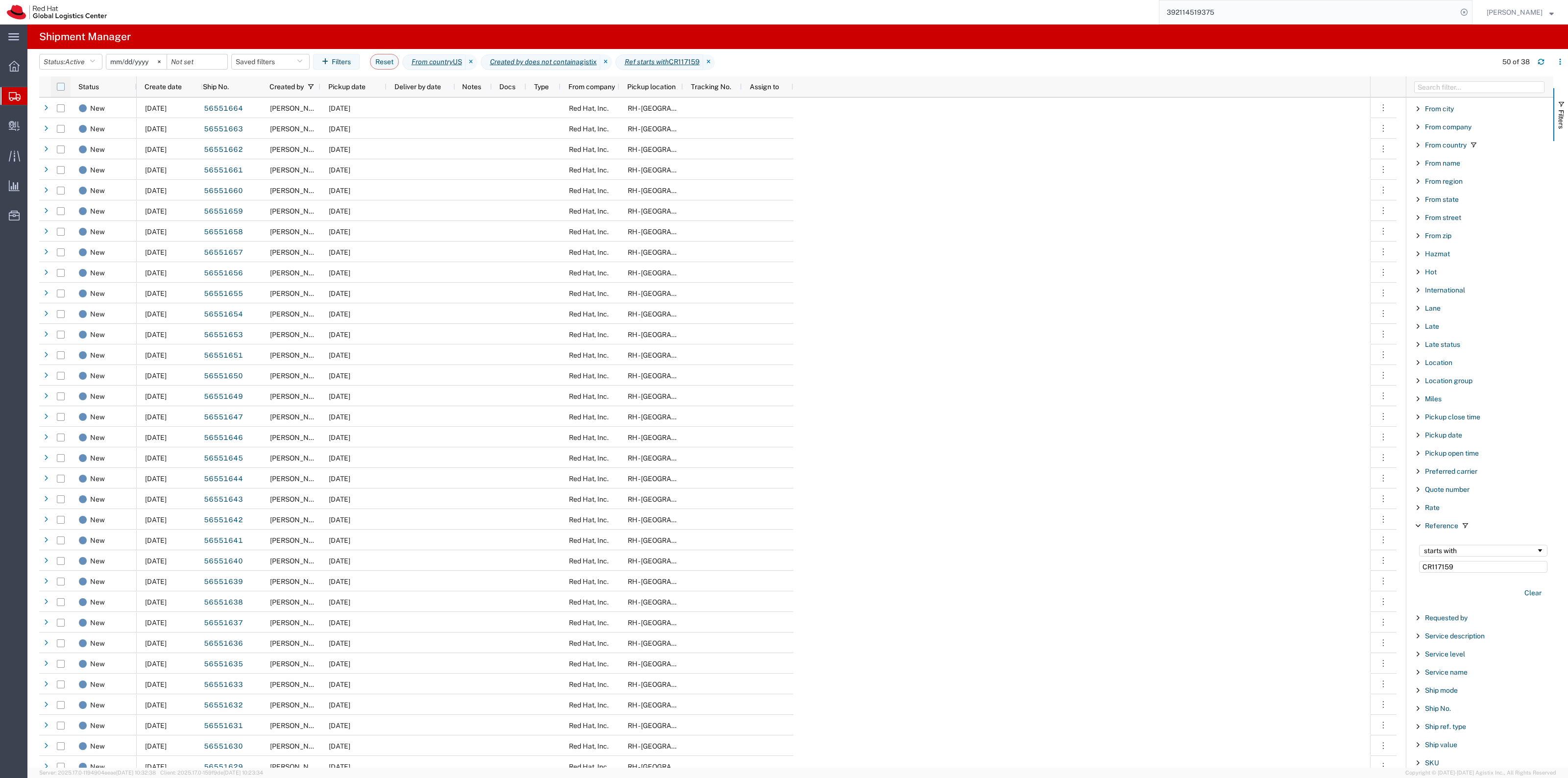
checkbox input "true"
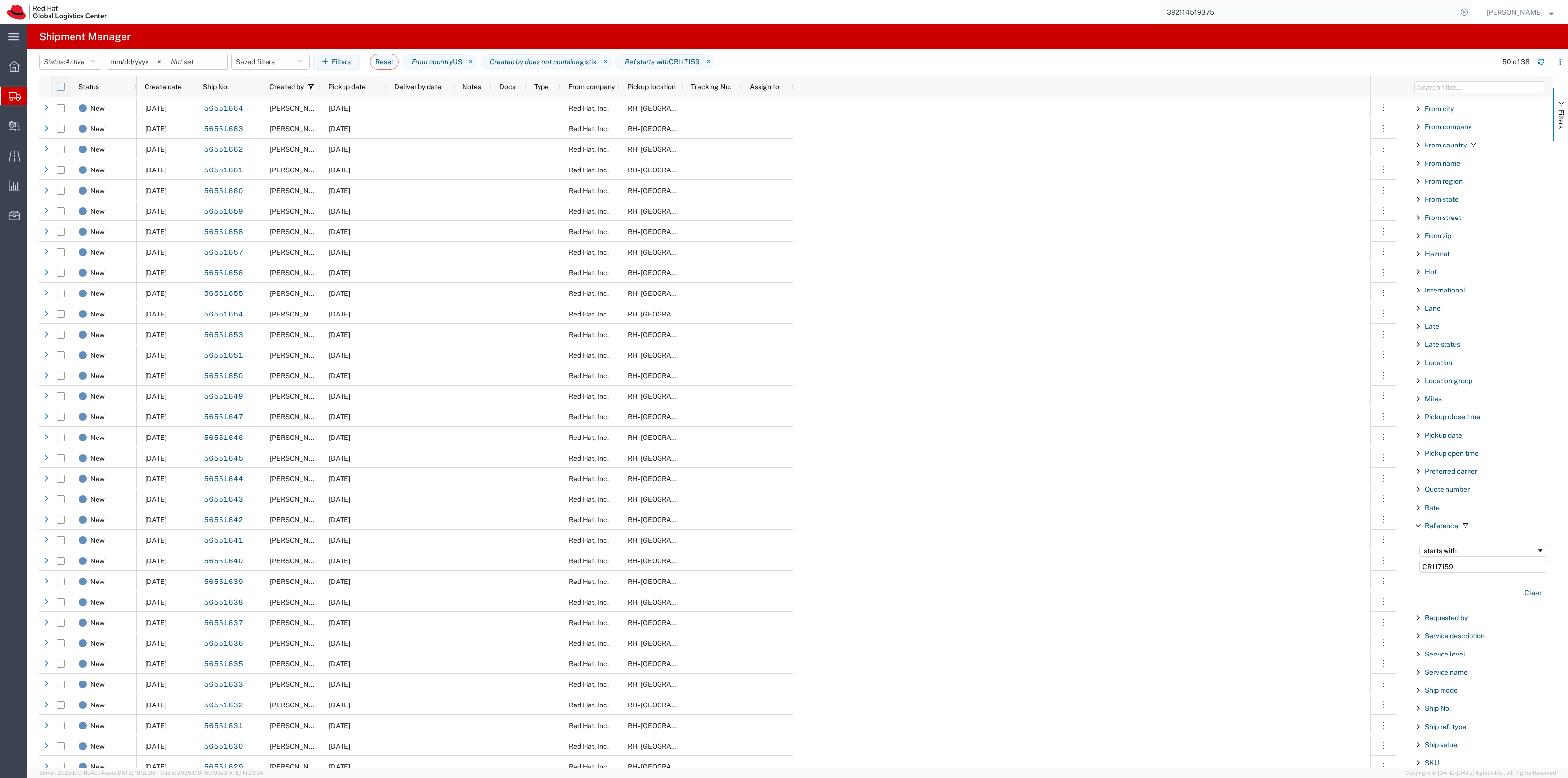
checkbox input "true"
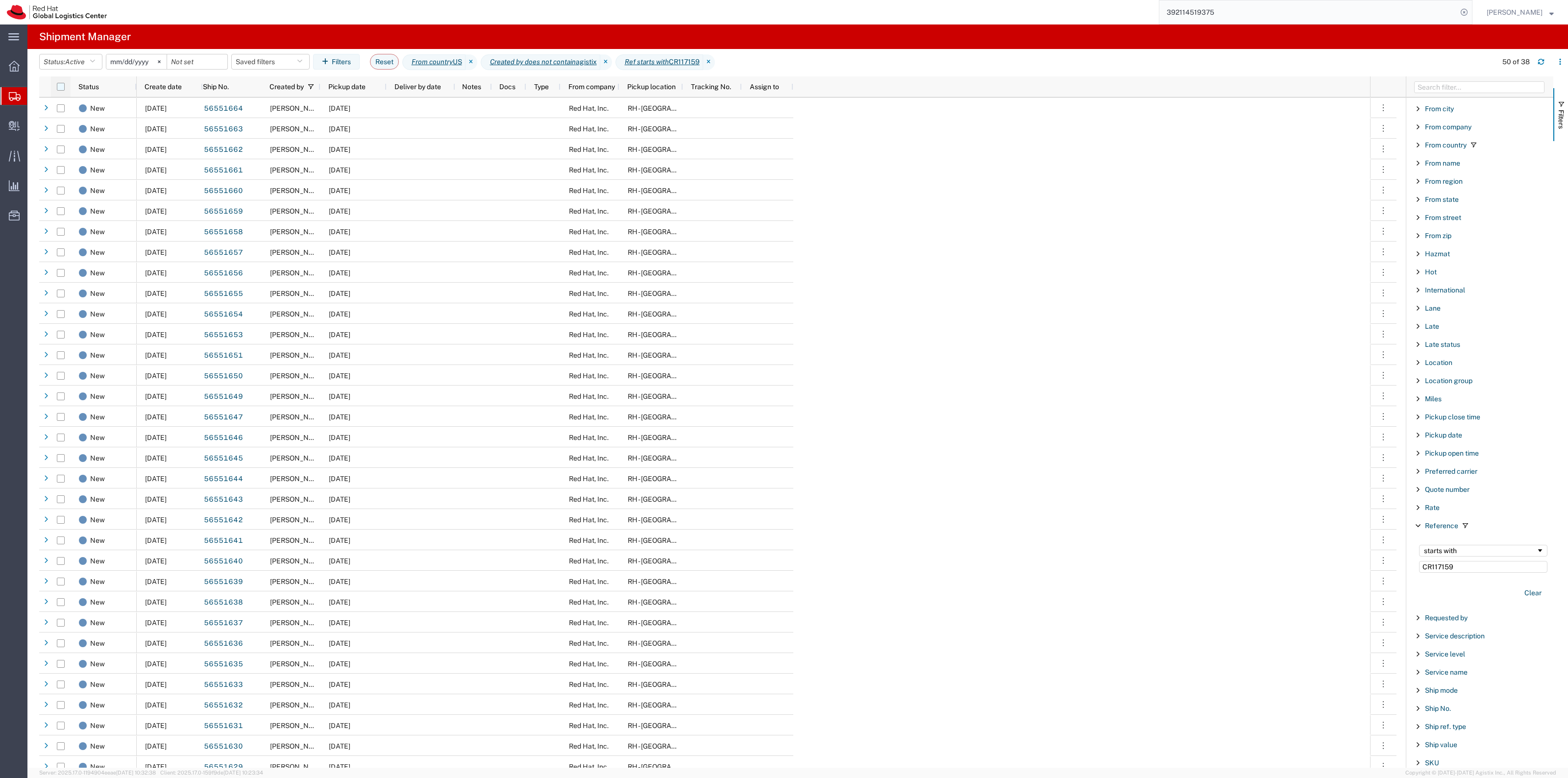
checkbox input "true"
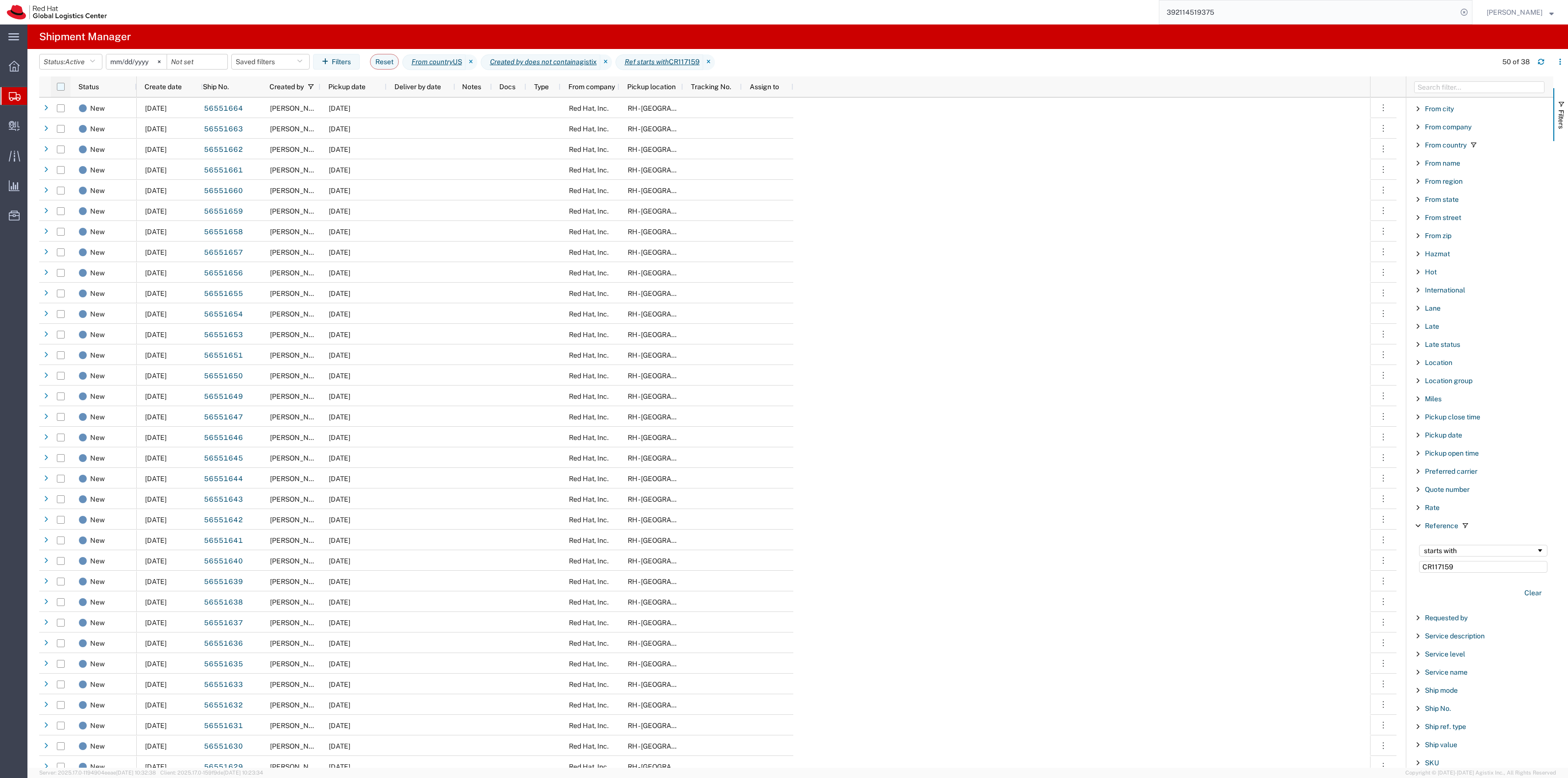
checkbox input "true"
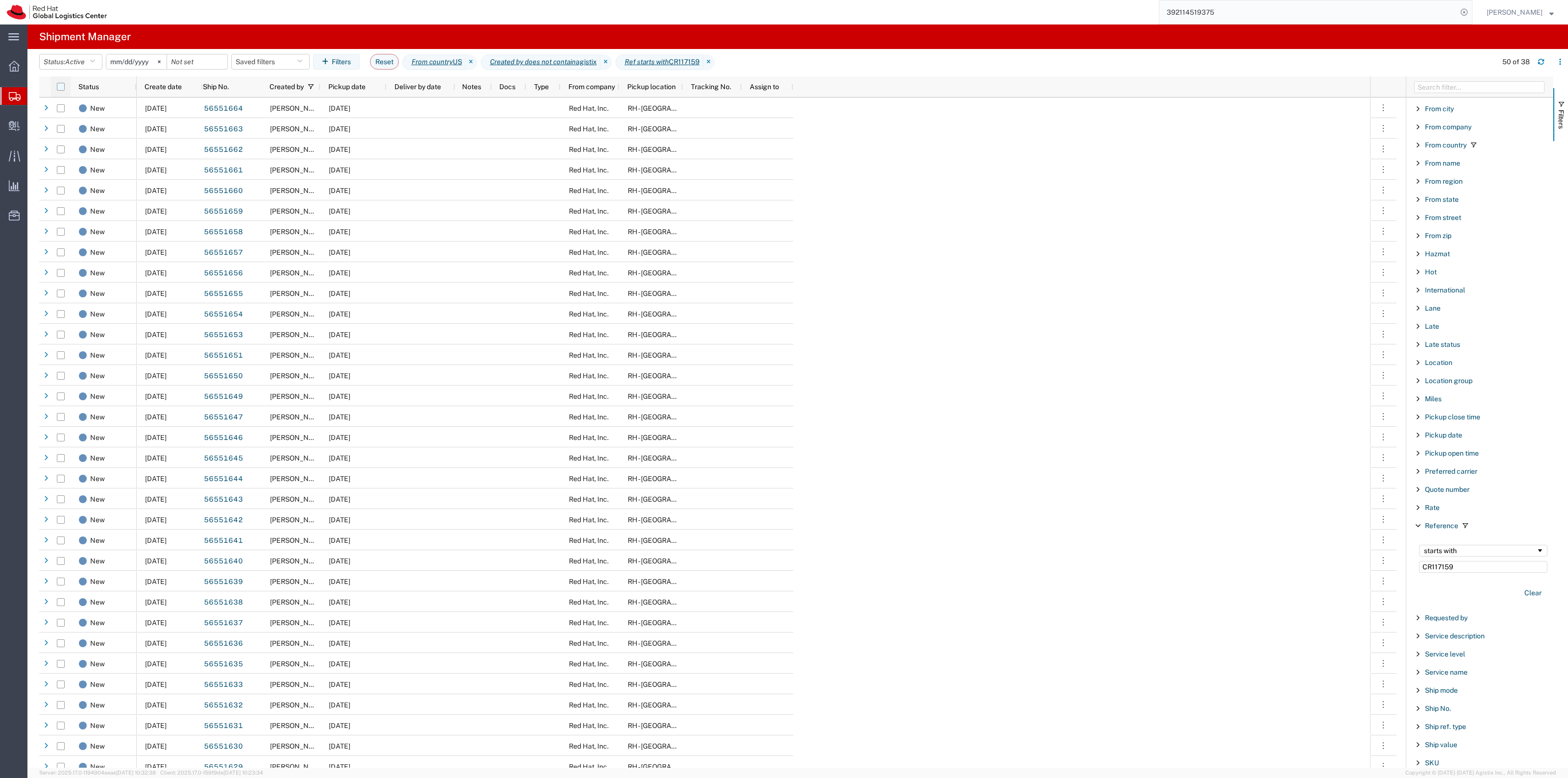
checkbox input "true"
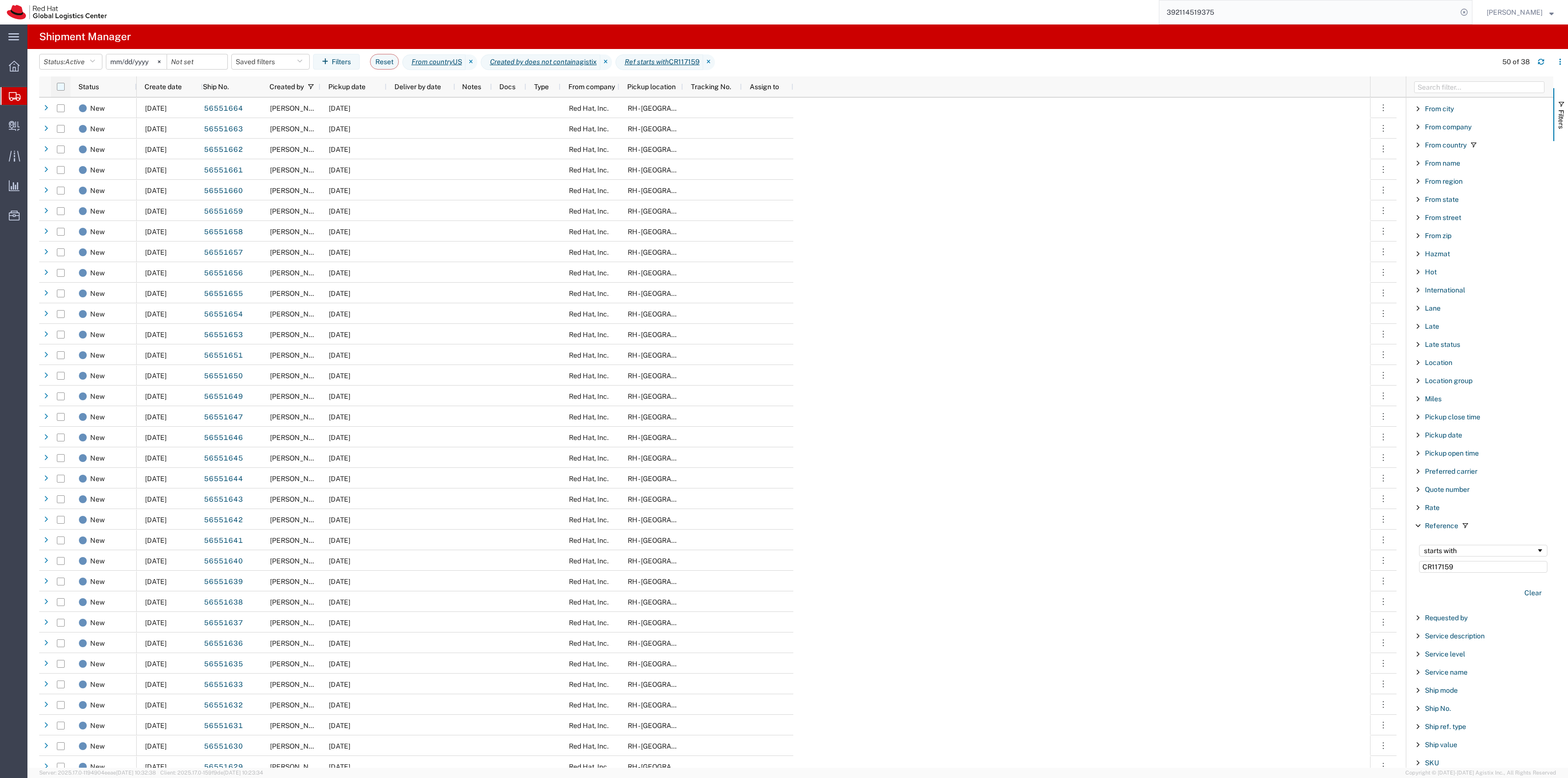
checkbox input "true"
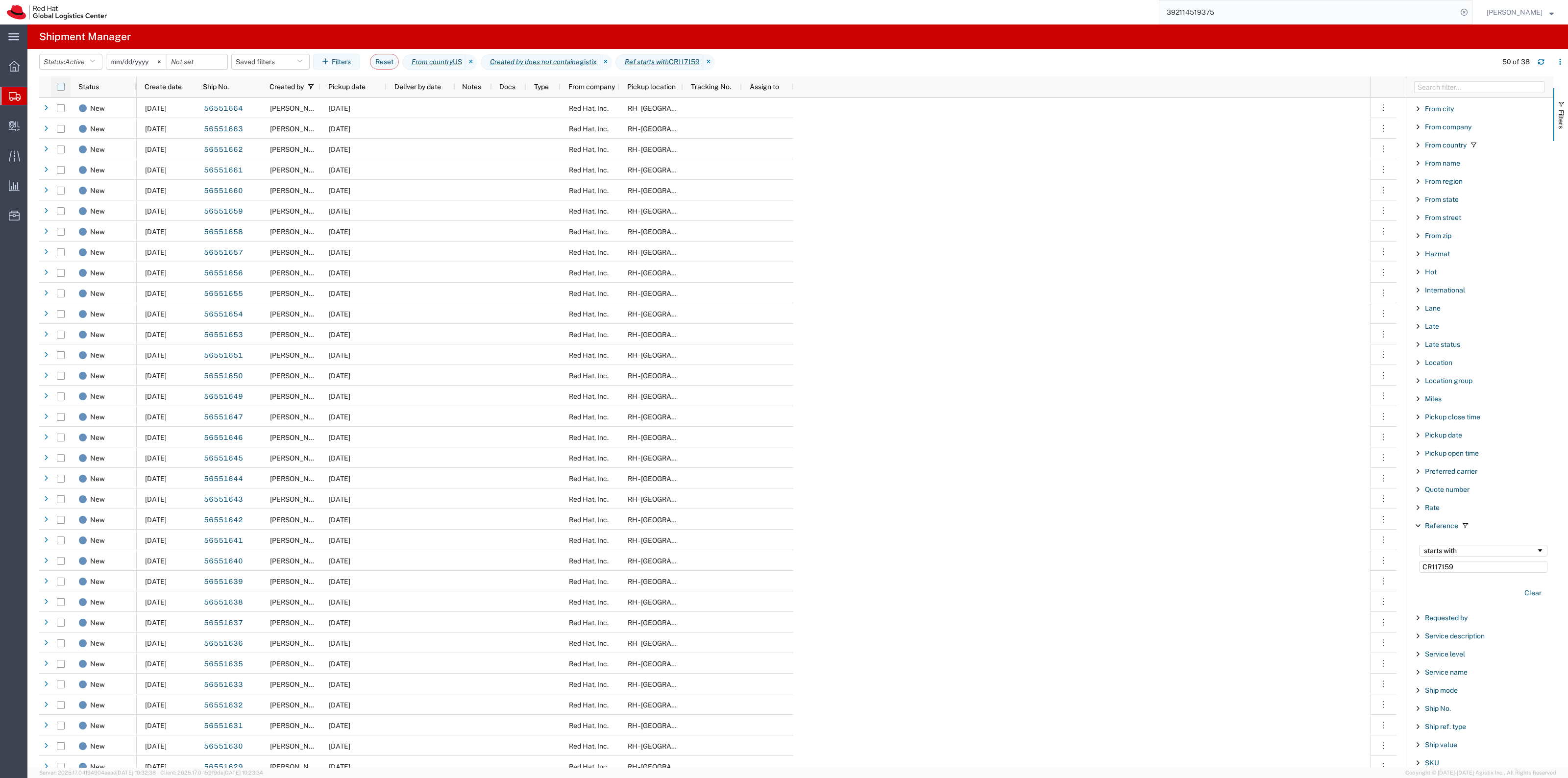
checkbox input "true"
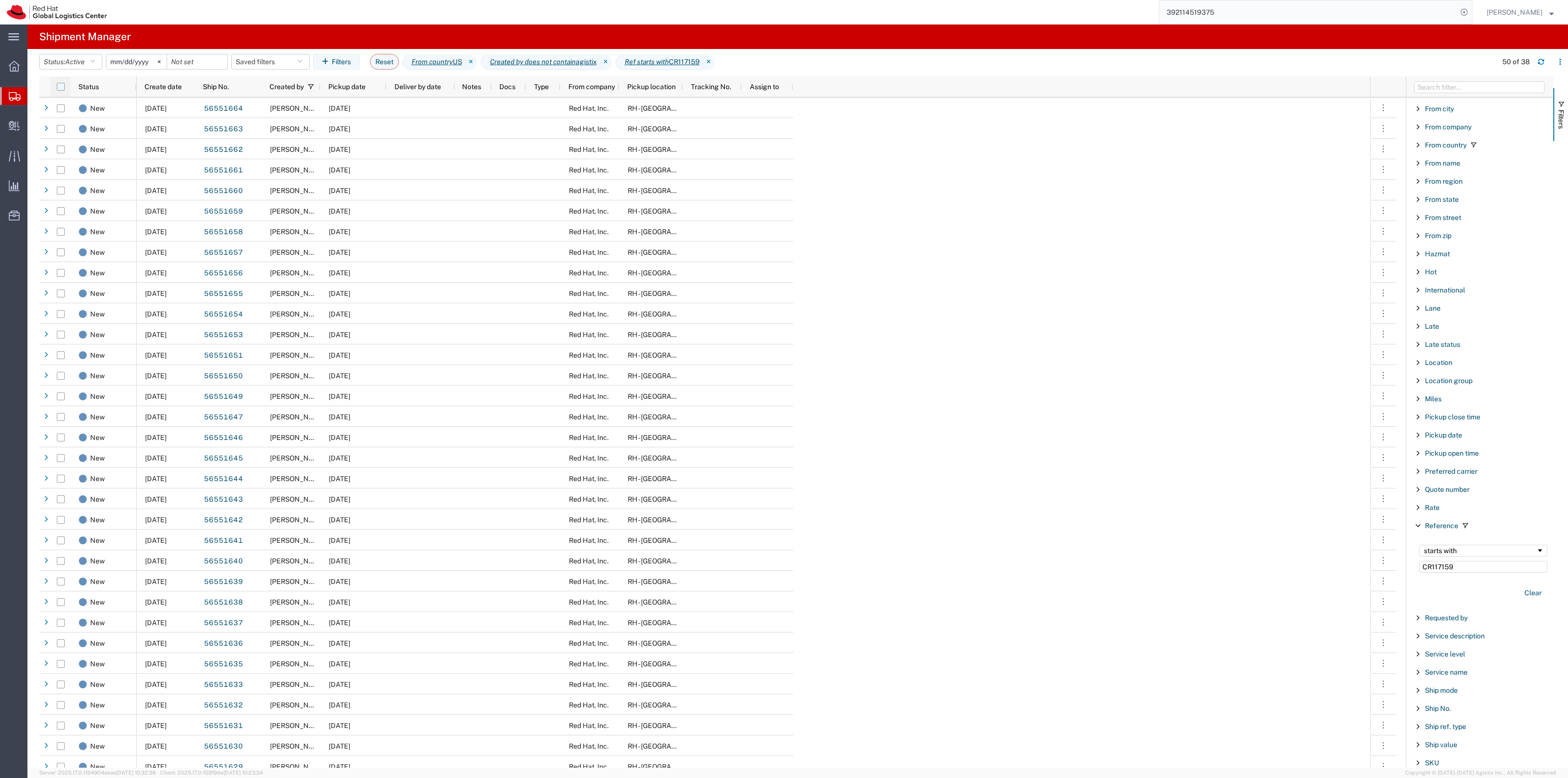
checkbox input "true"
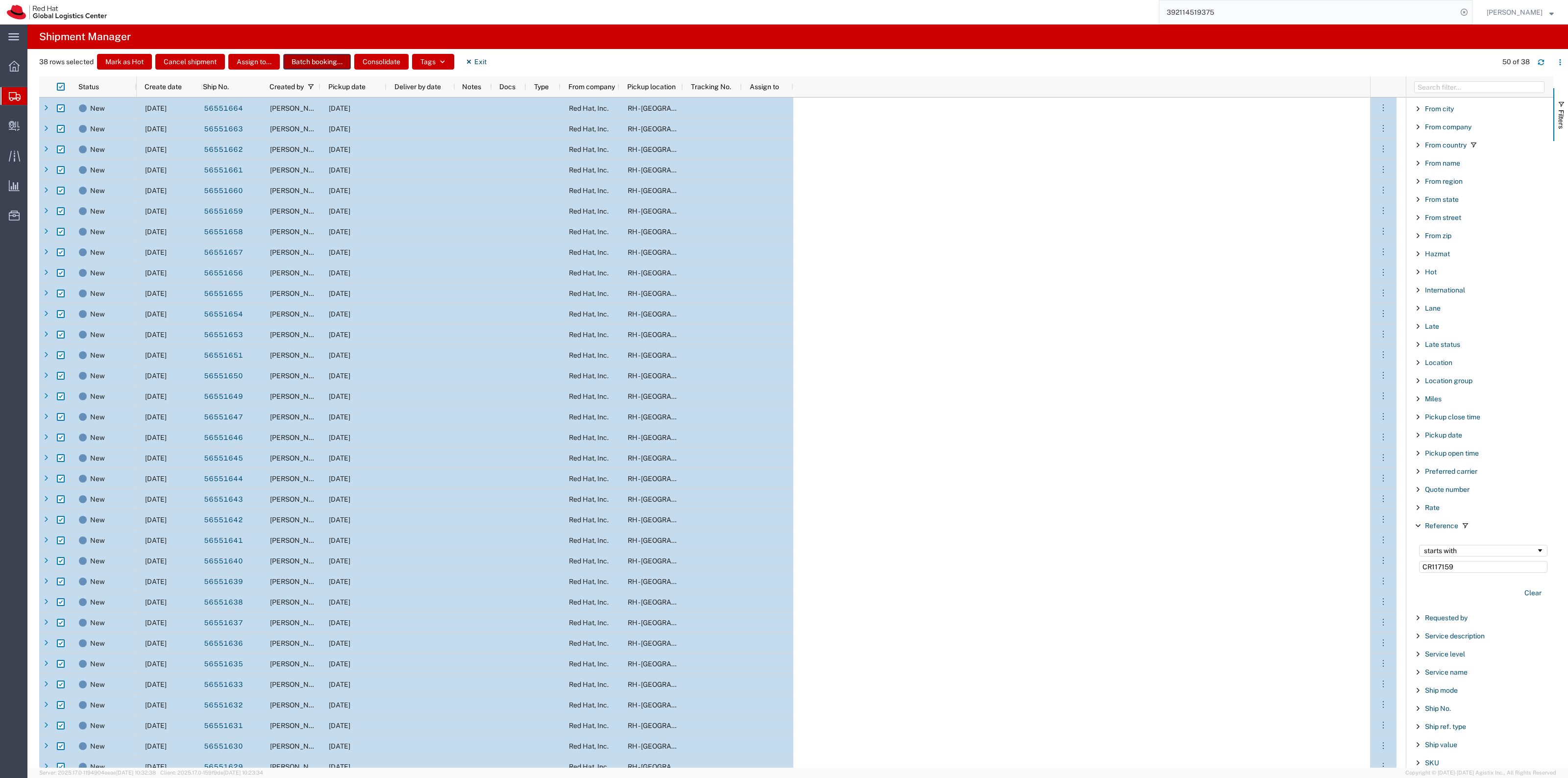
click at [307, 63] on button "Batch booking..." at bounding box center [317, 62] width 67 height 16
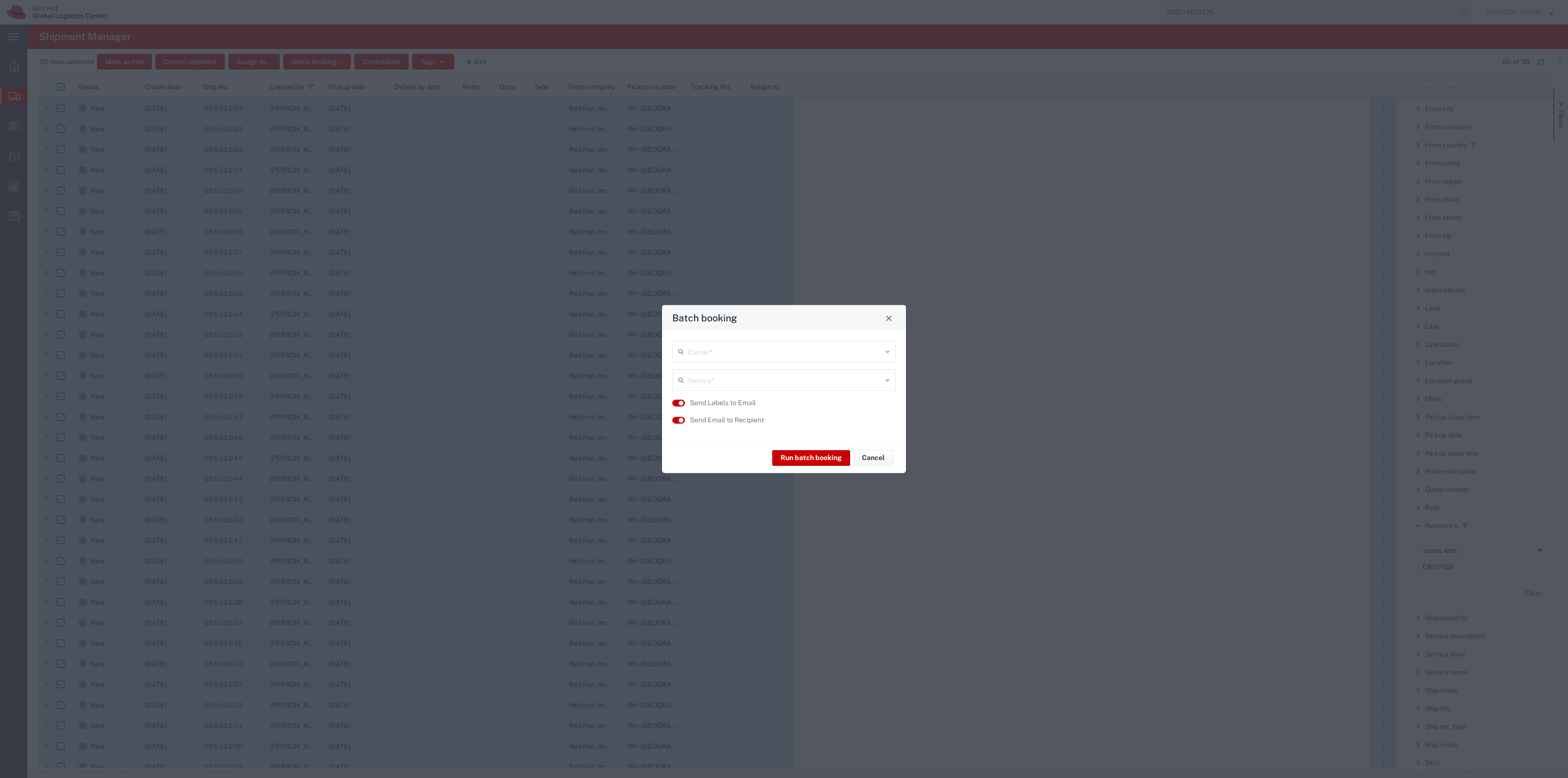
click at [712, 356] on input "text" at bounding box center [785, 351] width 194 height 17
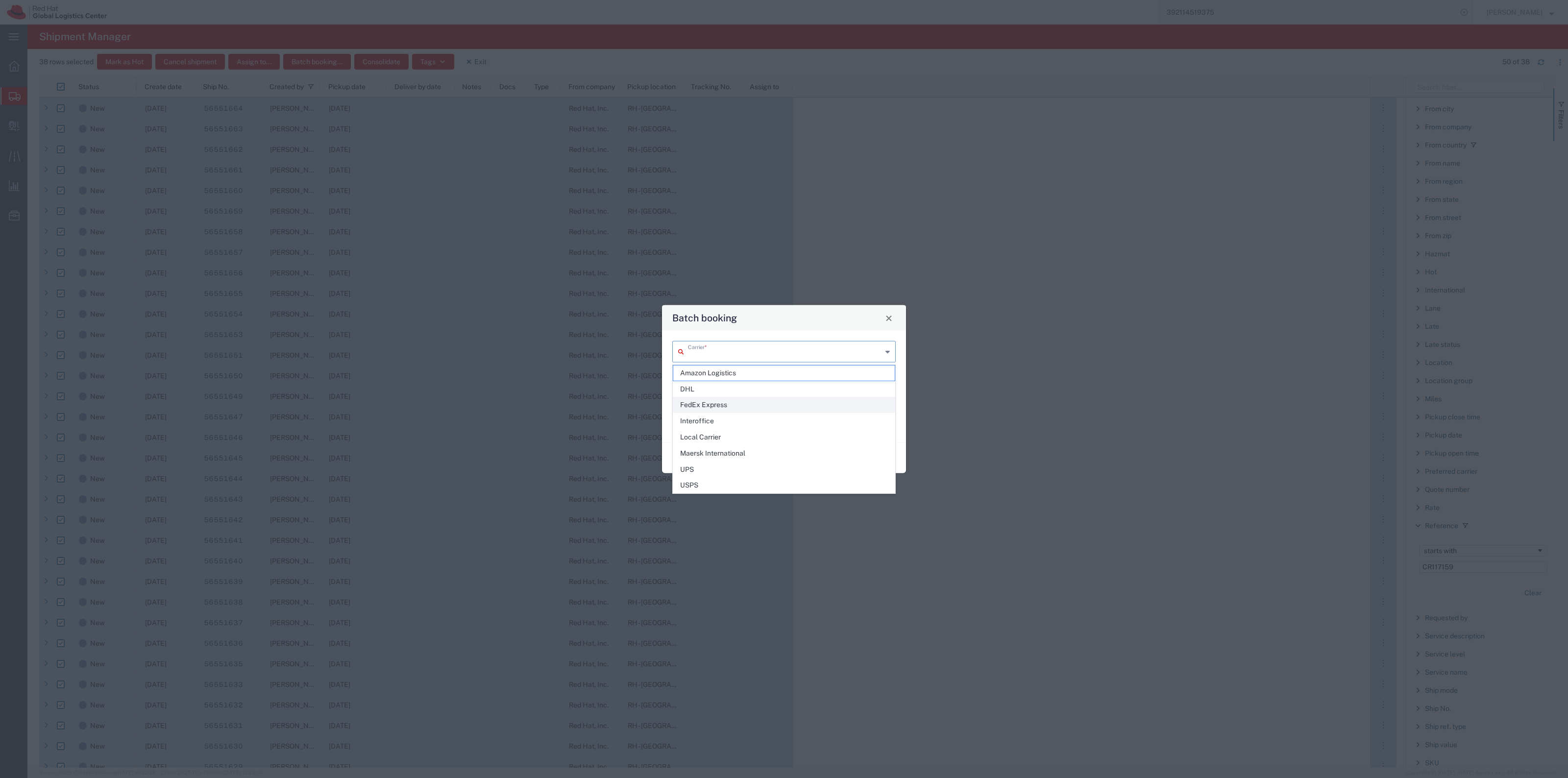
click at [721, 400] on span "FedEx Express" at bounding box center [784, 405] width 221 height 15
type input "FedEx Express"
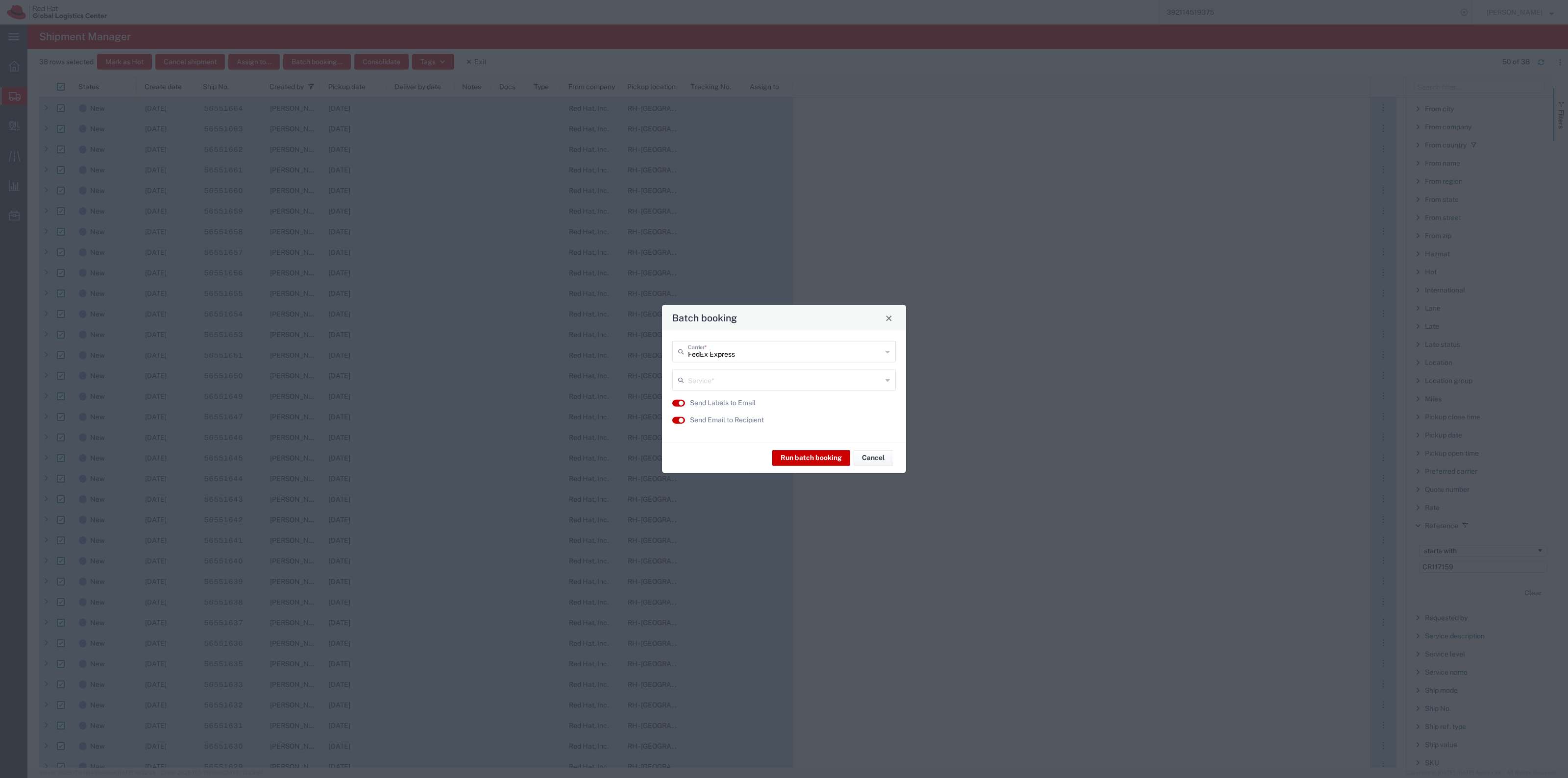
click at [731, 381] on input "text" at bounding box center [785, 379] width 194 height 17
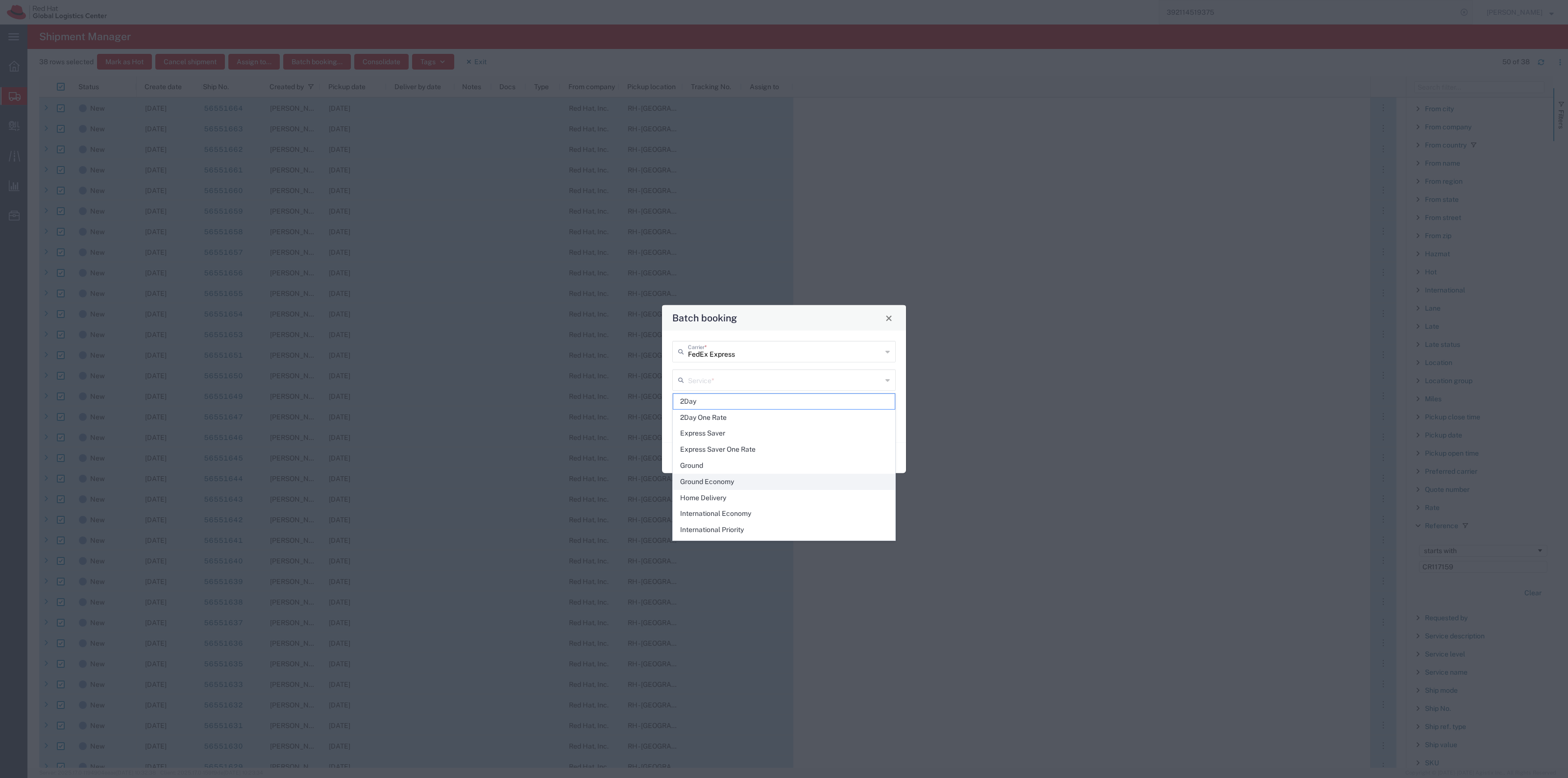
click at [759, 478] on span "Ground Economy" at bounding box center [784, 481] width 221 height 15
type input "Ground Economy"
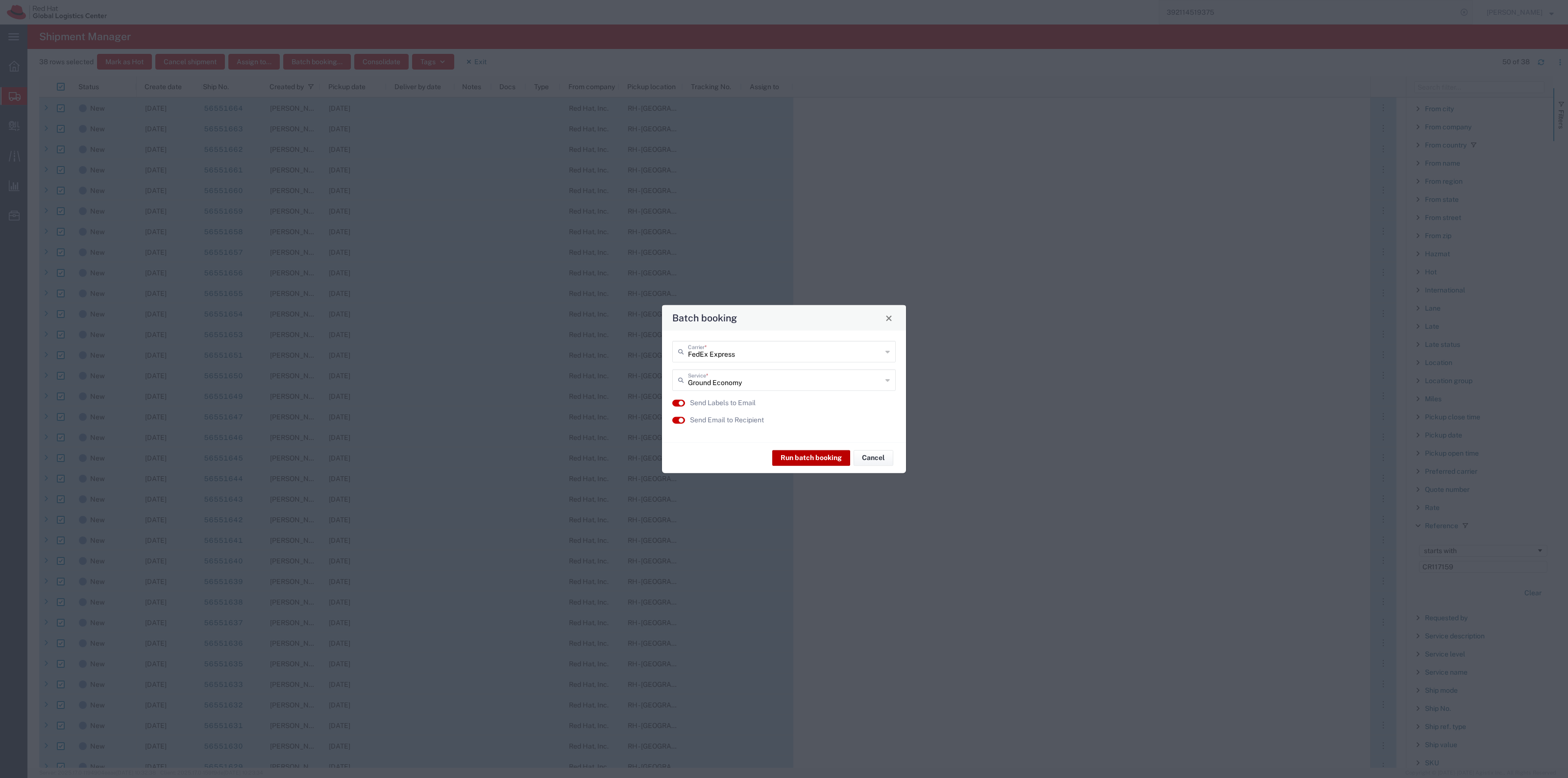
click at [801, 463] on button "Run batch booking" at bounding box center [811, 457] width 78 height 16
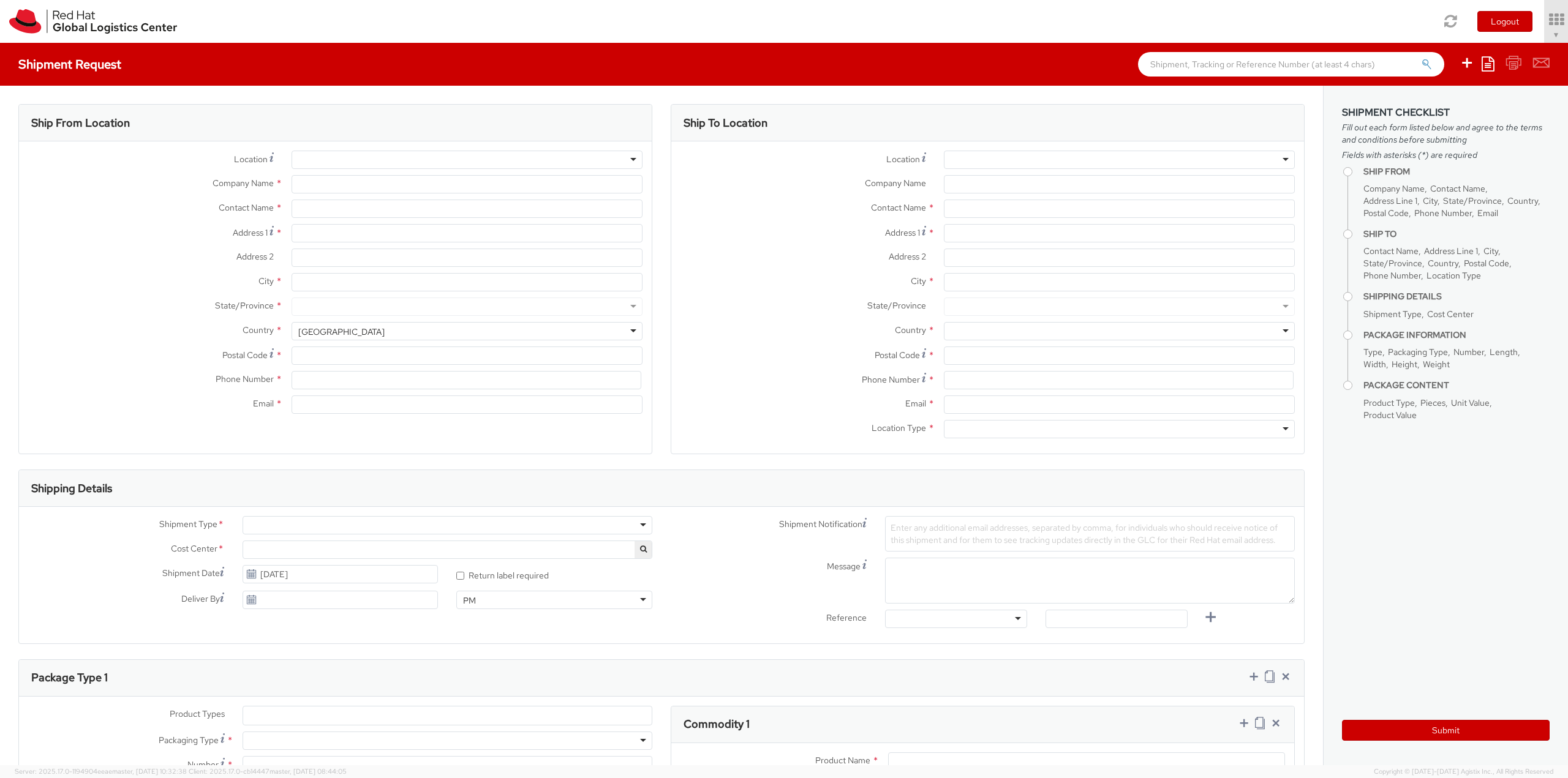
select select "901"
select select
type input "Red Hat, Inc."
type input "[PERSON_NAME]"
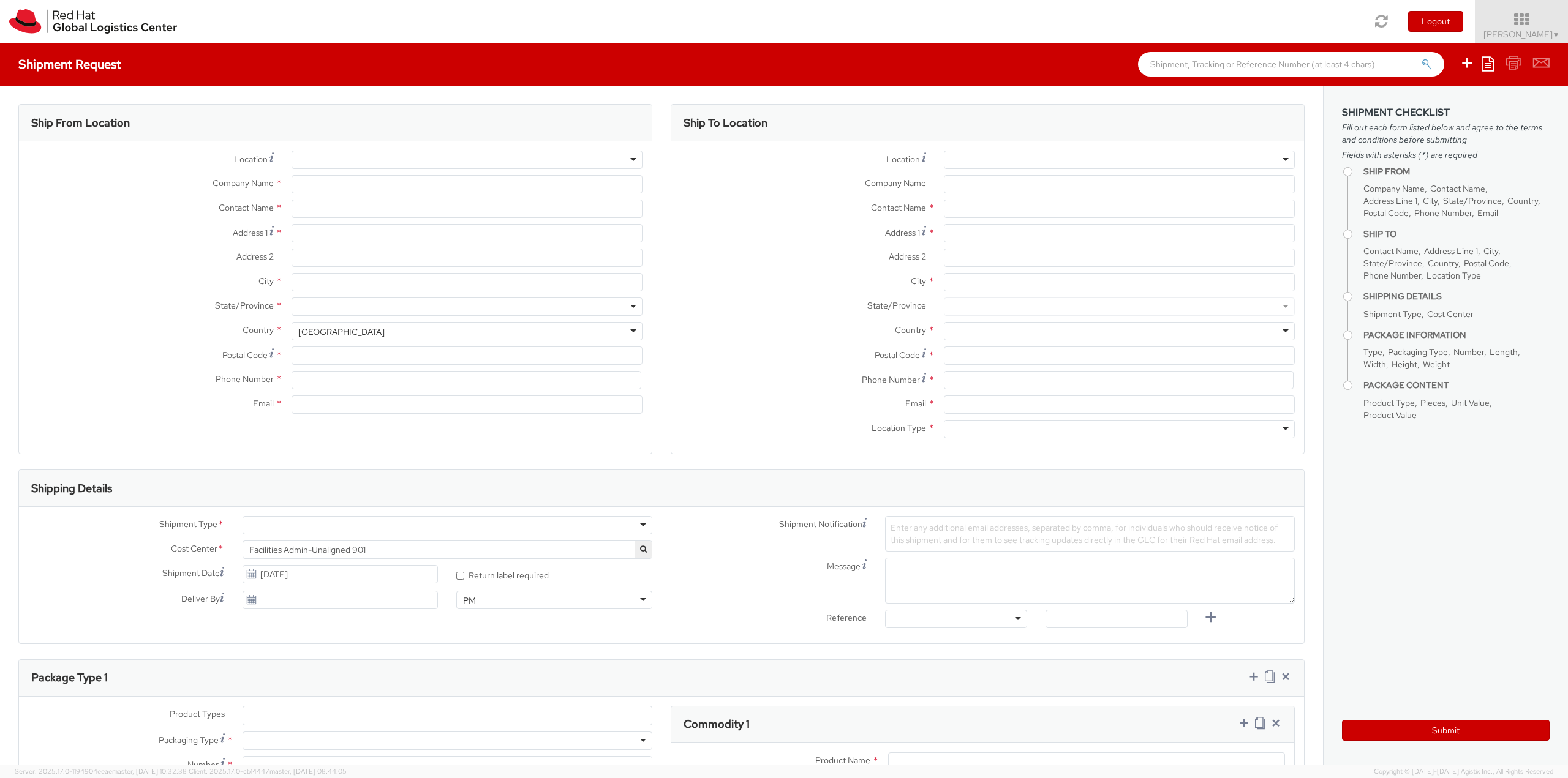
type input "[STREET_ADDRESS]"
type input "RALEIGH"
type input "27601"
type input "19198356701"
type input "rlomax@redhat.com"
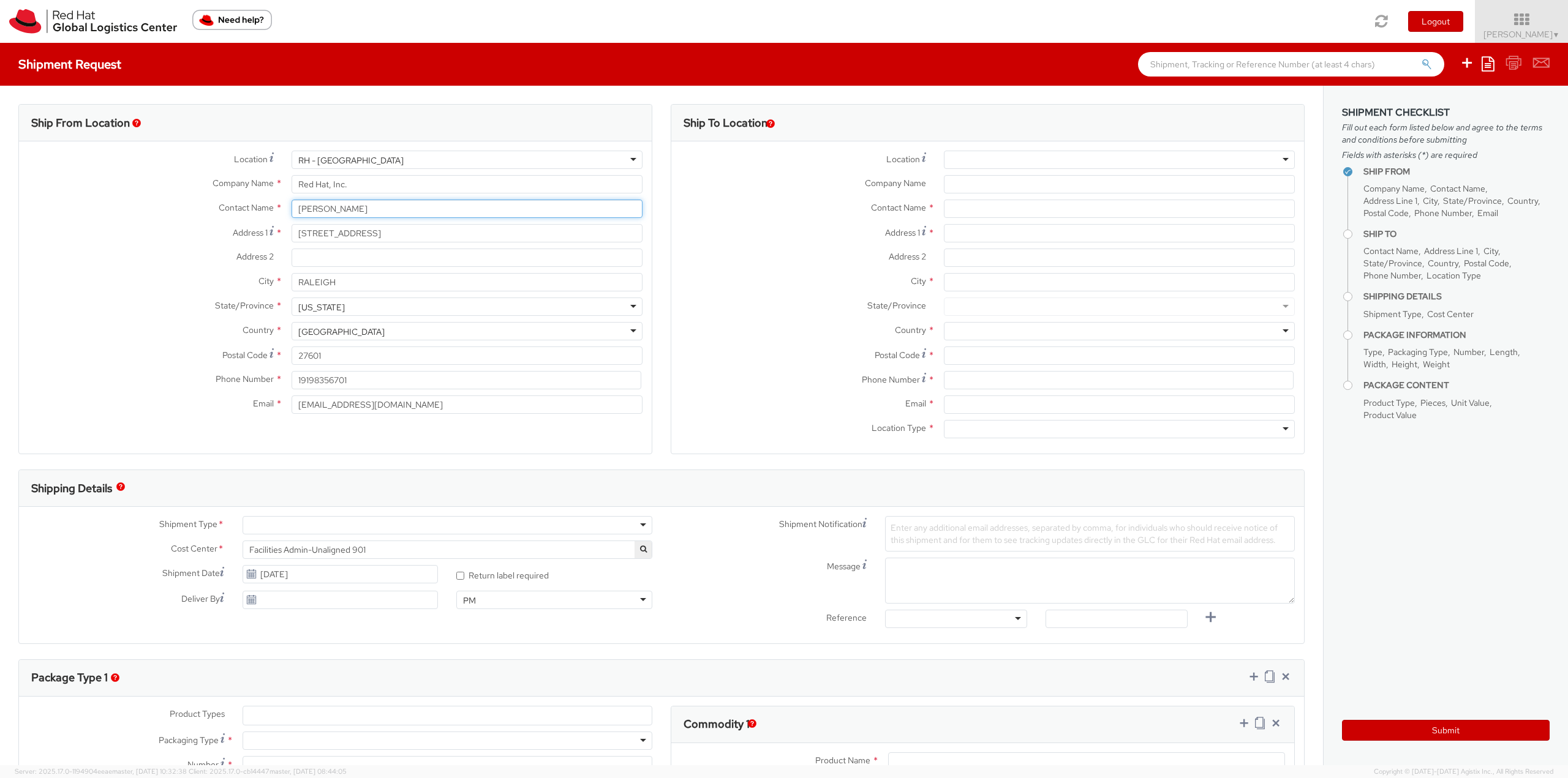
click at [365, 205] on input "[PERSON_NAME]" at bounding box center [466, 209] width 351 height 18
drag, startPoint x: 317, startPoint y: 203, endPoint x: 194, endPoint y: 182, distance: 124.8
click at [197, 182] on div "Location * RH - Raleigh RH - Raleigh RH - Amsterdam - MSO RH - Amsterdam Data C…" at bounding box center [335, 285] width 633 height 270
type input "Allie Chavis"
drag, startPoint x: 386, startPoint y: 400, endPoint x: 262, endPoint y: 393, distance: 124.2
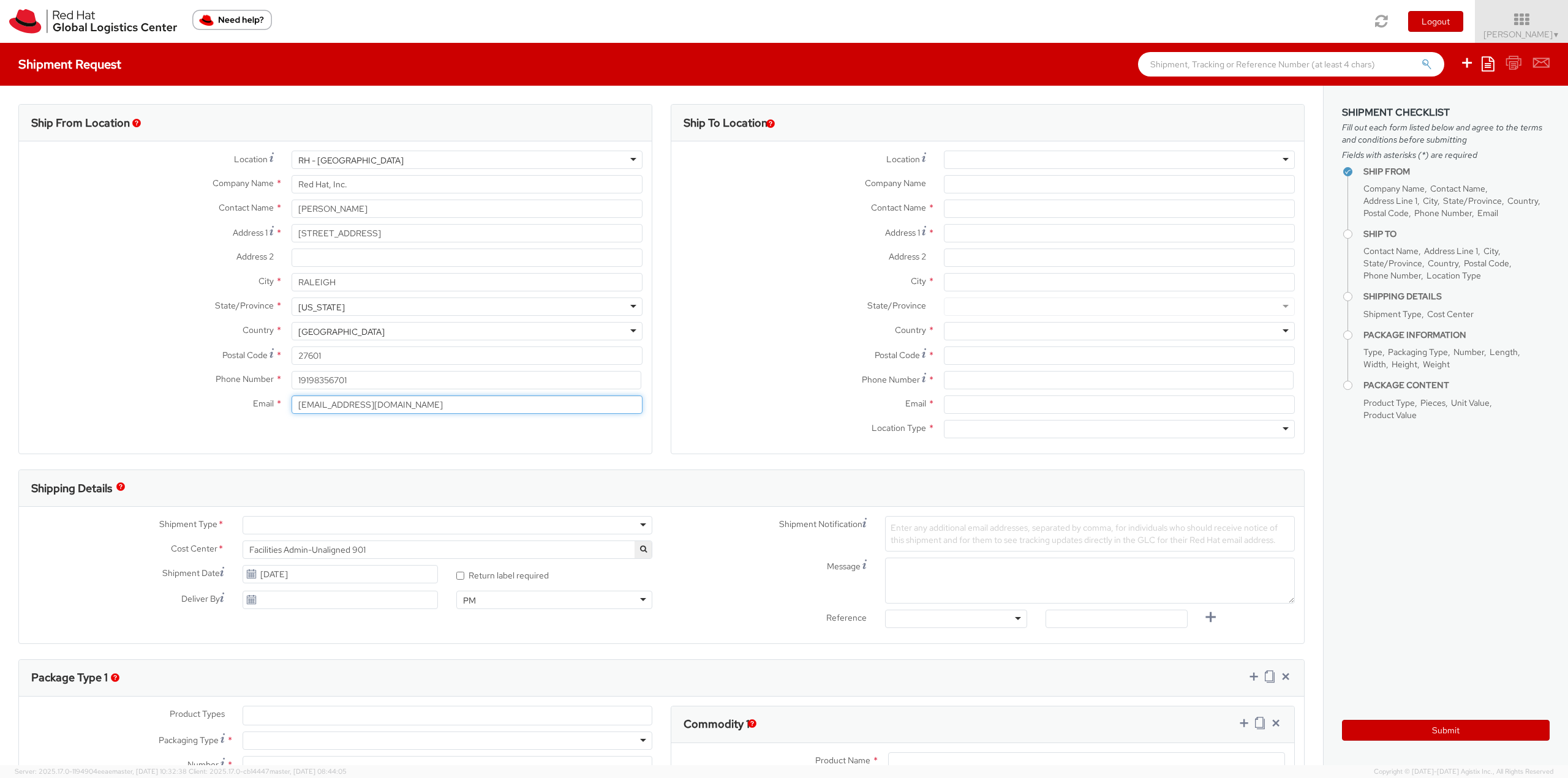
click at [282, 394] on div "Location * RH - Raleigh RH - Raleigh RH - Amsterdam - MSO RH - Amsterdam Data C…" at bounding box center [335, 285] width 633 height 270
type input "N"
type input "[EMAIL_ADDRESS][DOMAIN_NAME]"
drag, startPoint x: 224, startPoint y: 205, endPoint x: 202, endPoint y: 199, distance: 22.8
click at [202, 200] on div "Contact Name * Allie Chavis Allie Chavis Red Hat, Inc. - ( Allie Chavis ) 100 E…" at bounding box center [335, 209] width 633 height 18
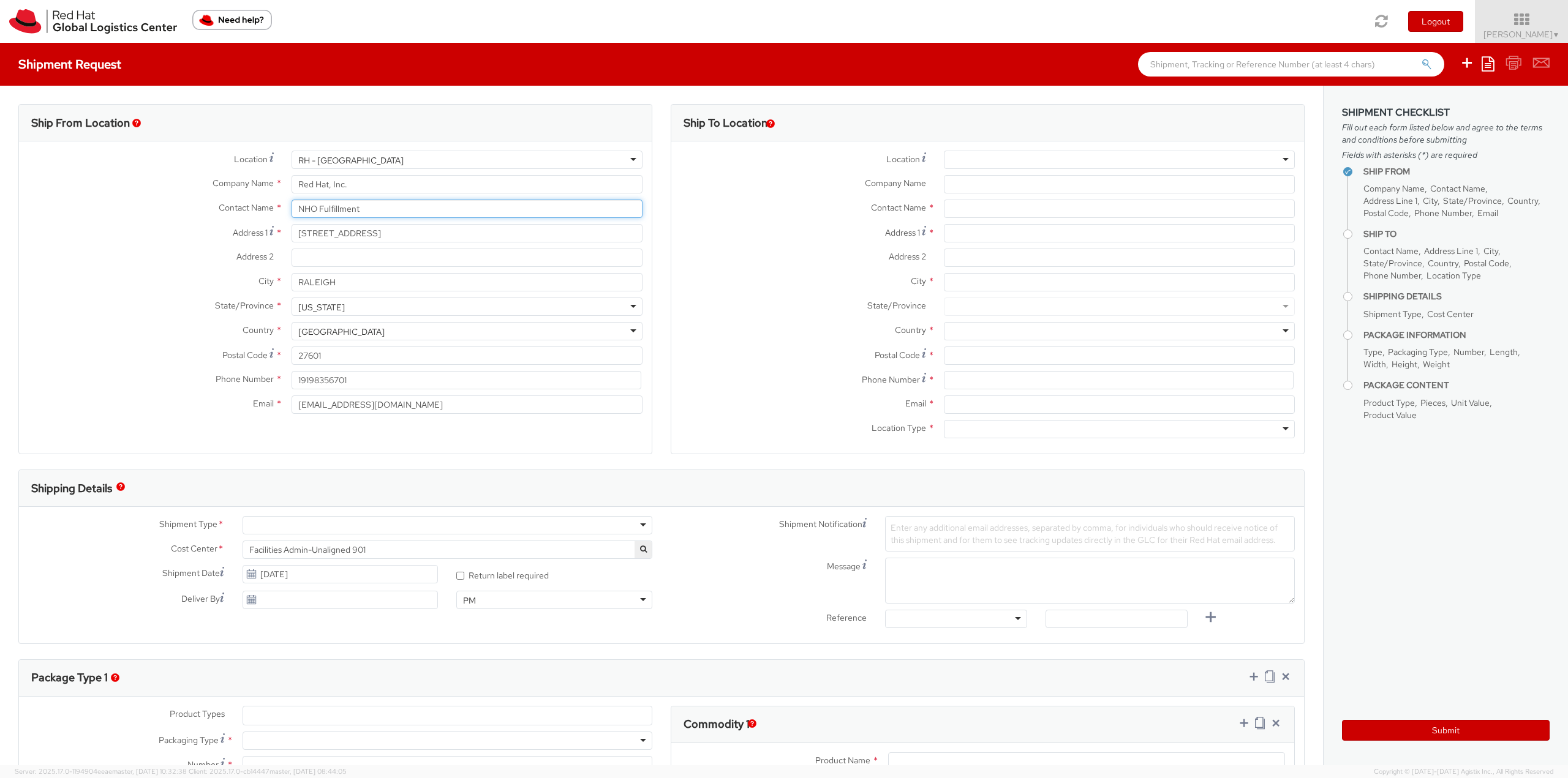
type input "NHO Fulfillment"
click at [484, 526] on div at bounding box center [447, 526] width 410 height 18
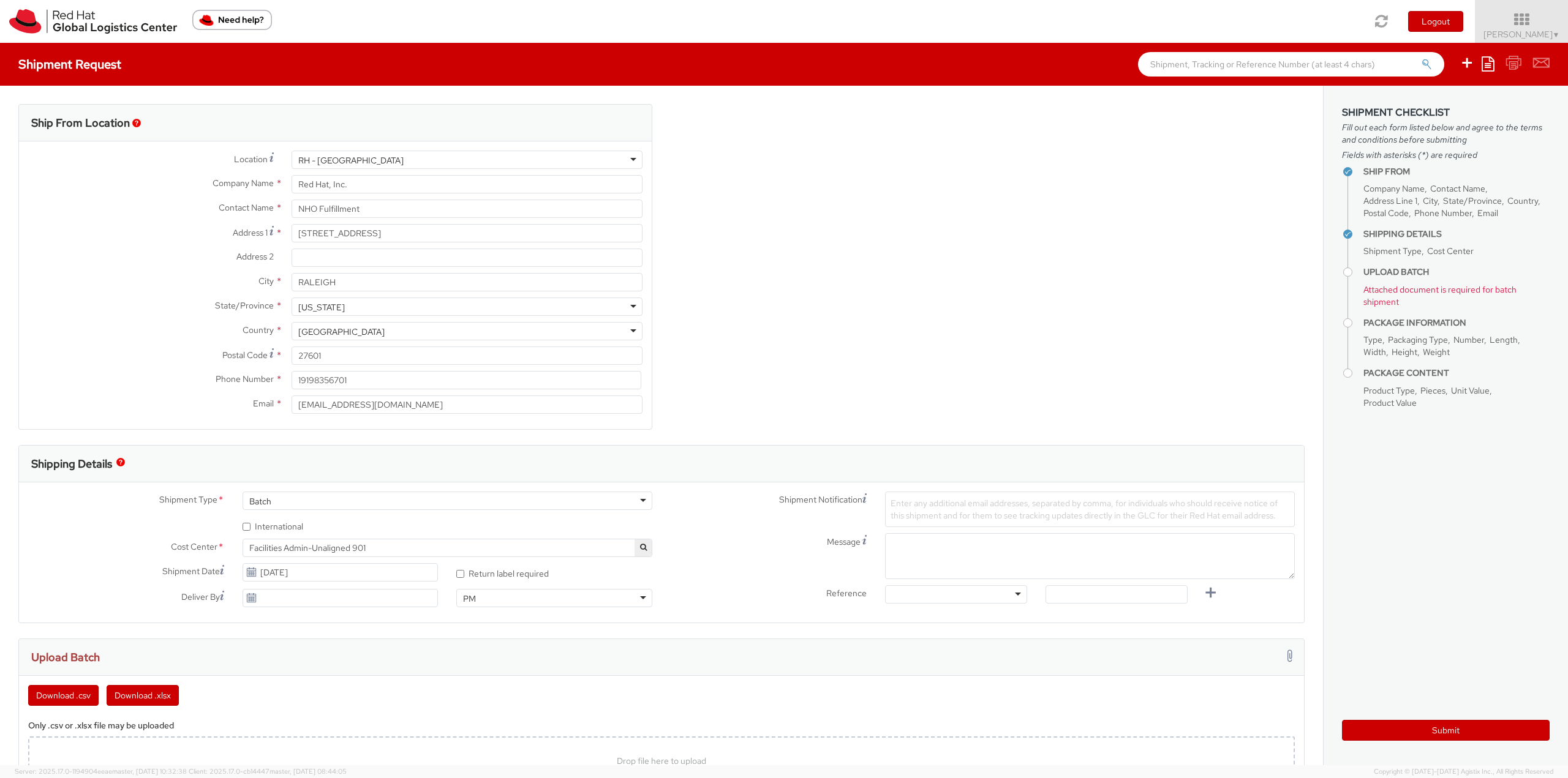
click at [404, 543] on span "Facilities Admin-Unaligned 901" at bounding box center [447, 548] width 396 height 11
click at [513, 568] on input "search" at bounding box center [446, 568] width 400 height 18
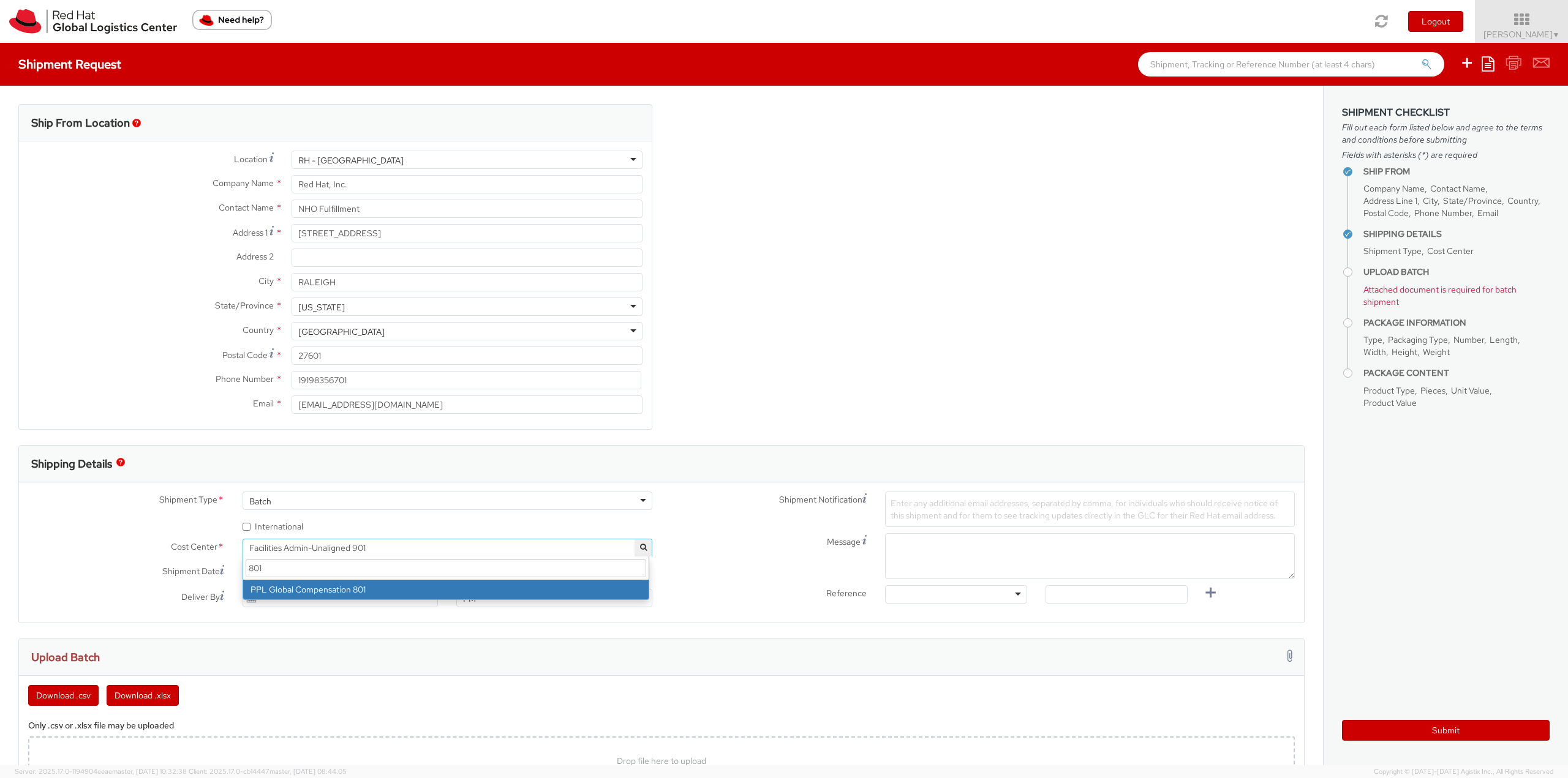
type input "801"
select select "801"
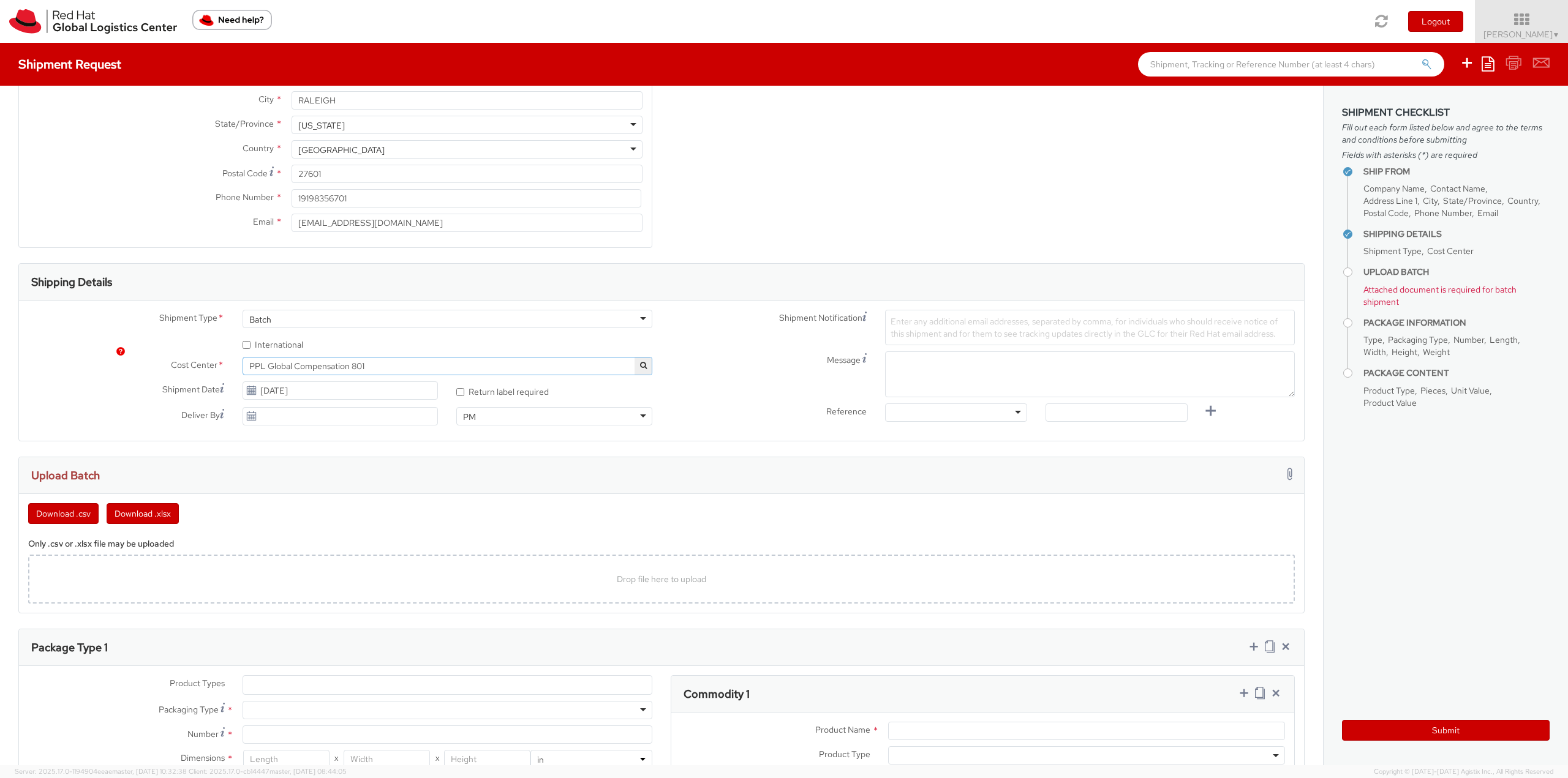
scroll to position [184, 0]
click at [491, 559] on div "Drop file here to upload" at bounding box center [661, 577] width 1267 height 49
type input "C:\fakepath\NHO 8-20-25.csv"
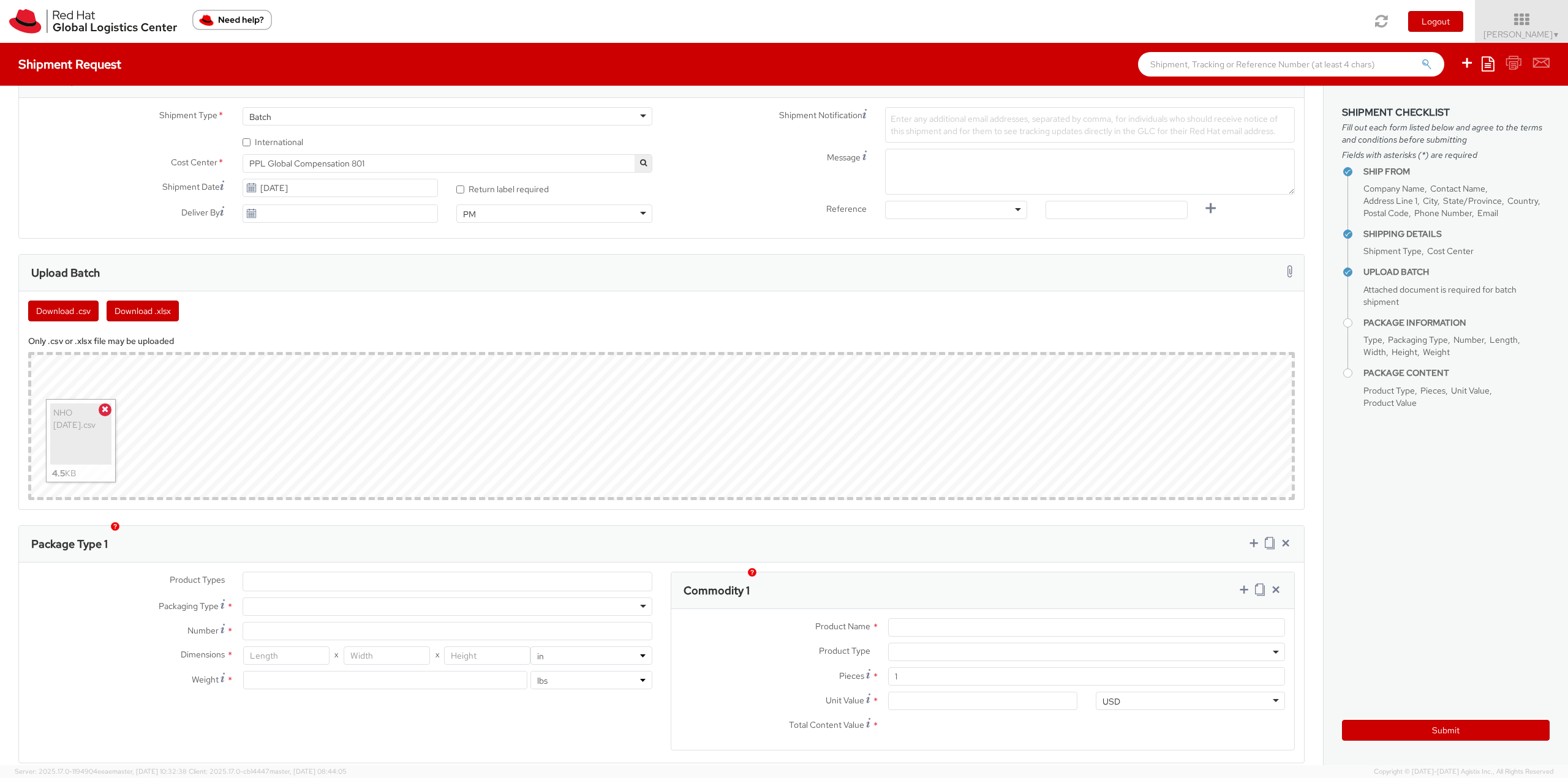
scroll to position [490, 0]
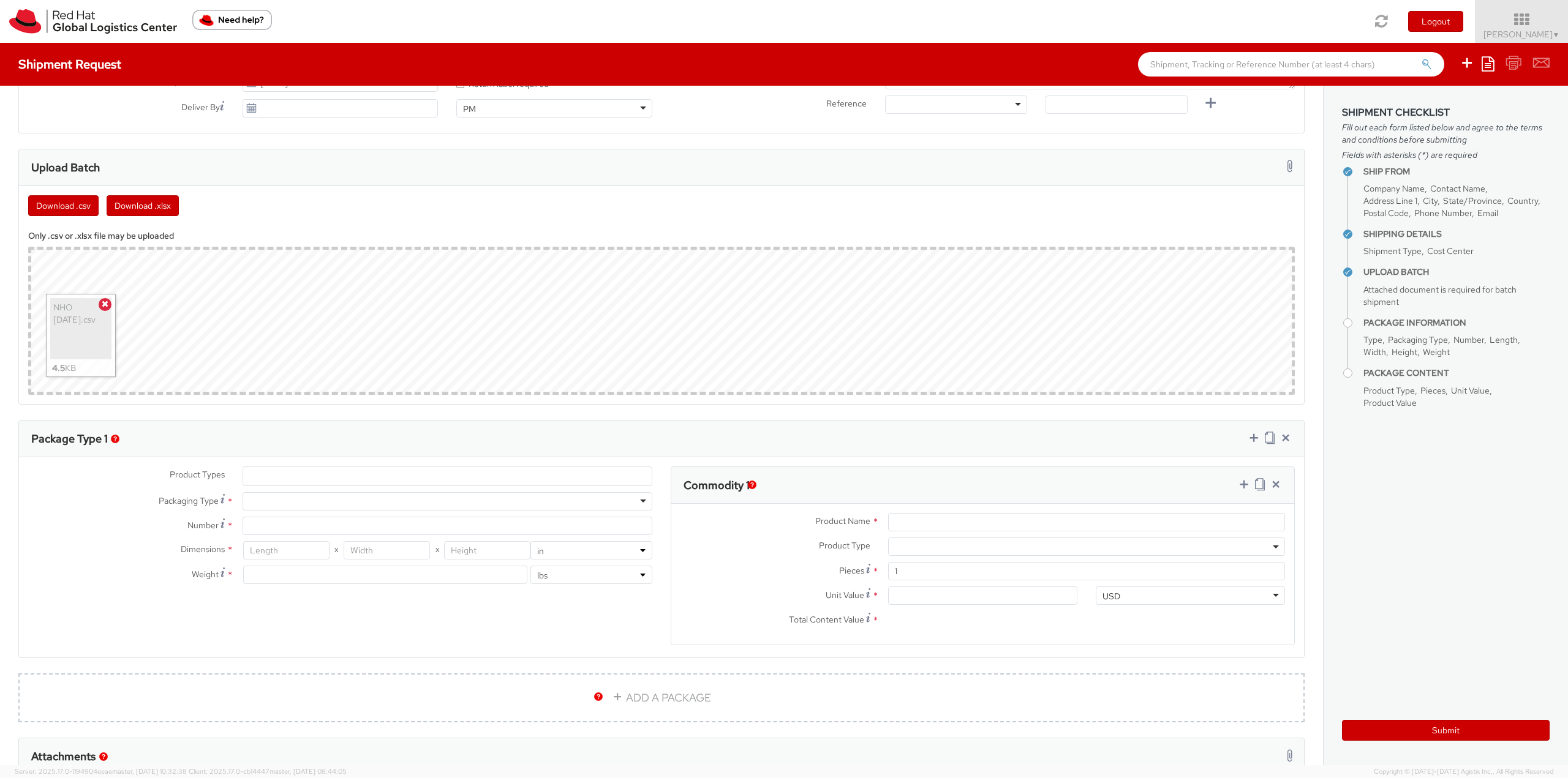
click at [359, 510] on div at bounding box center [447, 502] width 410 height 18
click at [295, 566] on div "Envelope PAK Your Packaging" at bounding box center [446, 539] width 405 height 54
click at [281, 545] on input "number" at bounding box center [286, 550] width 87 height 18
type input "15"
type input "13"
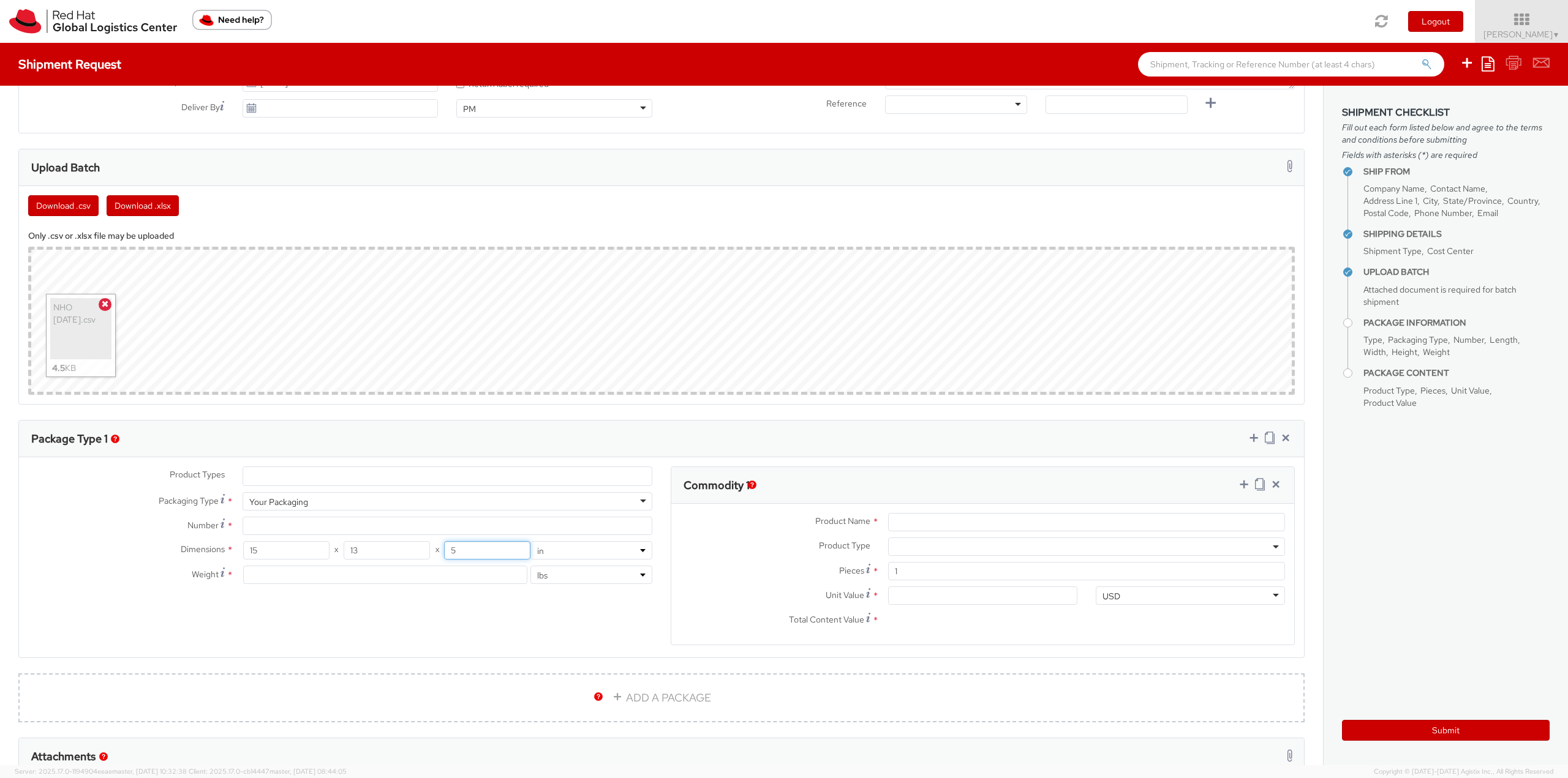
type input "5"
type input "2"
click at [418, 526] on input "Number *" at bounding box center [447, 526] width 410 height 18
type input "1"
click at [898, 518] on input "Product Name *" at bounding box center [1086, 522] width 397 height 18
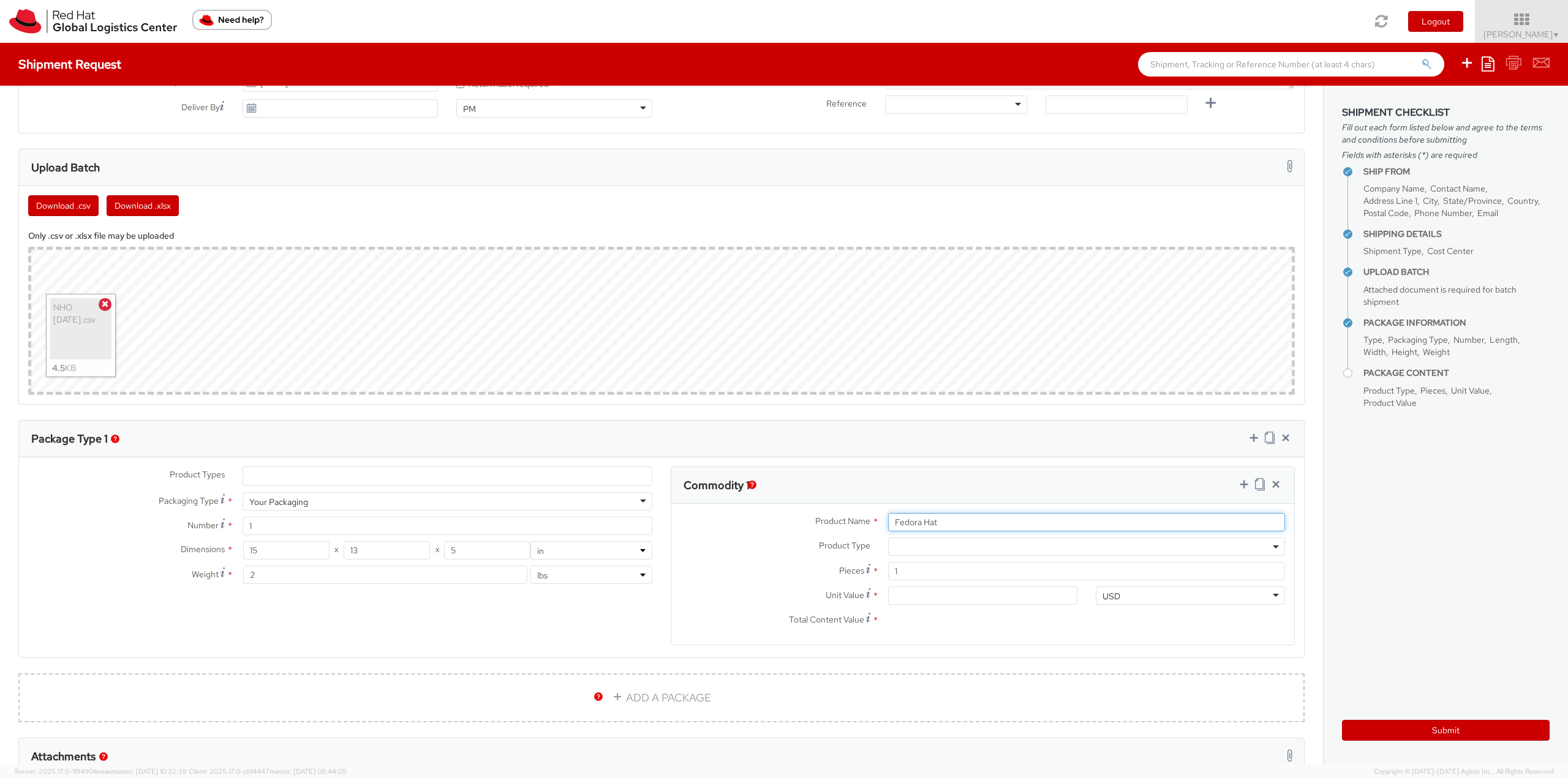
type input "Fedora Hat"
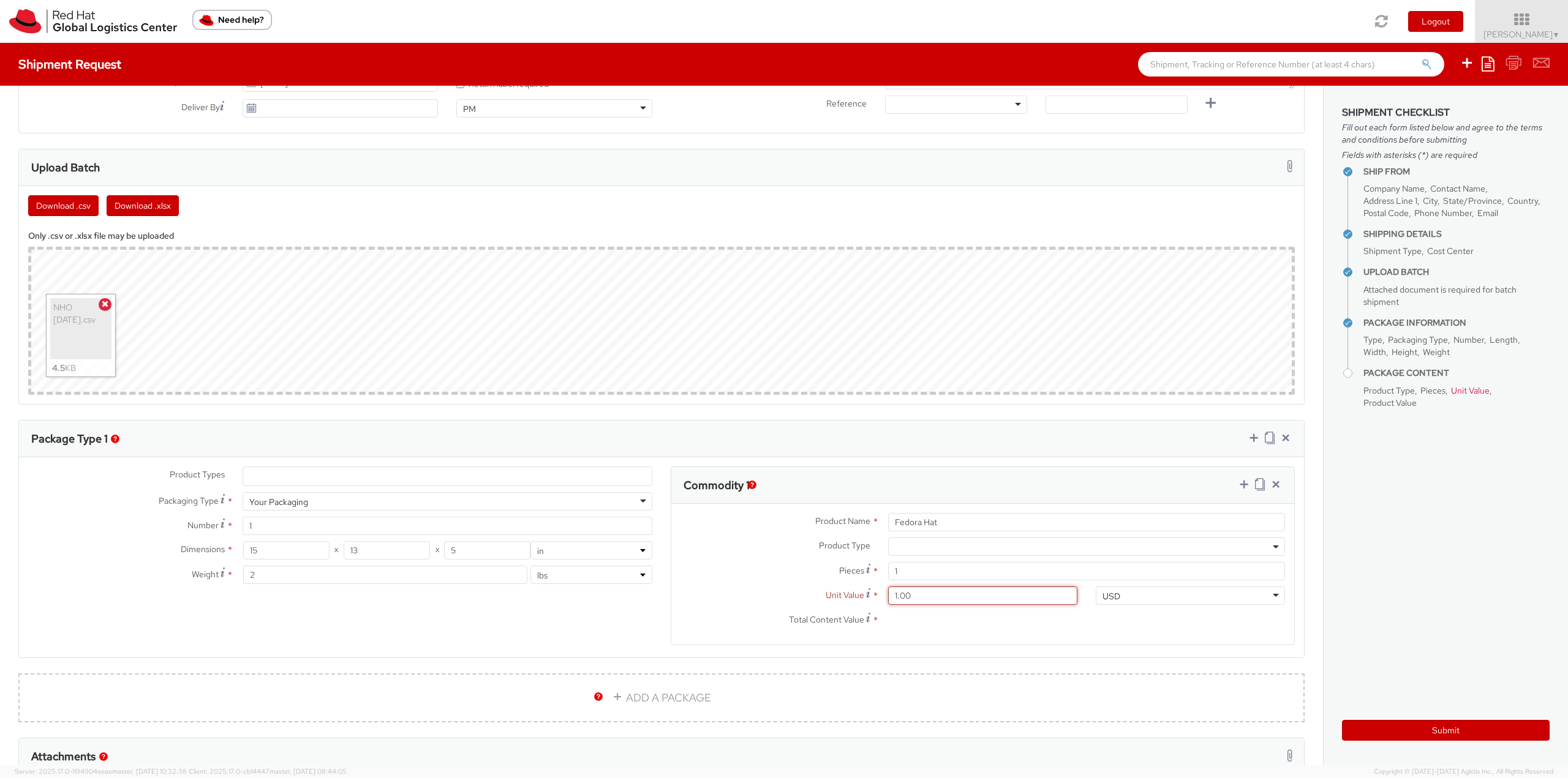
type input "18.00"
click at [1238, 483] on icon at bounding box center [1244, 484] width 12 height 12
select select
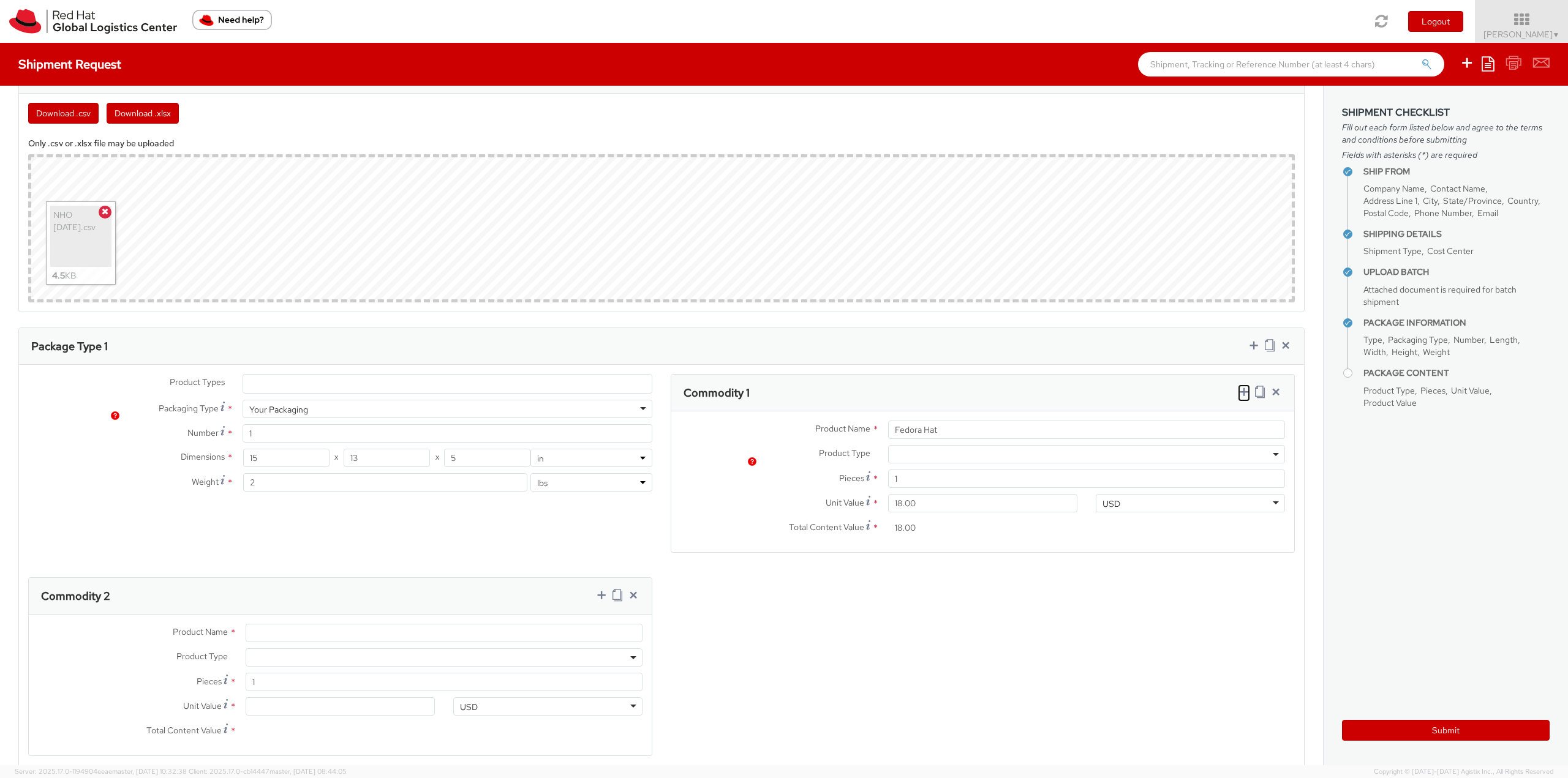
scroll to position [673, 0]
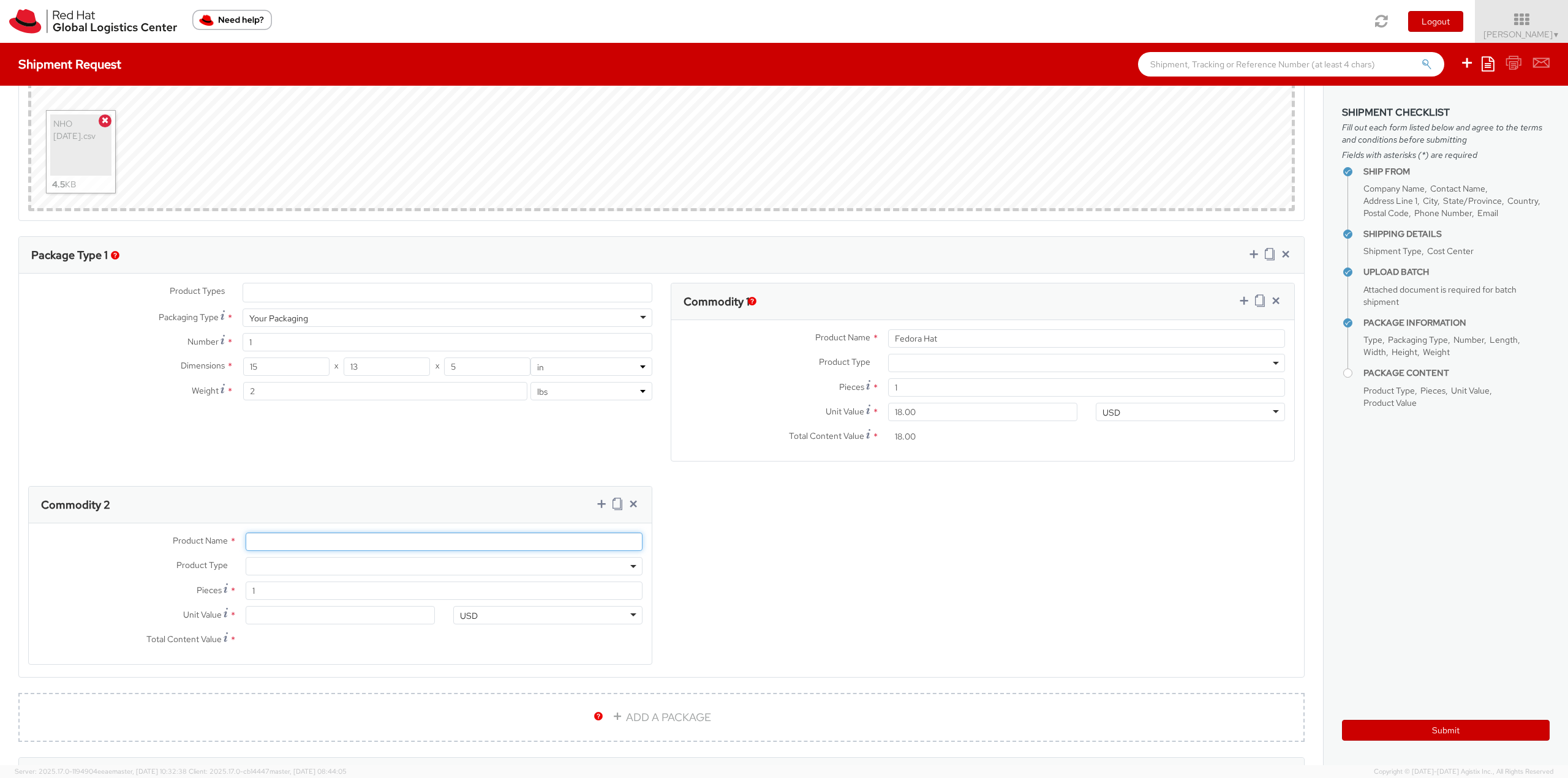
click at [300, 540] on input "Product Name *" at bounding box center [444, 542] width 397 height 18
type input "Sticker"
type input "0.20"
type input "0.29"
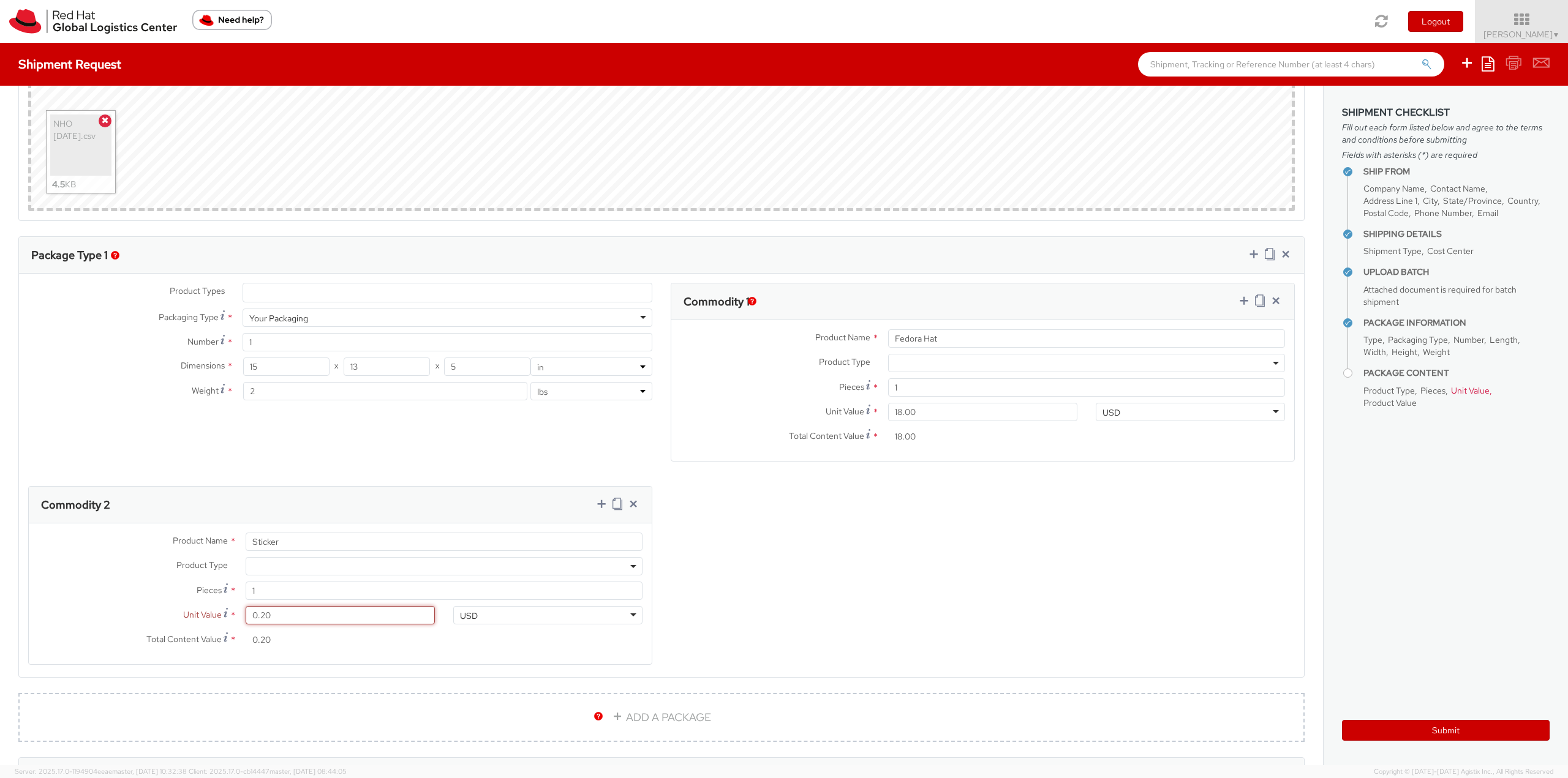
type input "0.29"
click at [595, 507] on icon at bounding box center [601, 503] width 12 height 12
select select
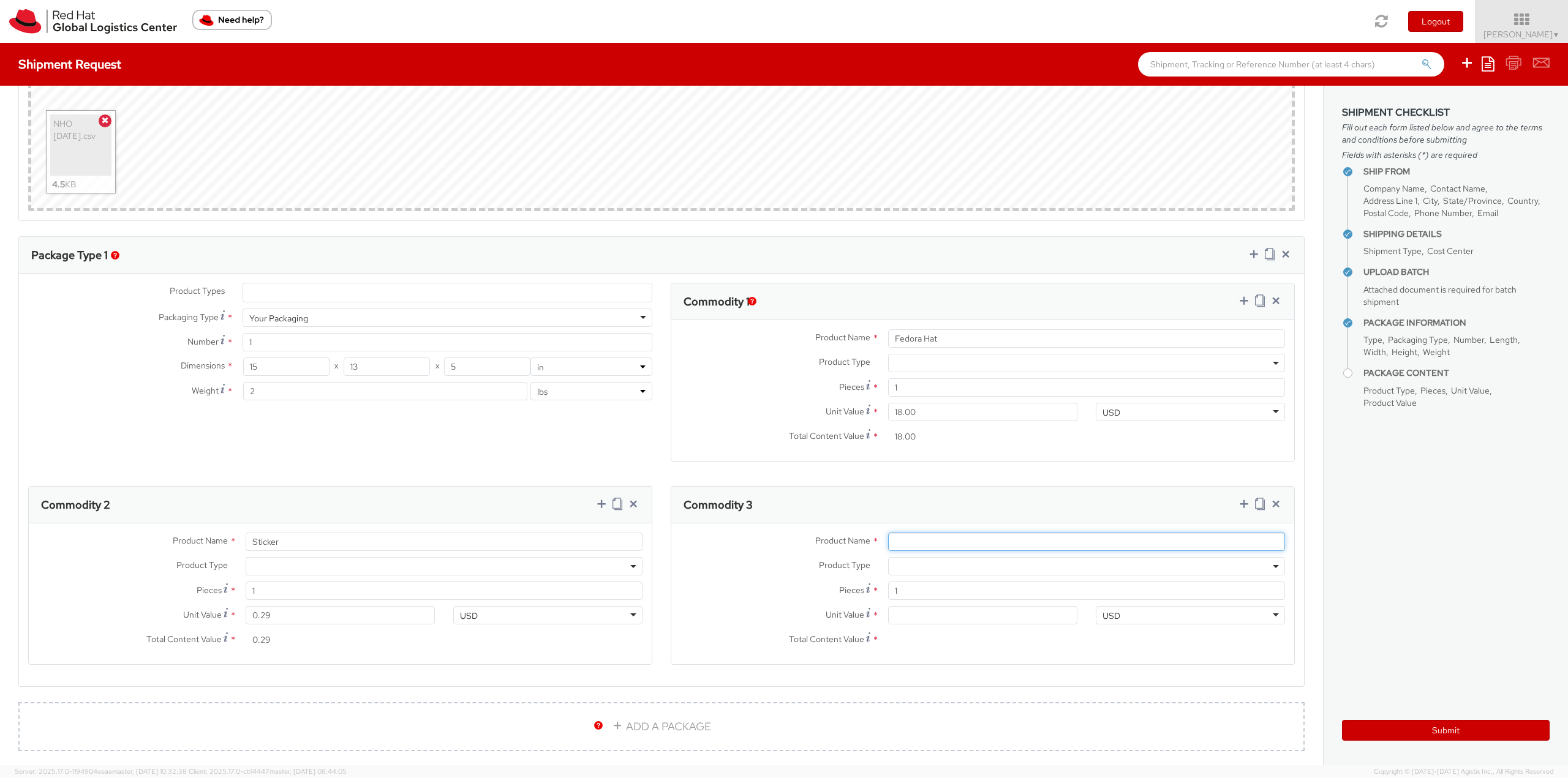
click at [906, 545] on input "Product Name *" at bounding box center [1086, 542] width 397 height 18
type input "Postcard"
type input "0.60"
type input "0.65"
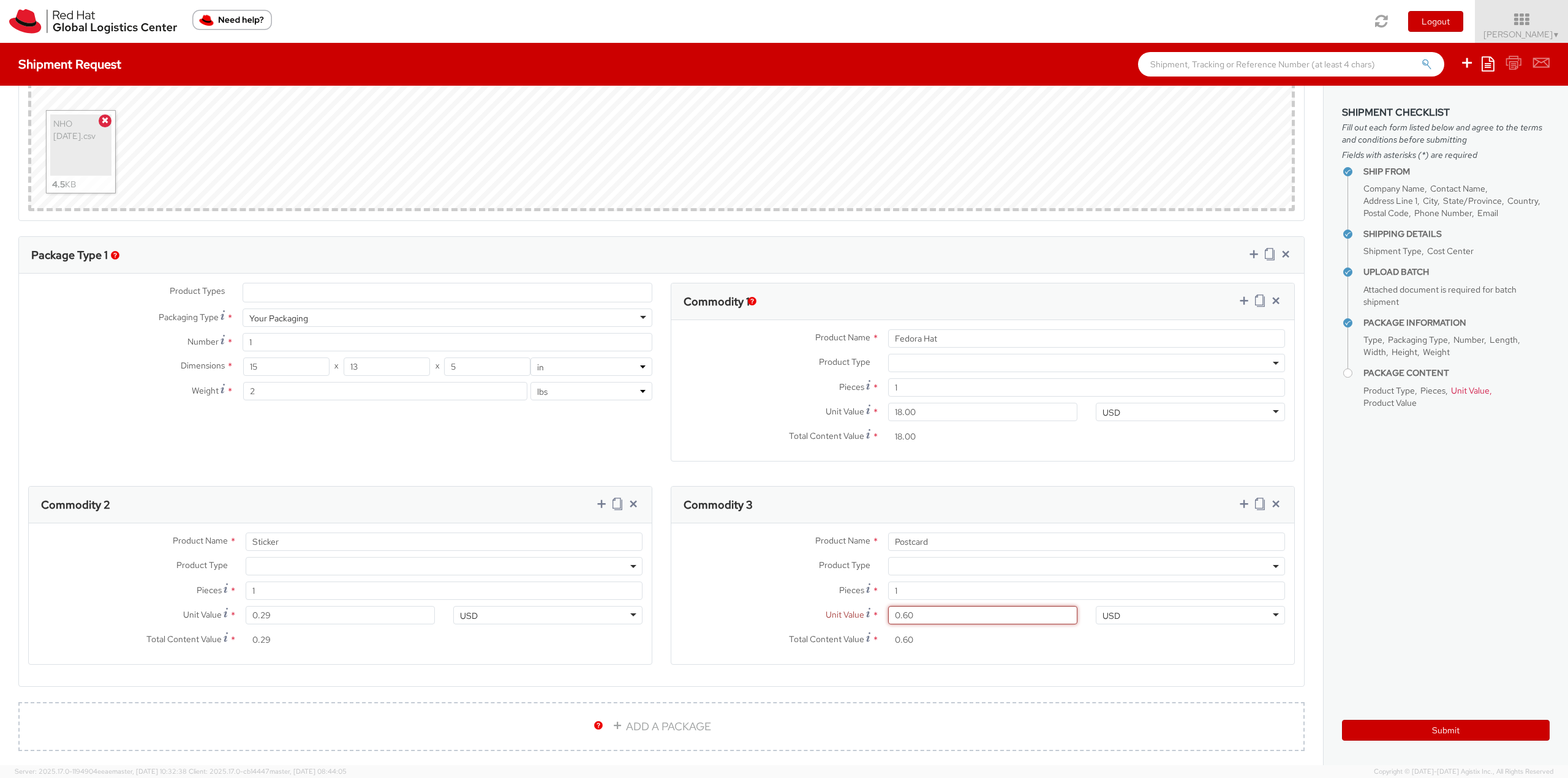
type input "0.65"
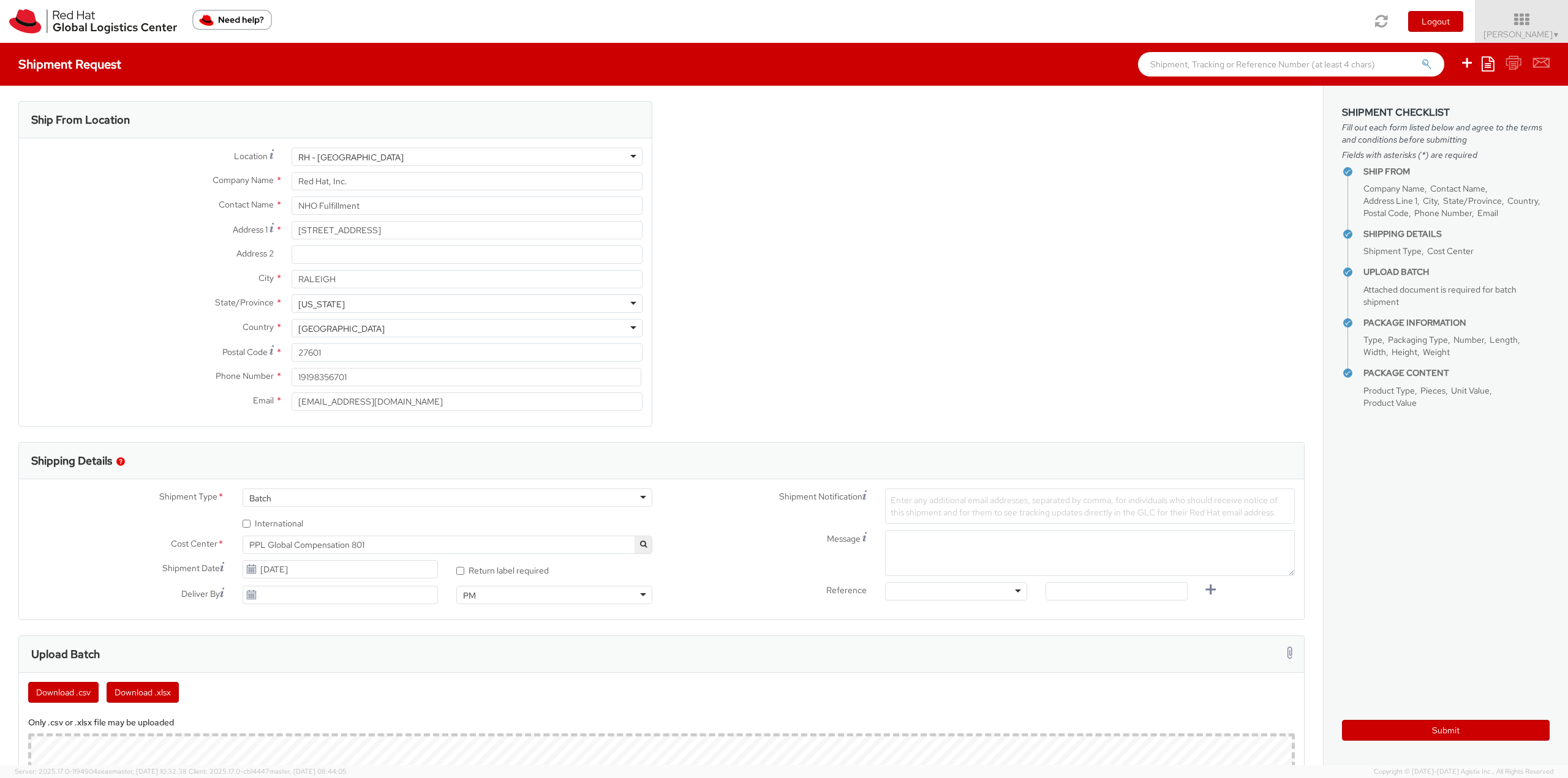
scroll to position [0, 0]
click at [1429, 726] on button "Submit" at bounding box center [1446, 730] width 208 height 21
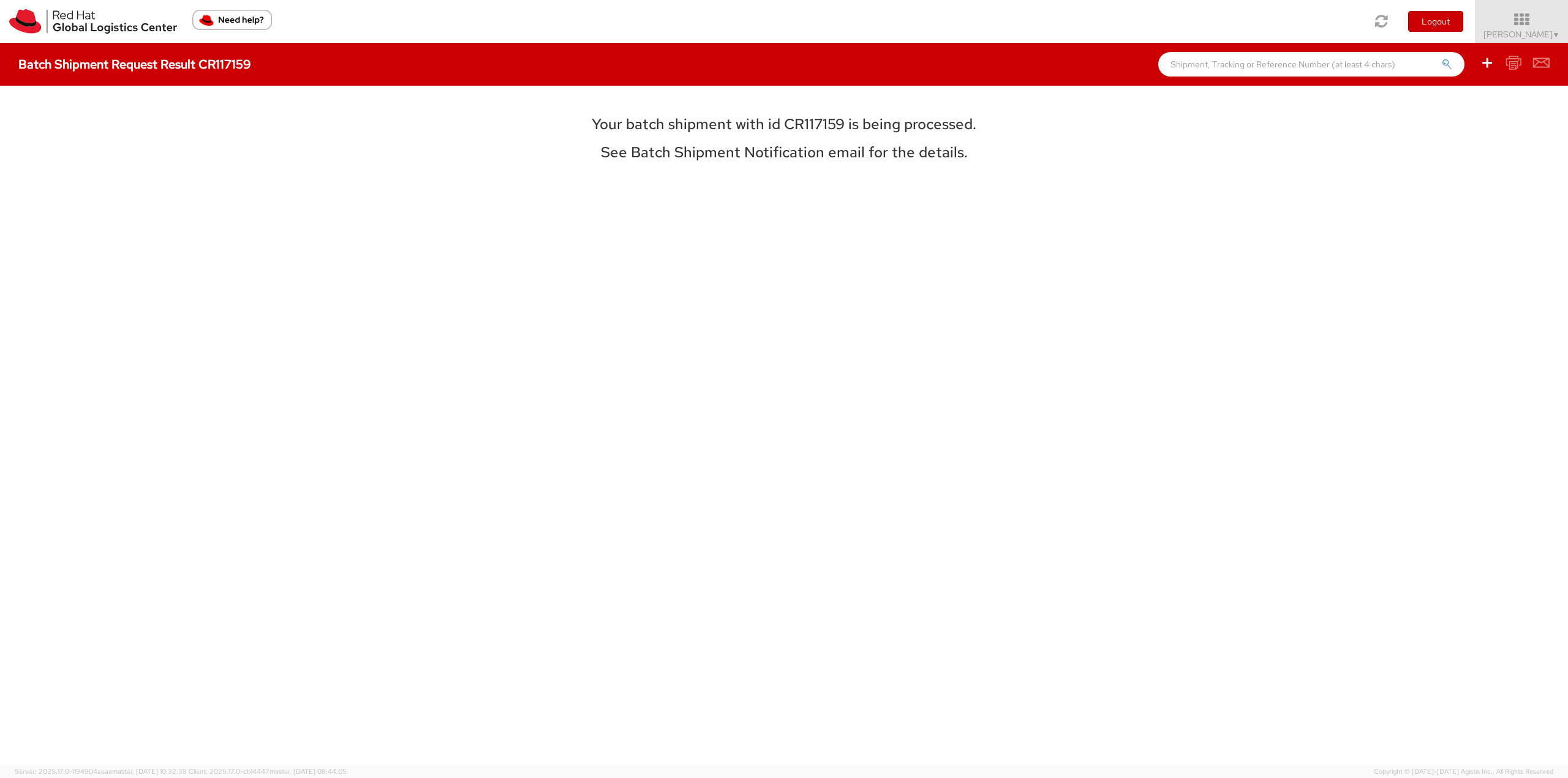
click at [825, 116] on h3 "Your batch shipment with id CR117159 is being processed." at bounding box center [783, 124] width 547 height 16
click at [824, 116] on h3 "Your batch shipment with id CR117159 is being processed." at bounding box center [783, 124] width 547 height 16
click at [829, 144] on h3 "See Batch Shipment Notification email for the details." at bounding box center [783, 152] width 547 height 16
click at [809, 125] on h3 "Your batch shipment with id CR117159 is being processed." at bounding box center [783, 124] width 547 height 16
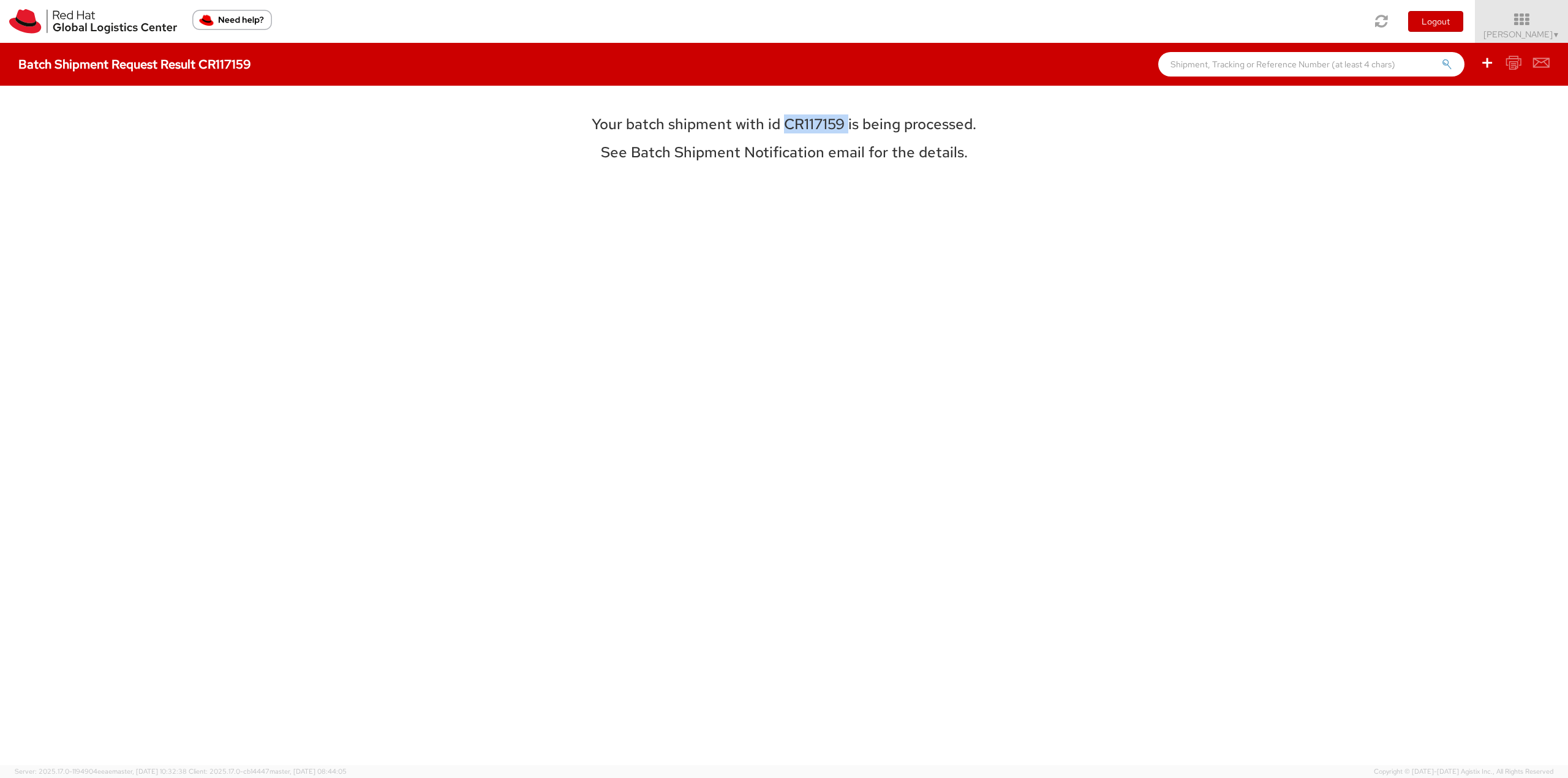
click at [808, 123] on h3 "Your batch shipment with id CR117159 is being processed." at bounding box center [783, 124] width 547 height 16
copy h3 "CR117159"
